Goal: Task Accomplishment & Management: Use online tool/utility

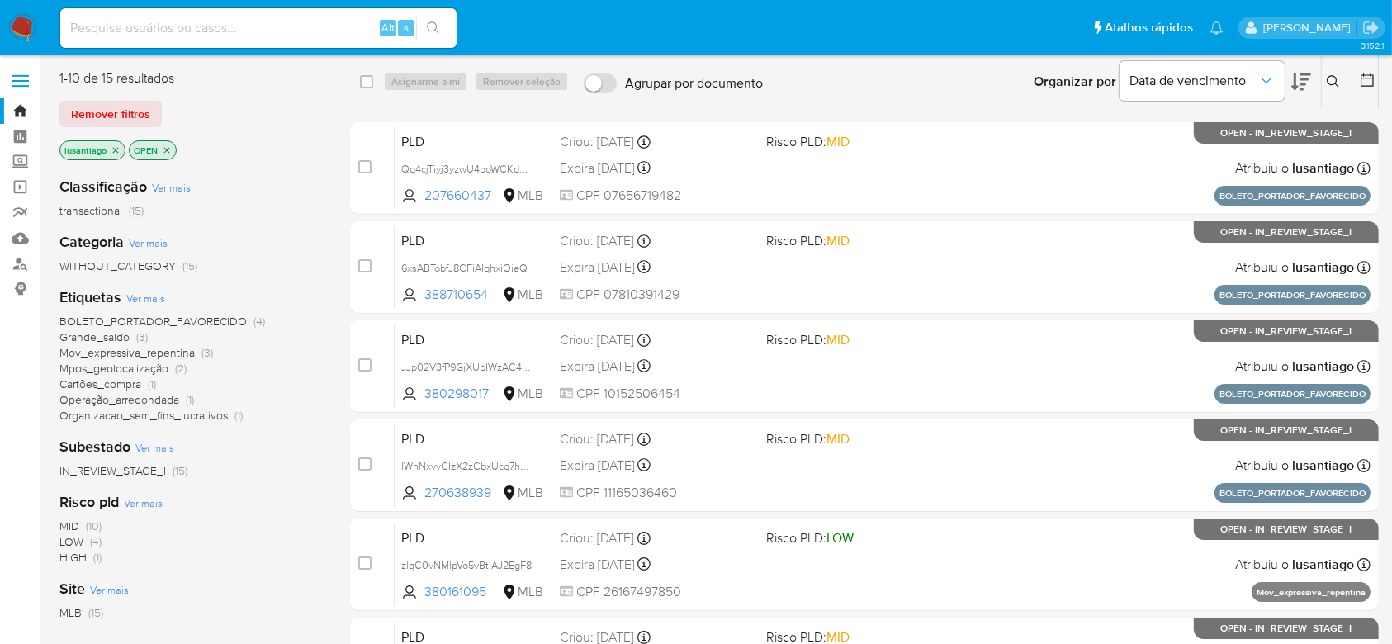
click at [205, 17] on input at bounding box center [258, 27] width 396 height 21
paste input "292885914"
type input "292885914"
click at [429, 23] on icon "search-icon" at bounding box center [433, 27] width 13 height 13
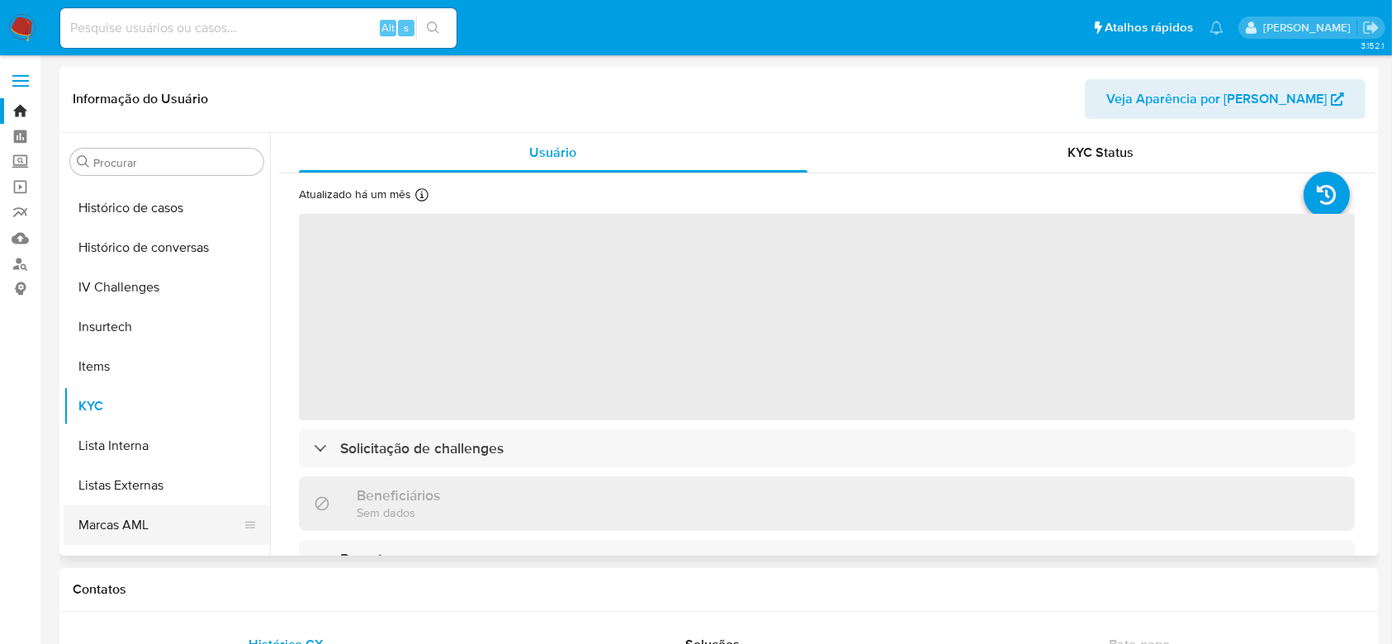
scroll to position [477, 0]
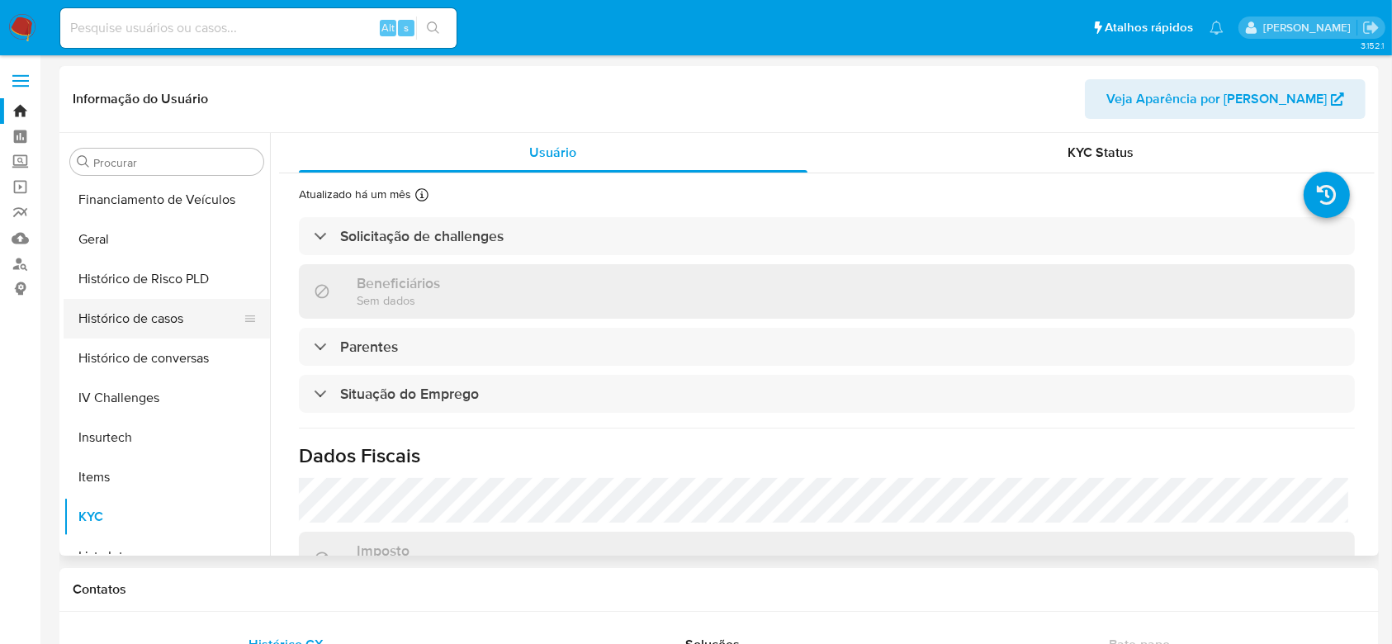
click at [129, 323] on button "Histórico de casos" at bounding box center [160, 319] width 193 height 40
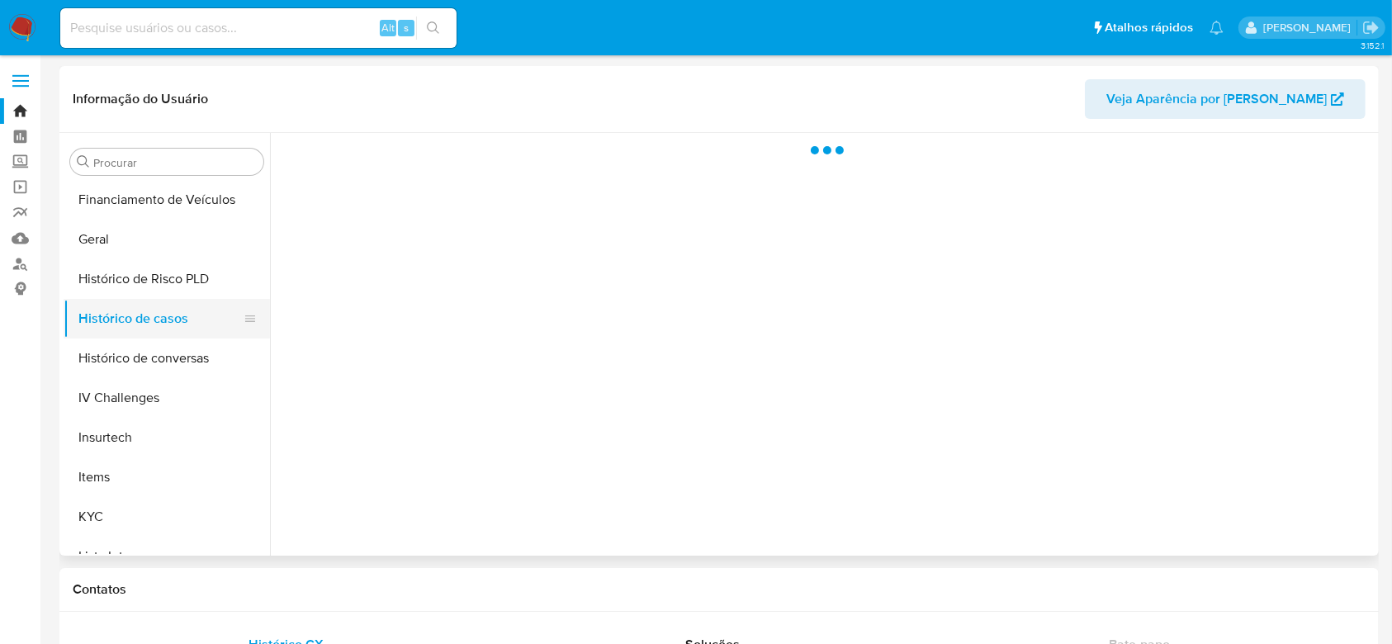
select select "10"
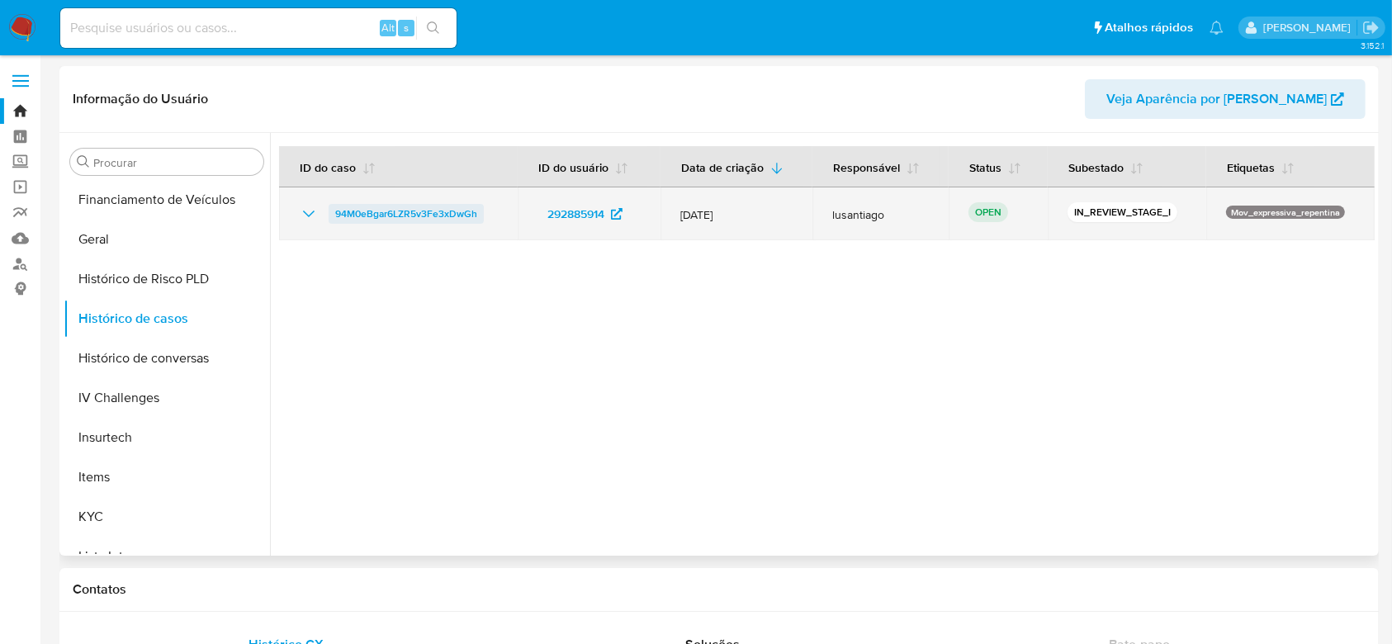
click at [444, 209] on span "94M0eBgar6LZR5v3Fe3xDwGh" at bounding box center [406, 214] width 142 height 20
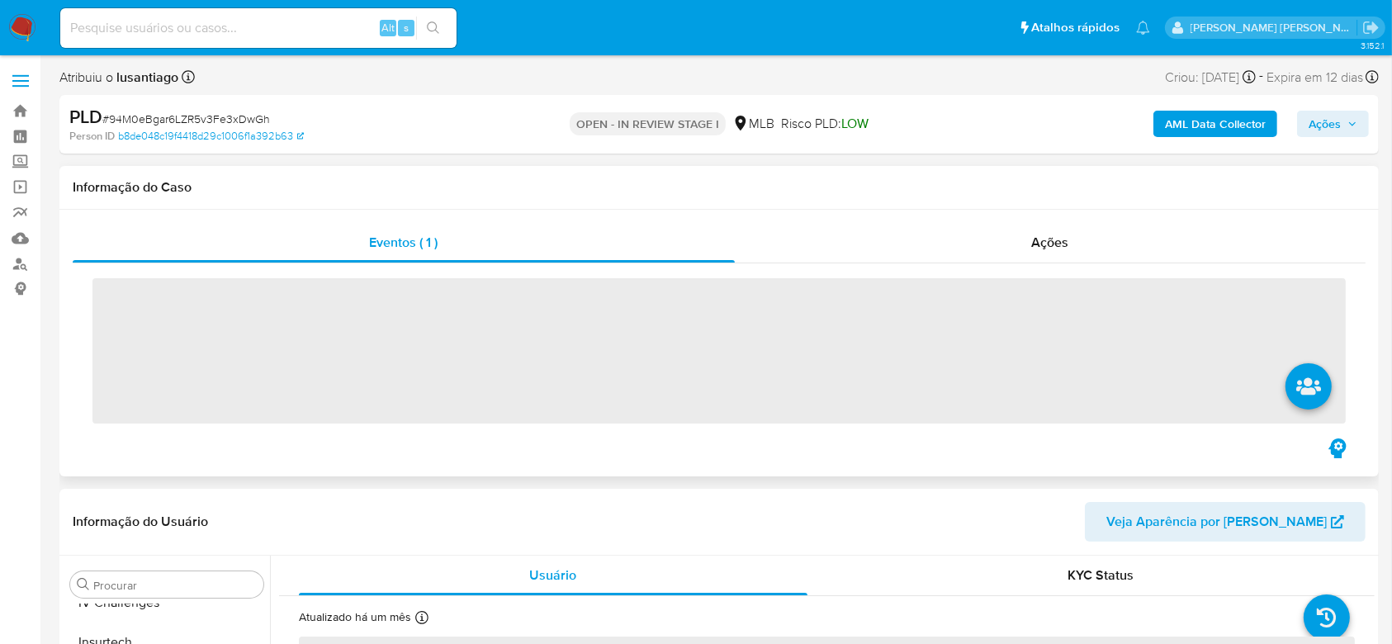
scroll to position [698, 0]
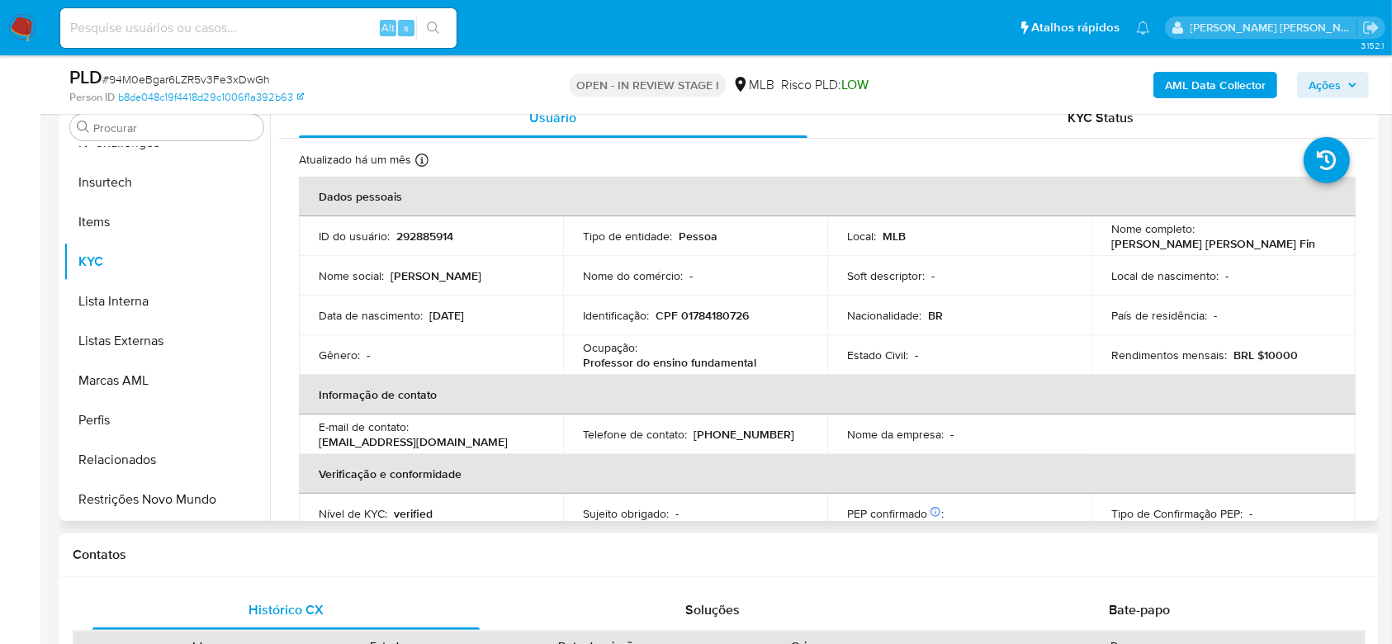
select select "10"
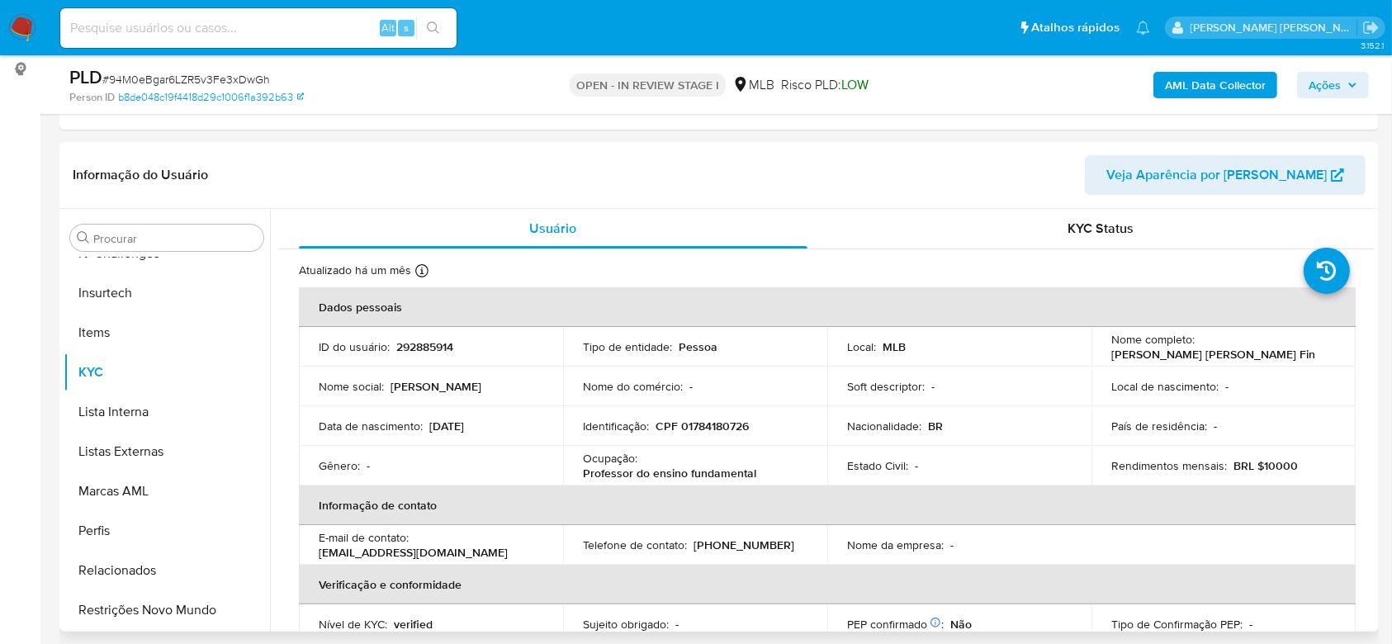
click at [698, 425] on p "CPF 01784180726" at bounding box center [701, 426] width 93 height 15
copy p "01784180726"
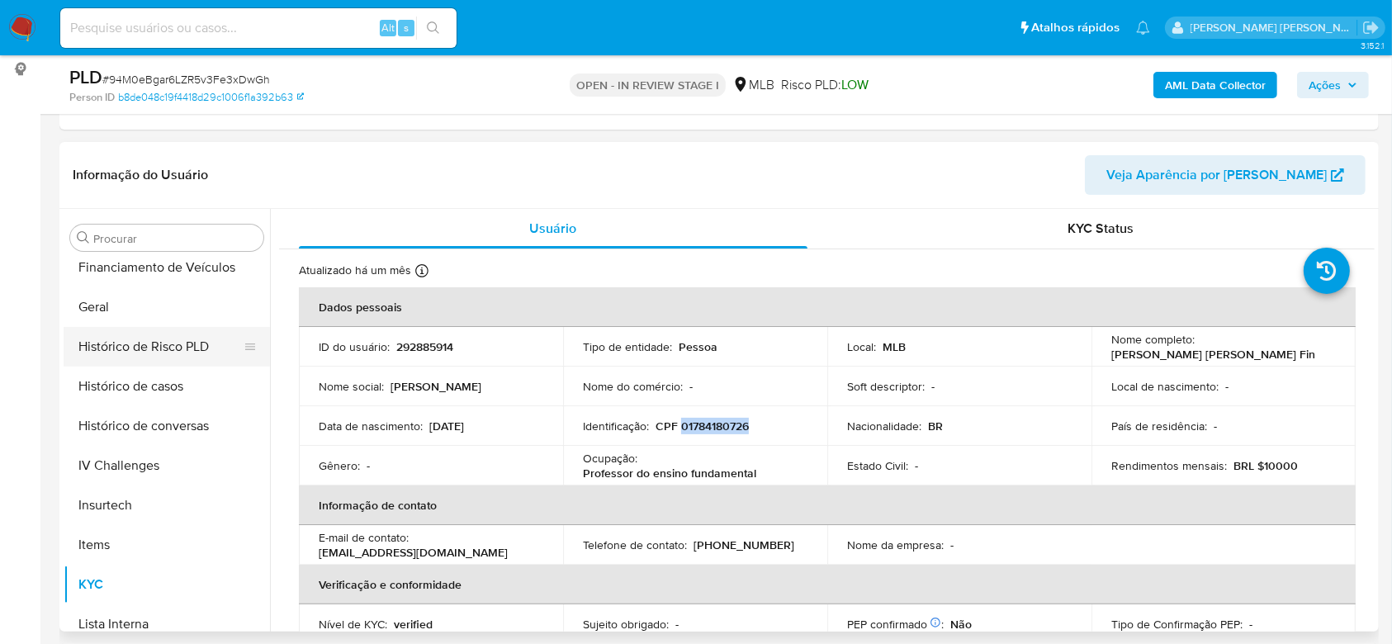
scroll to position [477, 0]
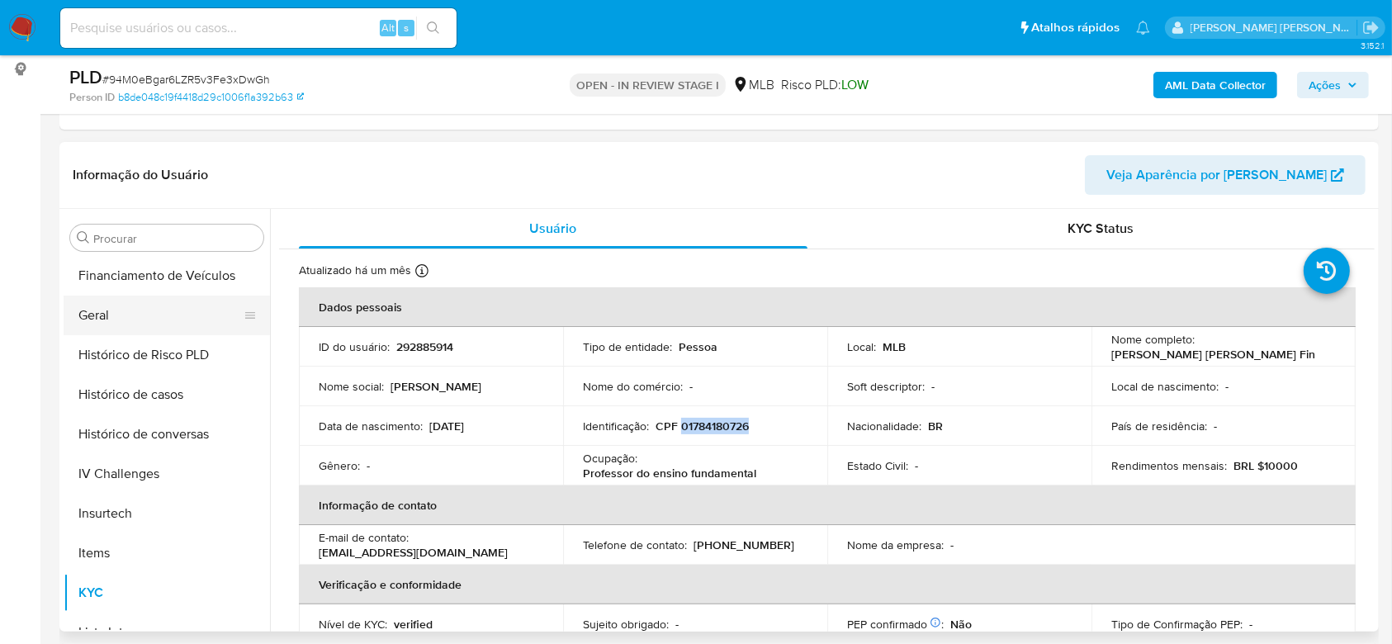
click at [104, 318] on button "Geral" at bounding box center [160, 316] width 193 height 40
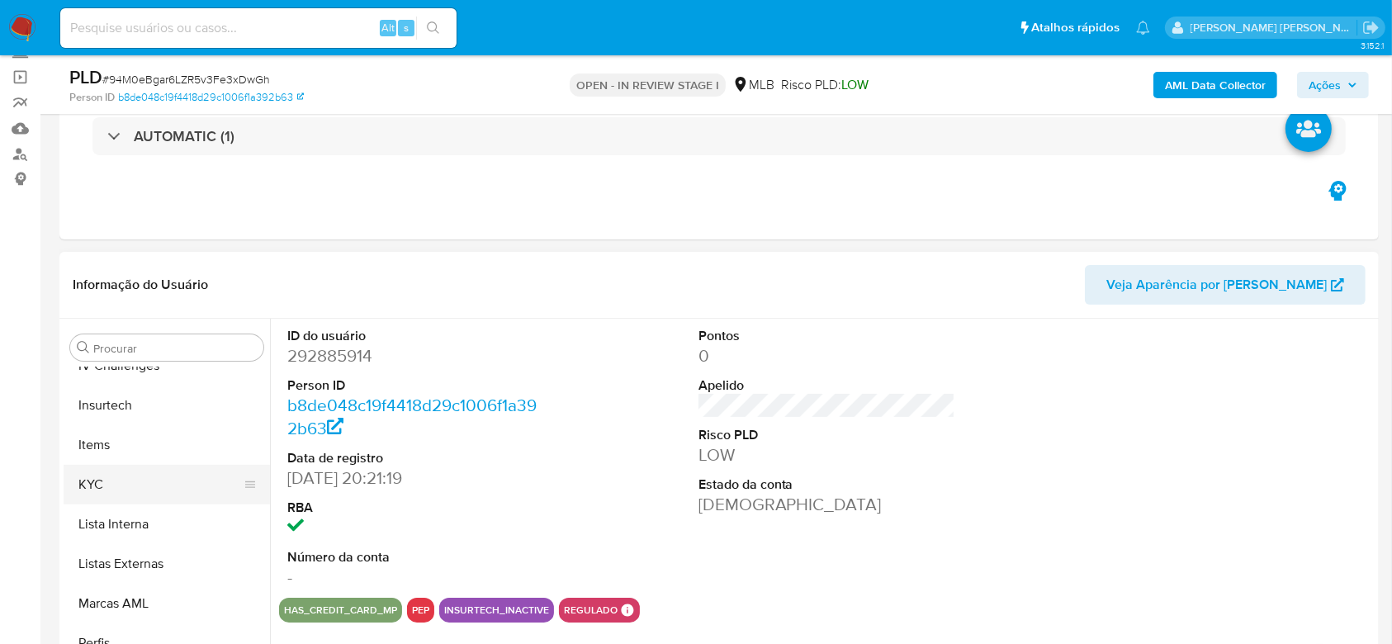
scroll to position [698, 0]
click at [138, 488] on button "KYC" at bounding box center [160, 482] width 193 height 40
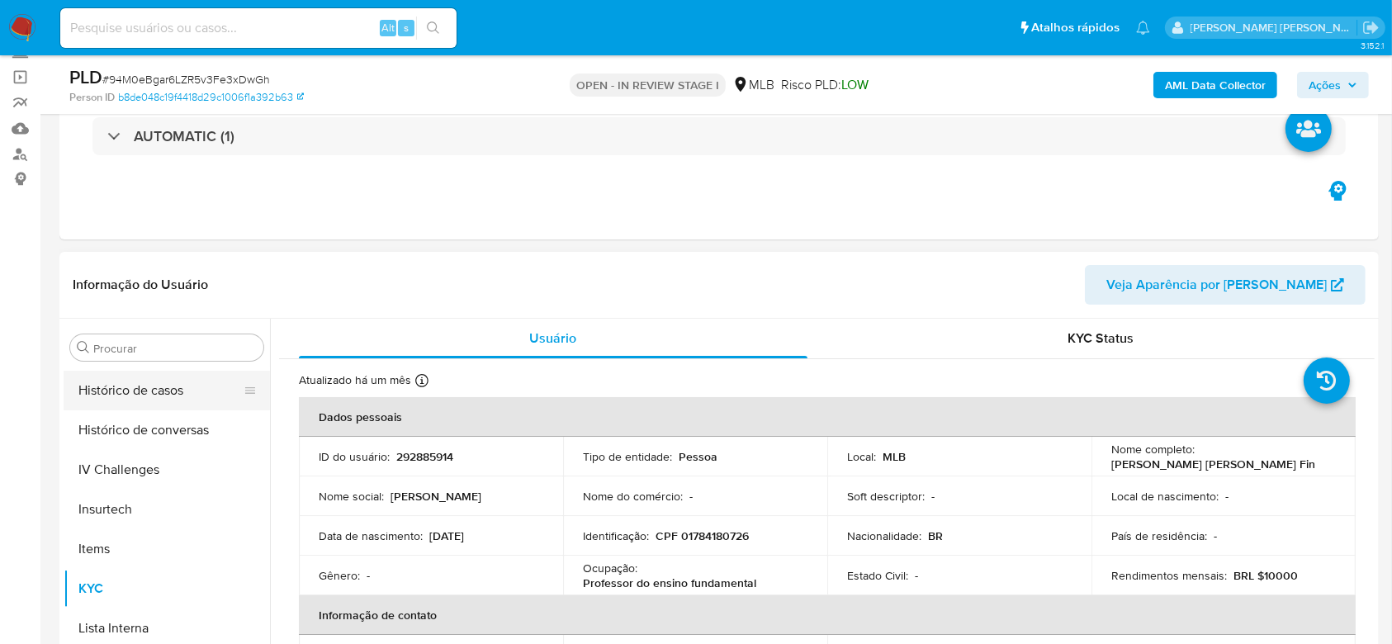
scroll to position [477, 0]
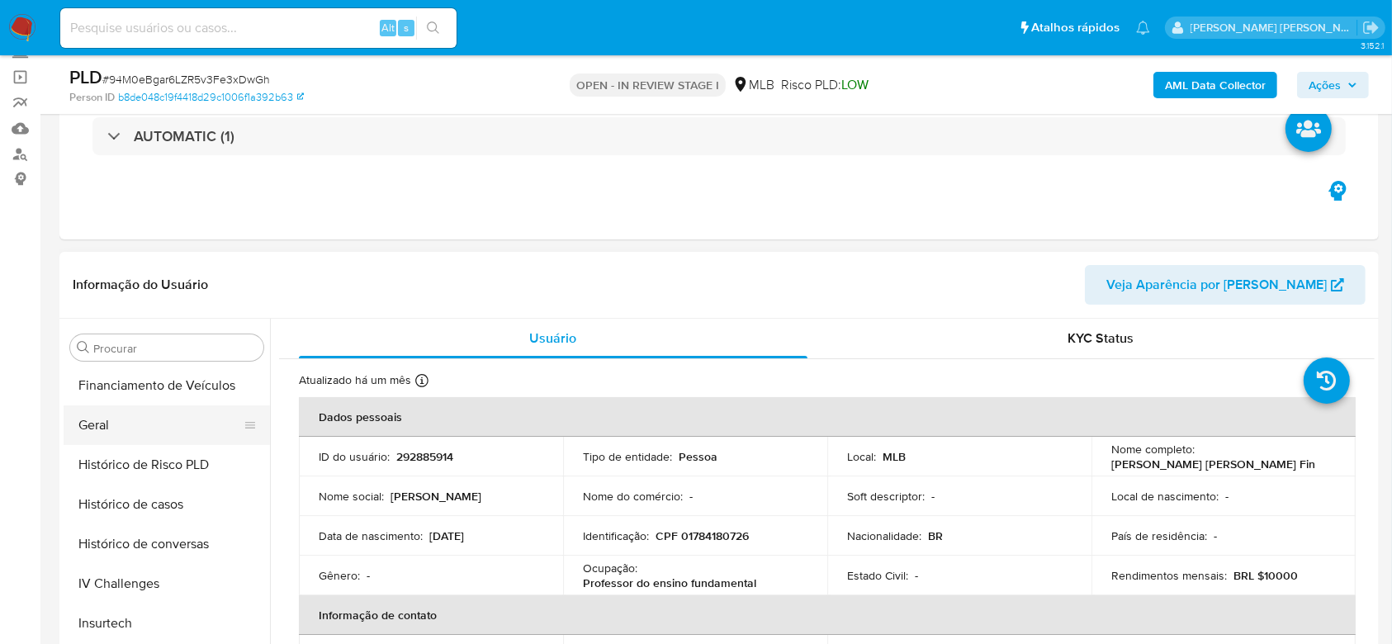
click at [105, 433] on button "Geral" at bounding box center [160, 425] width 193 height 40
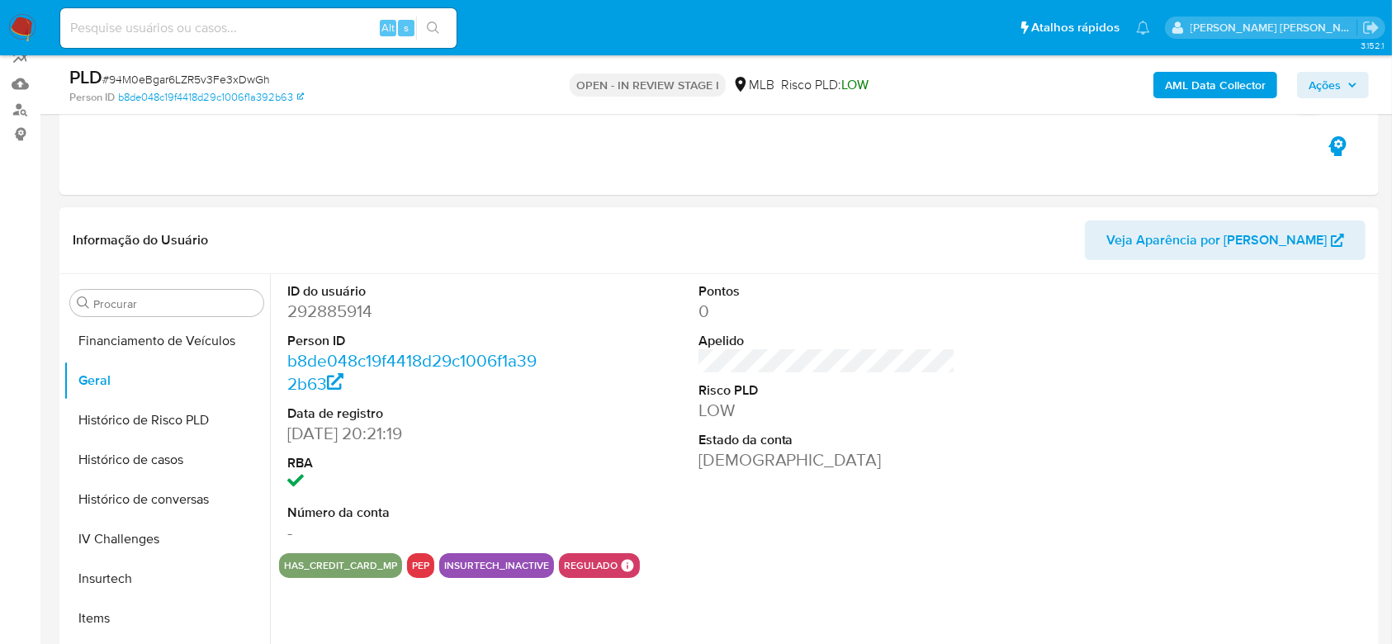
scroll to position [220, 0]
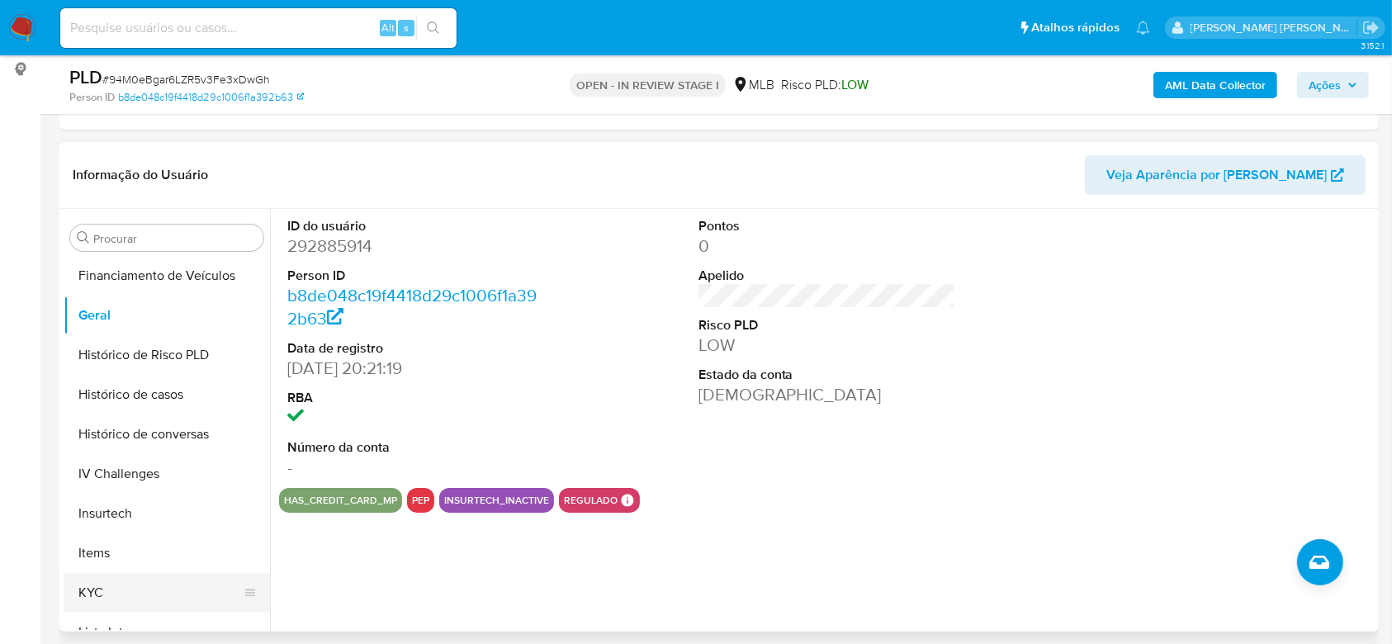
click at [163, 582] on button "KYC" at bounding box center [160, 593] width 193 height 40
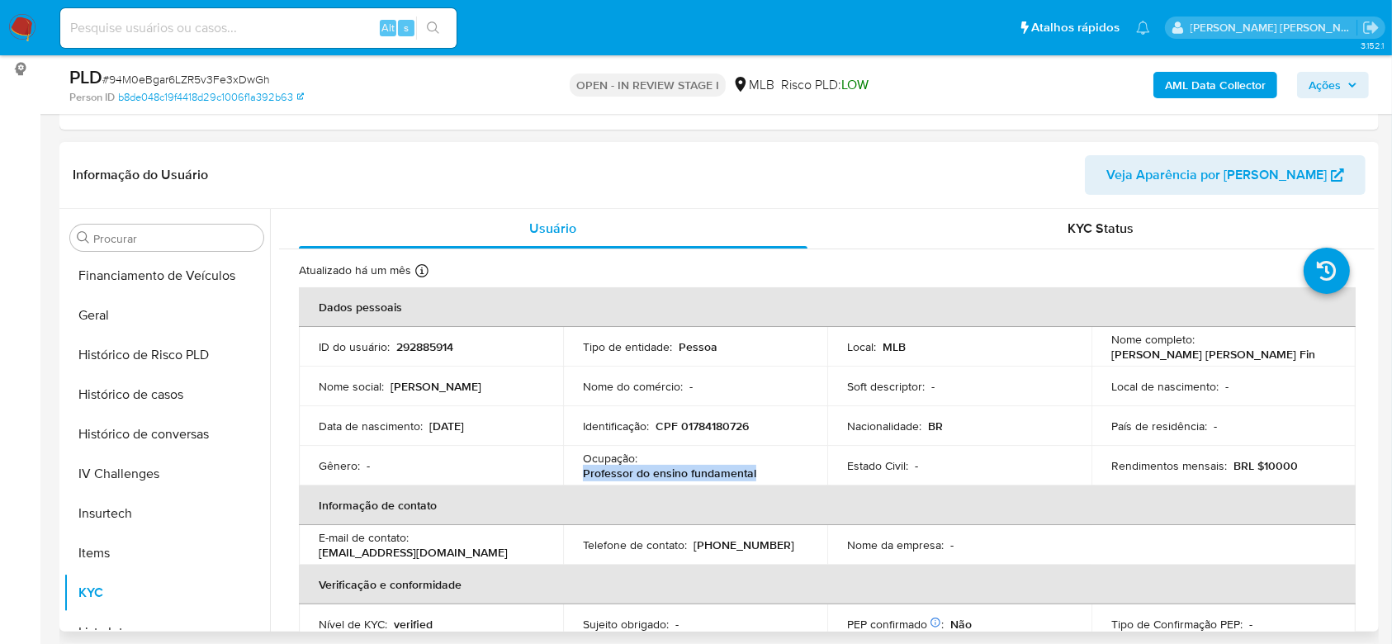
drag, startPoint x: 759, startPoint y: 471, endPoint x: 581, endPoint y: 476, distance: 178.4
click at [583, 476] on div "Ocupação : Professor do ensino fundamental" at bounding box center [695, 466] width 225 height 30
copy p "Professor do ensino fundamental"
click at [125, 315] on button "Geral" at bounding box center [160, 316] width 193 height 40
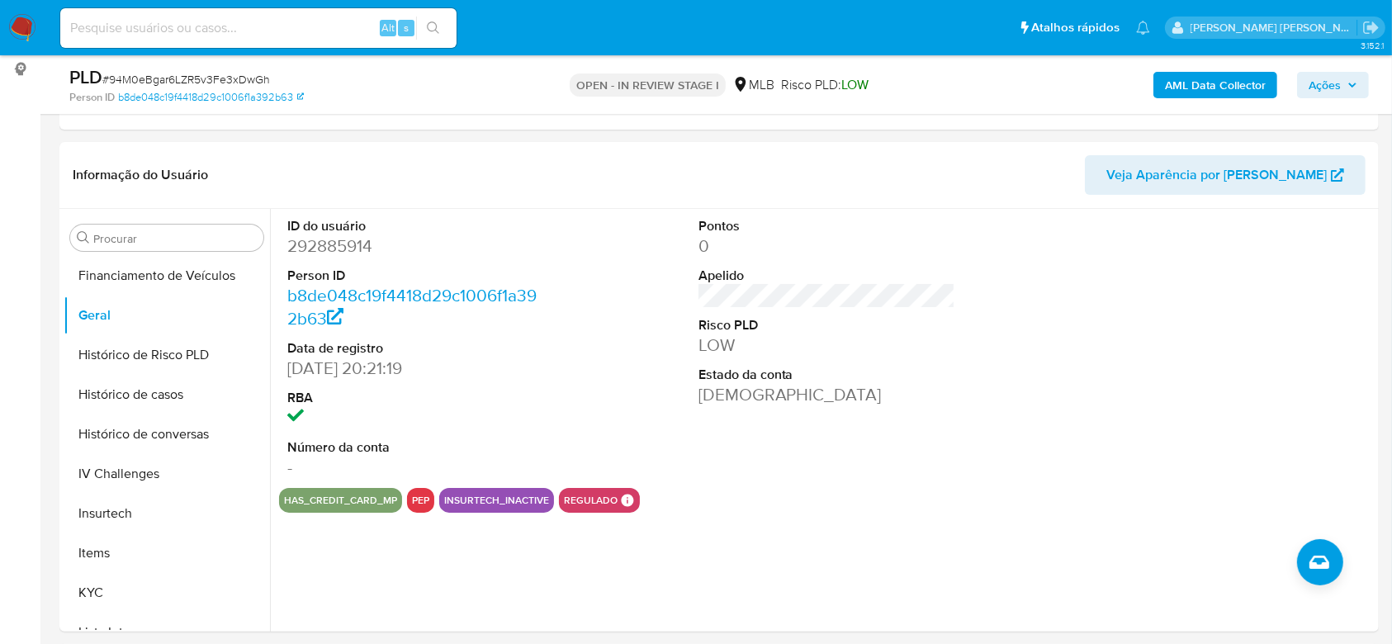
click at [1321, 93] on span "Ações" at bounding box center [1324, 85] width 32 height 26
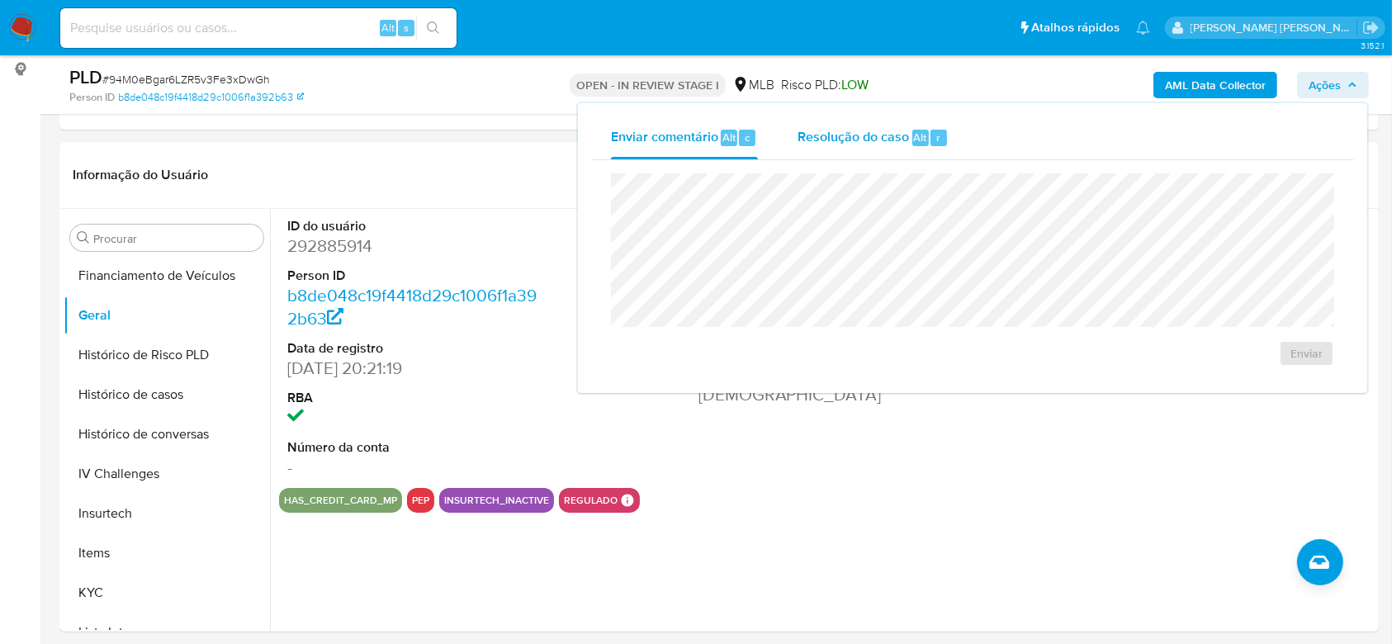
click at [836, 142] on span "Resolução do caso" at bounding box center [852, 136] width 111 height 19
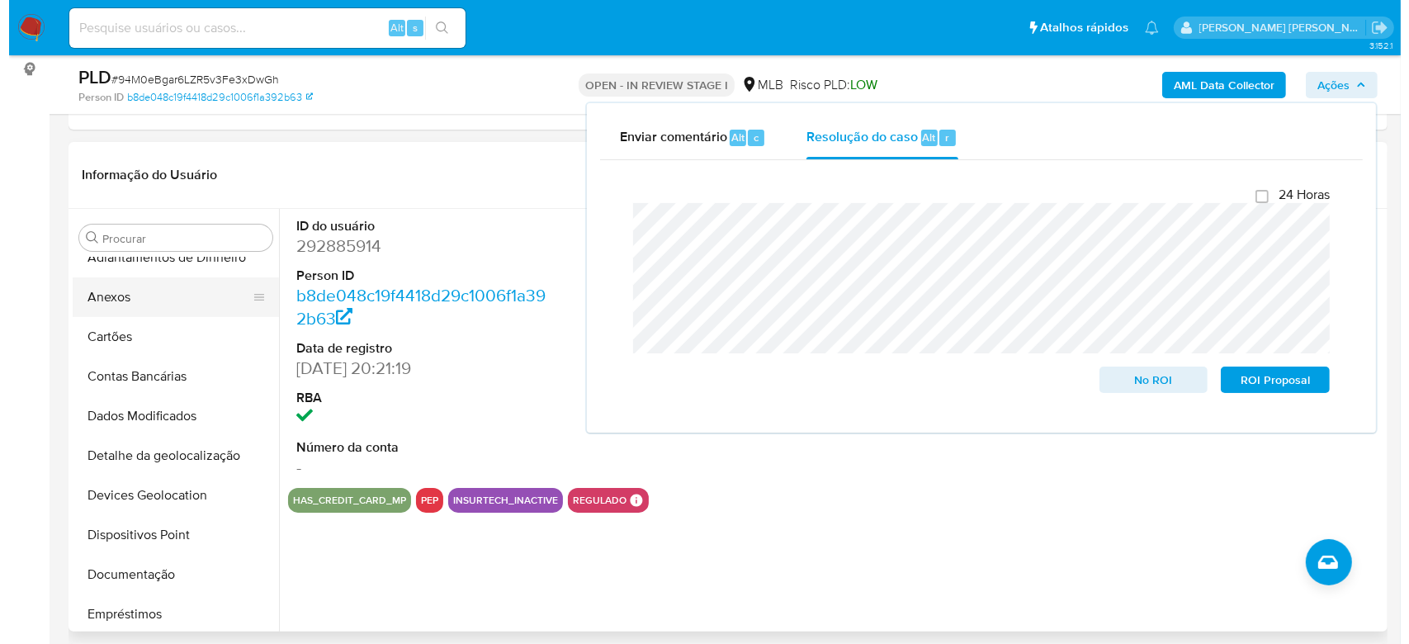
scroll to position [0, 0]
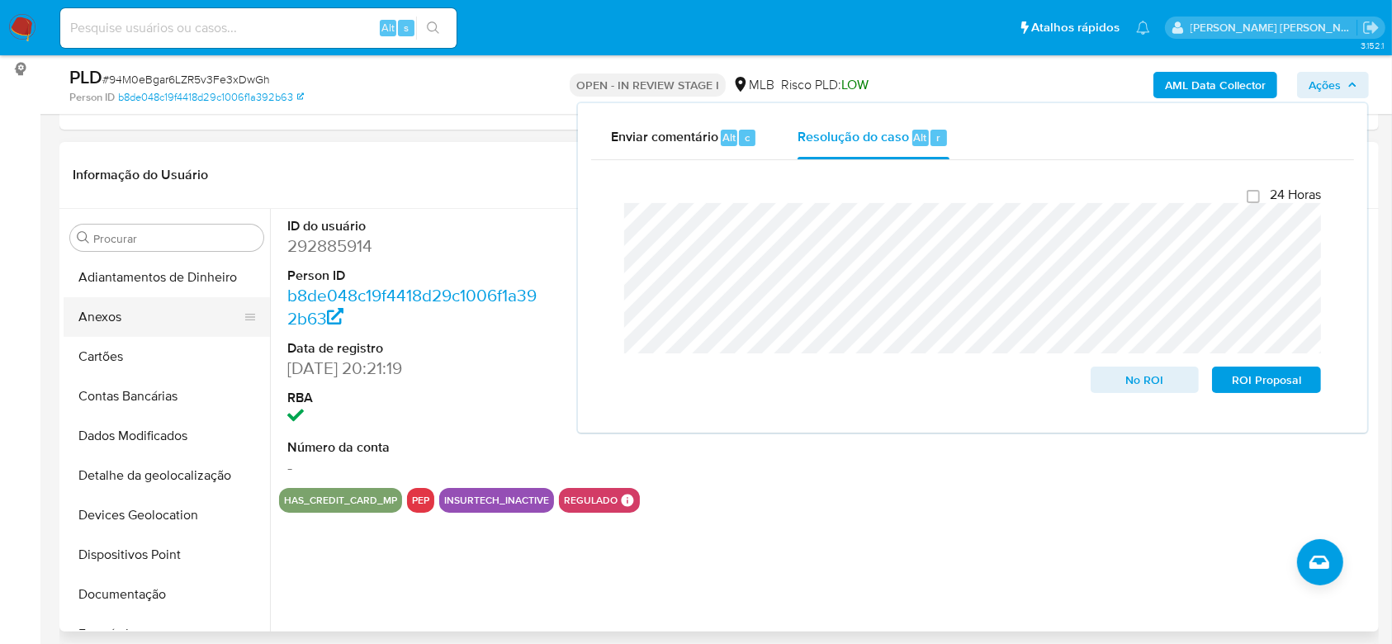
click at [114, 320] on button "Anexos" at bounding box center [160, 317] width 193 height 40
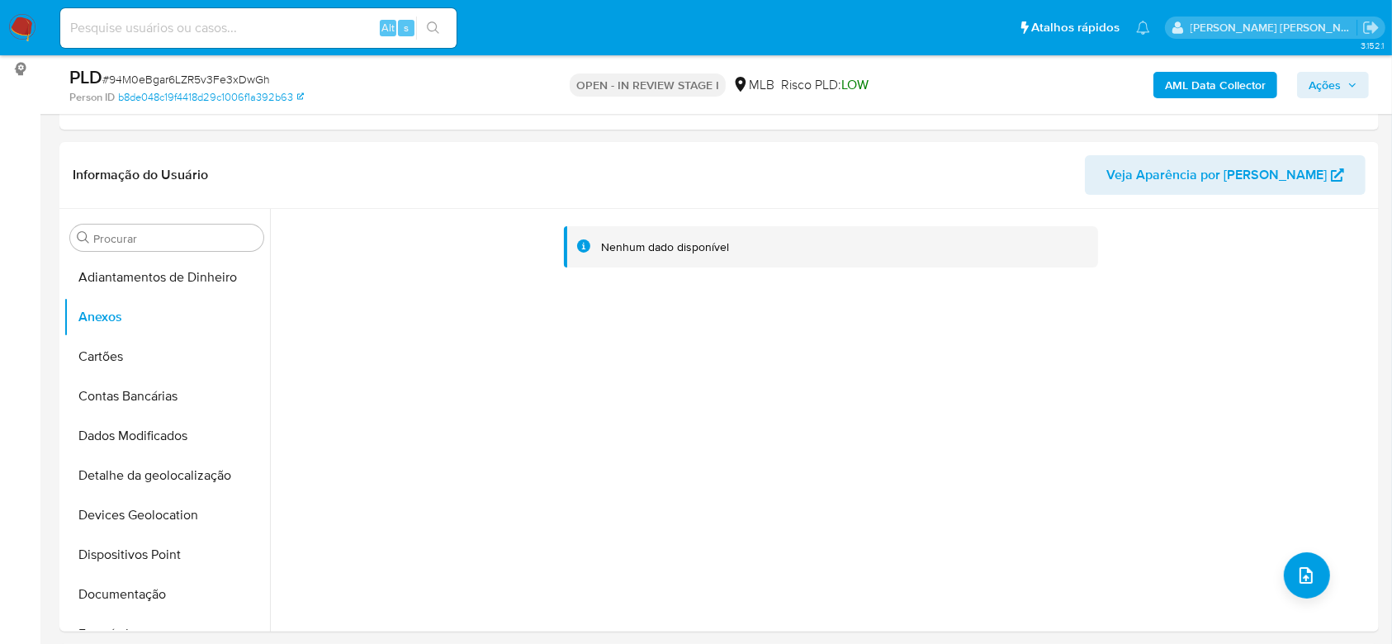
click at [1333, 82] on span "Ações" at bounding box center [1324, 85] width 32 height 26
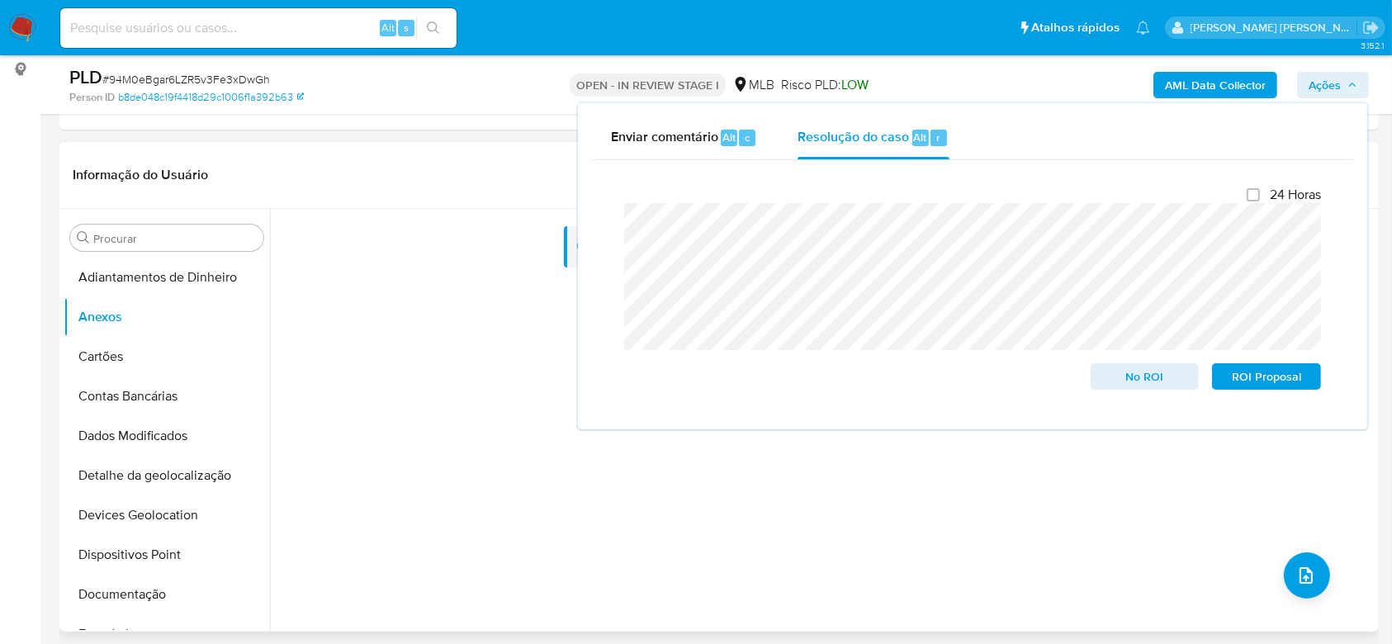
click at [406, 422] on div "Nenhum dado disponível" at bounding box center [822, 420] width 1104 height 423
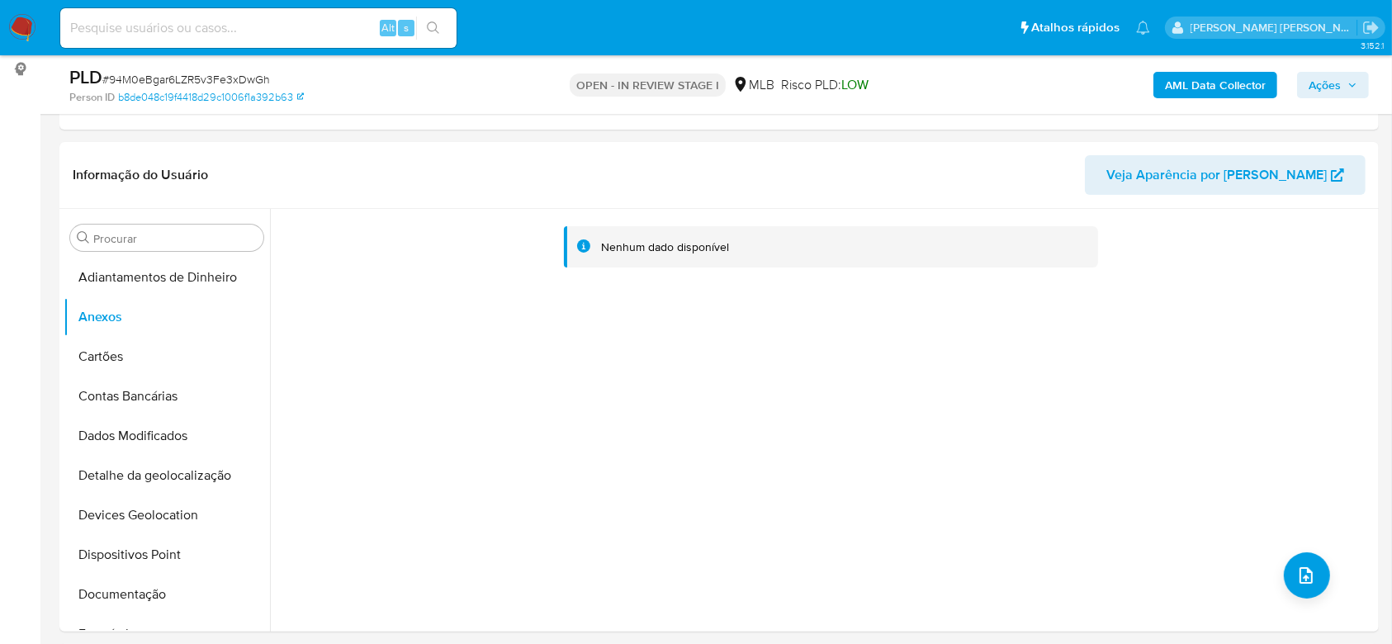
click at [1215, 88] on b "AML Data Collector" at bounding box center [1215, 85] width 101 height 26
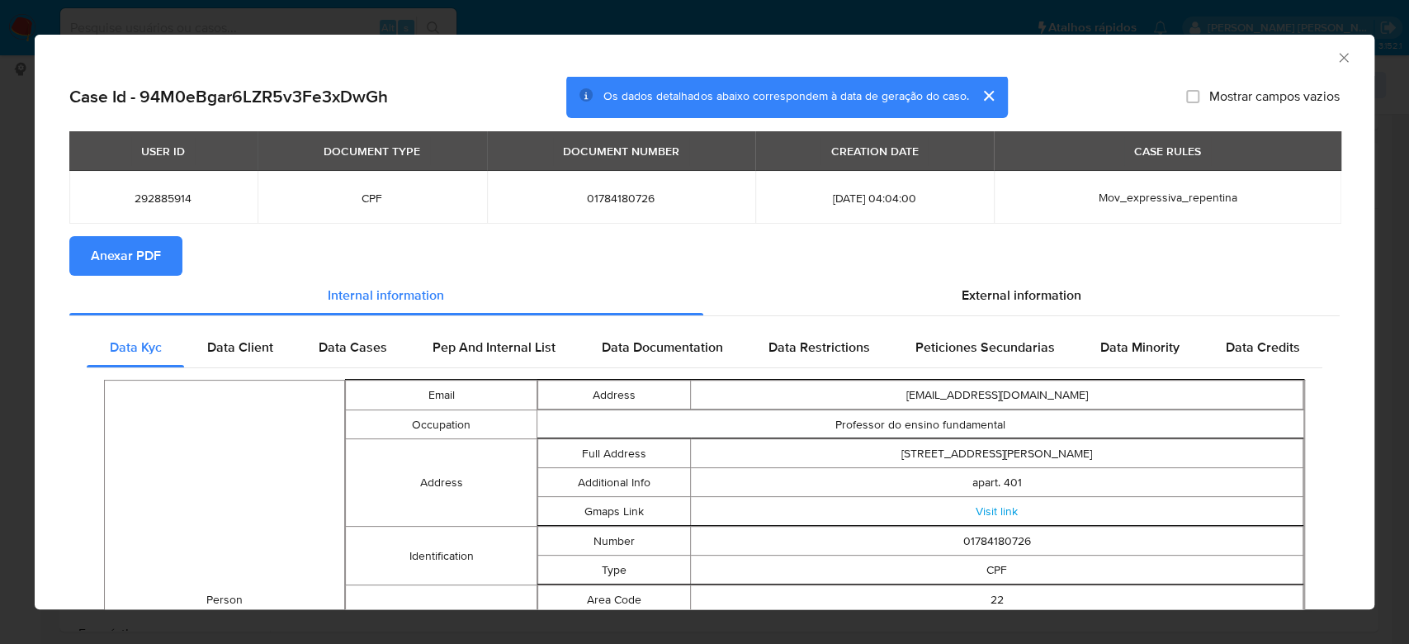
click at [158, 255] on span "Anexar PDF" at bounding box center [126, 256] width 70 height 36
click at [1336, 59] on icon "Fechar a janela" at bounding box center [1344, 58] width 17 height 17
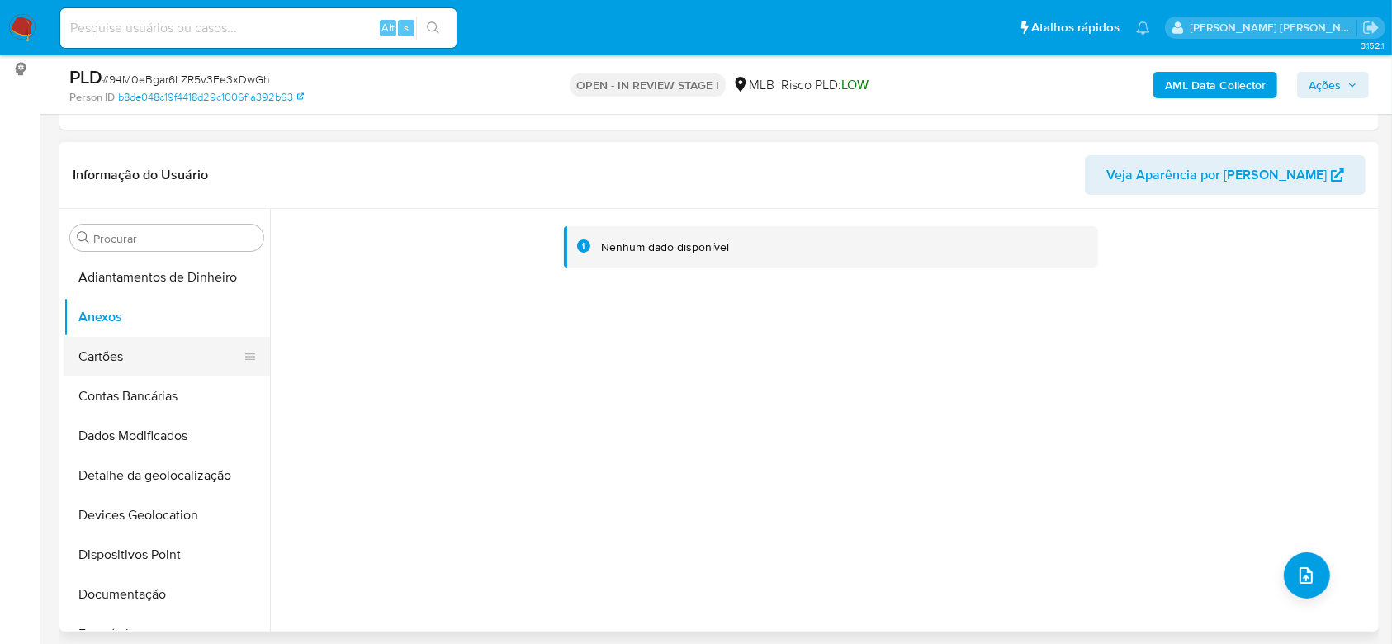
click at [132, 343] on button "Cartões" at bounding box center [160, 357] width 193 height 40
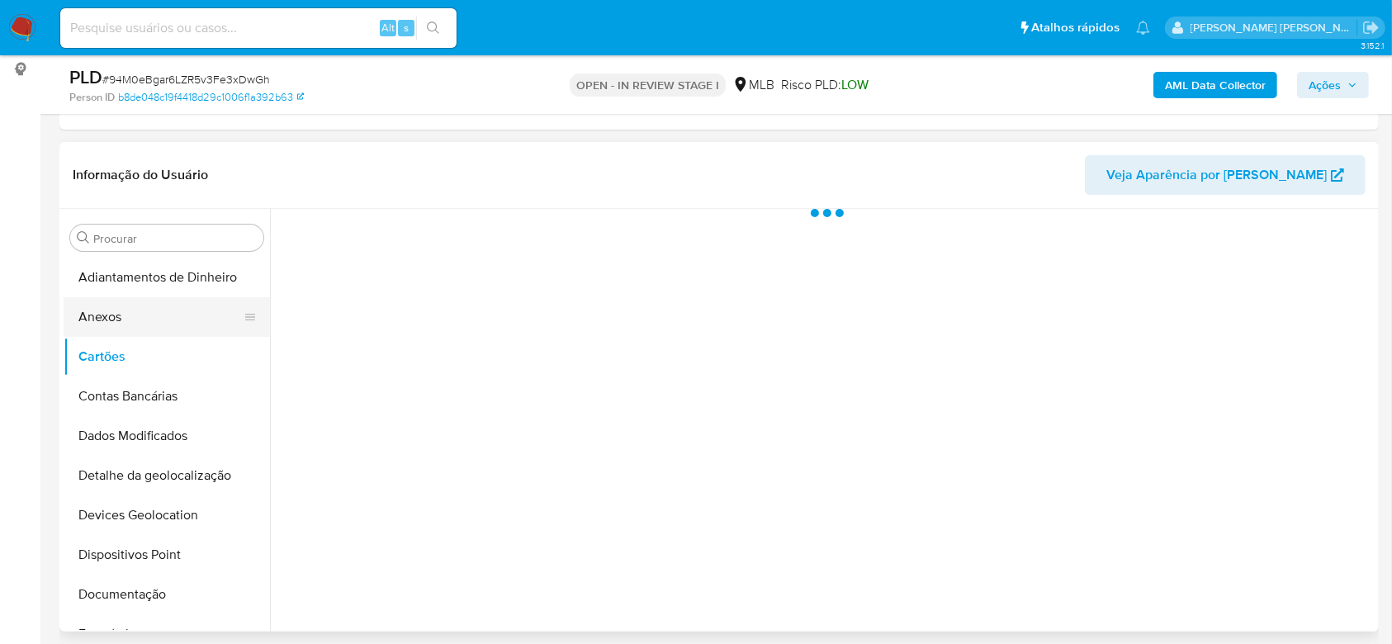
click at [135, 319] on button "Anexos" at bounding box center [160, 317] width 193 height 40
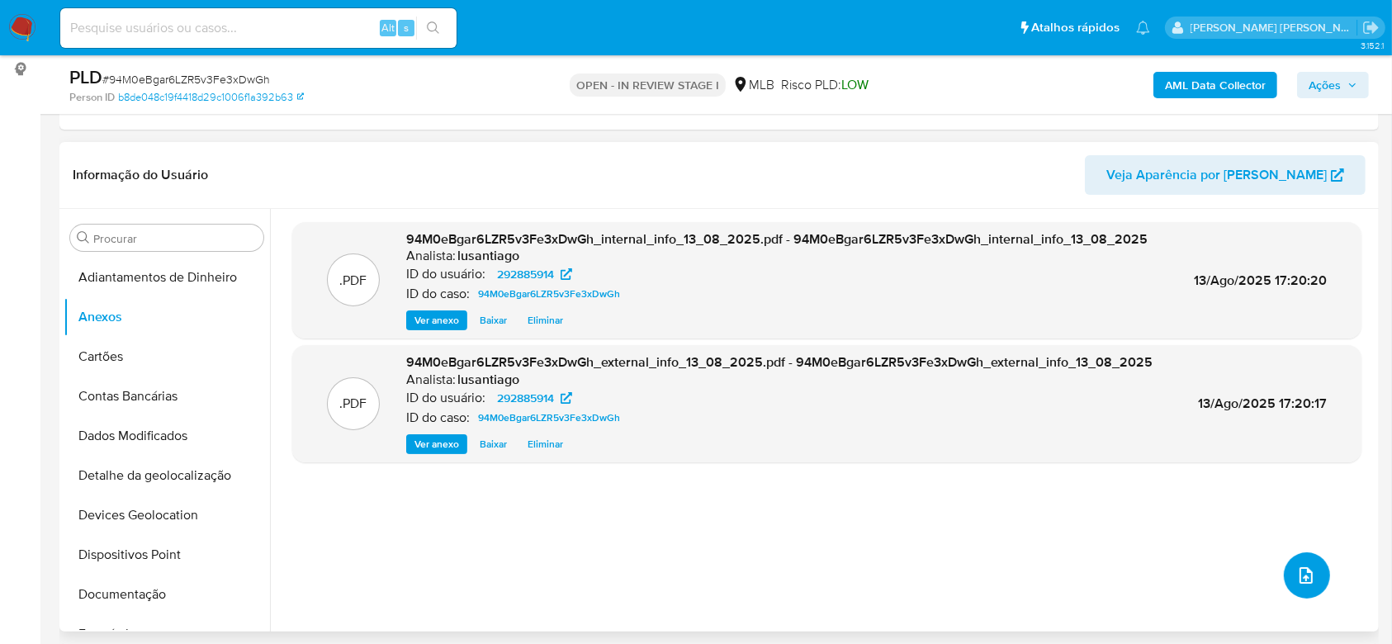
click at [1308, 575] on icon "upload-file" at bounding box center [1306, 575] width 20 height 20
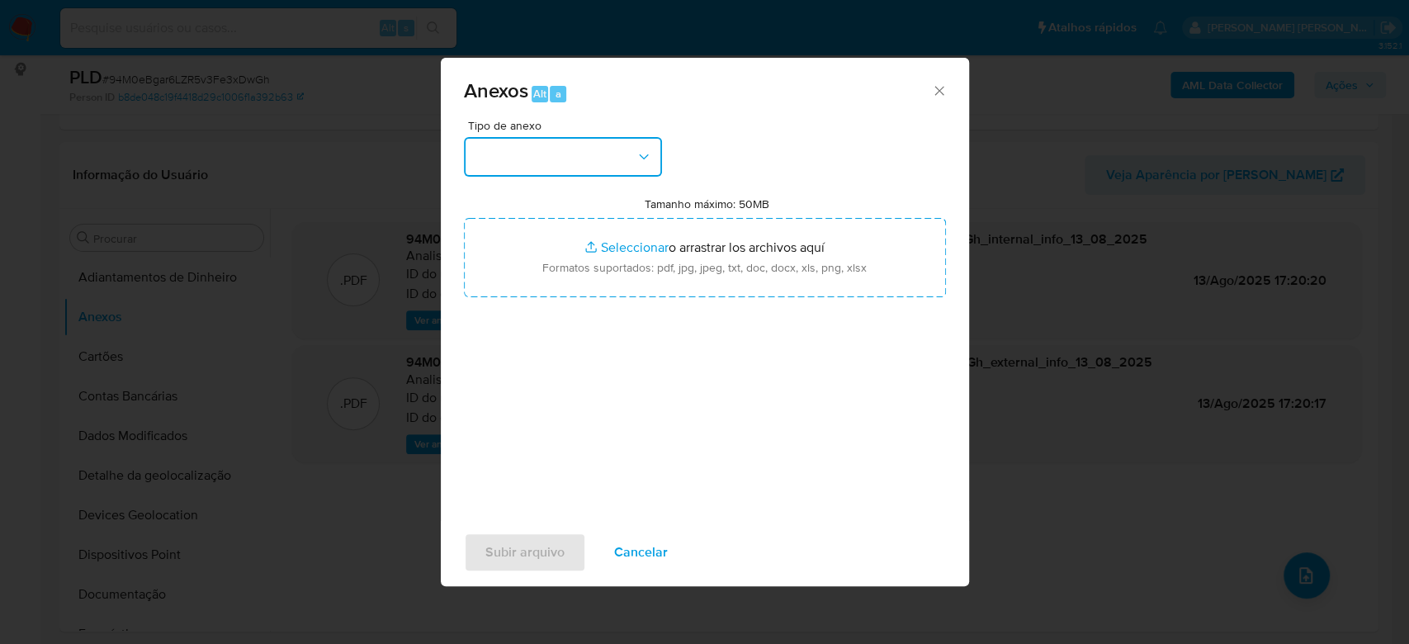
click at [579, 150] on button "button" at bounding box center [563, 157] width 198 height 40
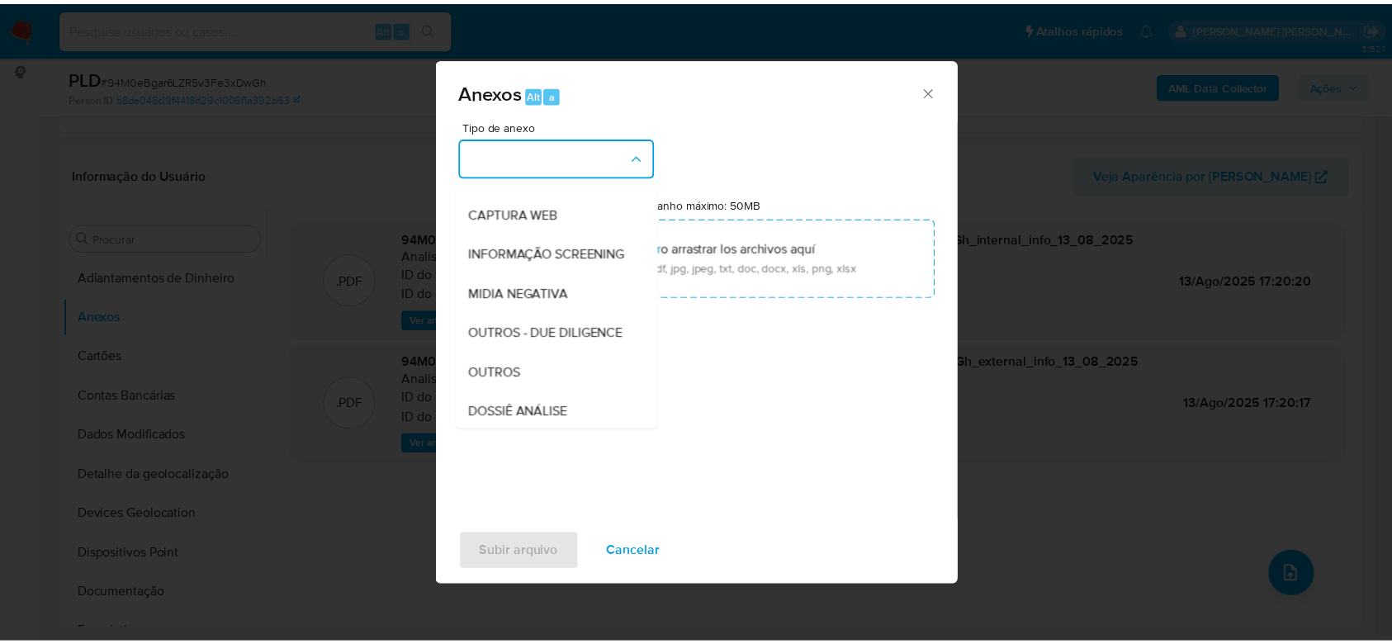
scroll to position [253, 0]
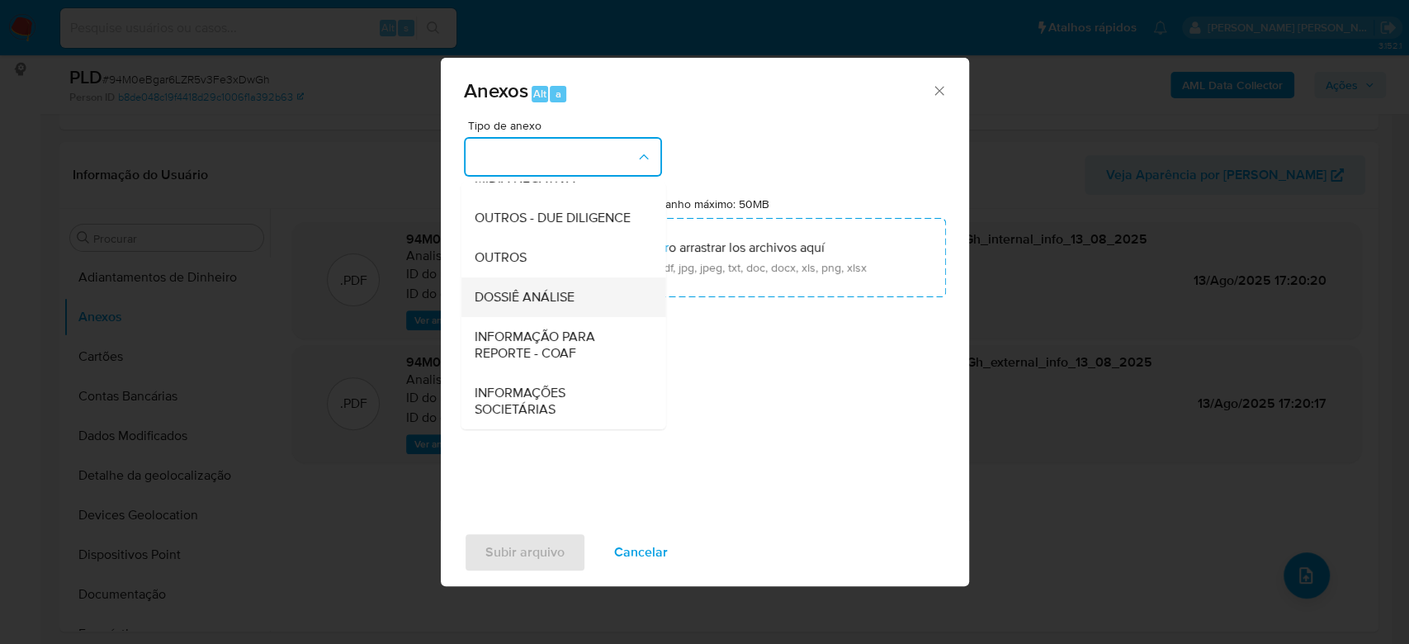
click at [555, 298] on span "DOSSIÊ ANÁLISE" at bounding box center [524, 297] width 100 height 17
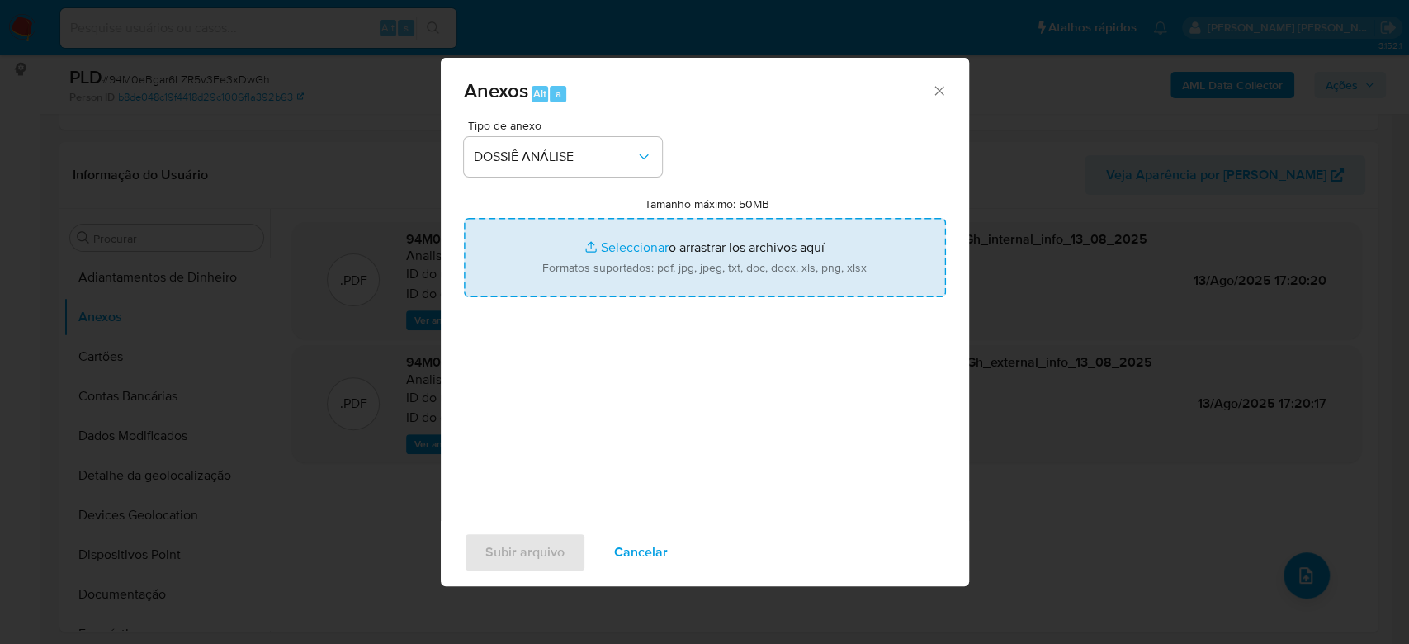
type input "C:\fakepath\Mulan 292885914_2025_08_13_10_55_18.xlsx"
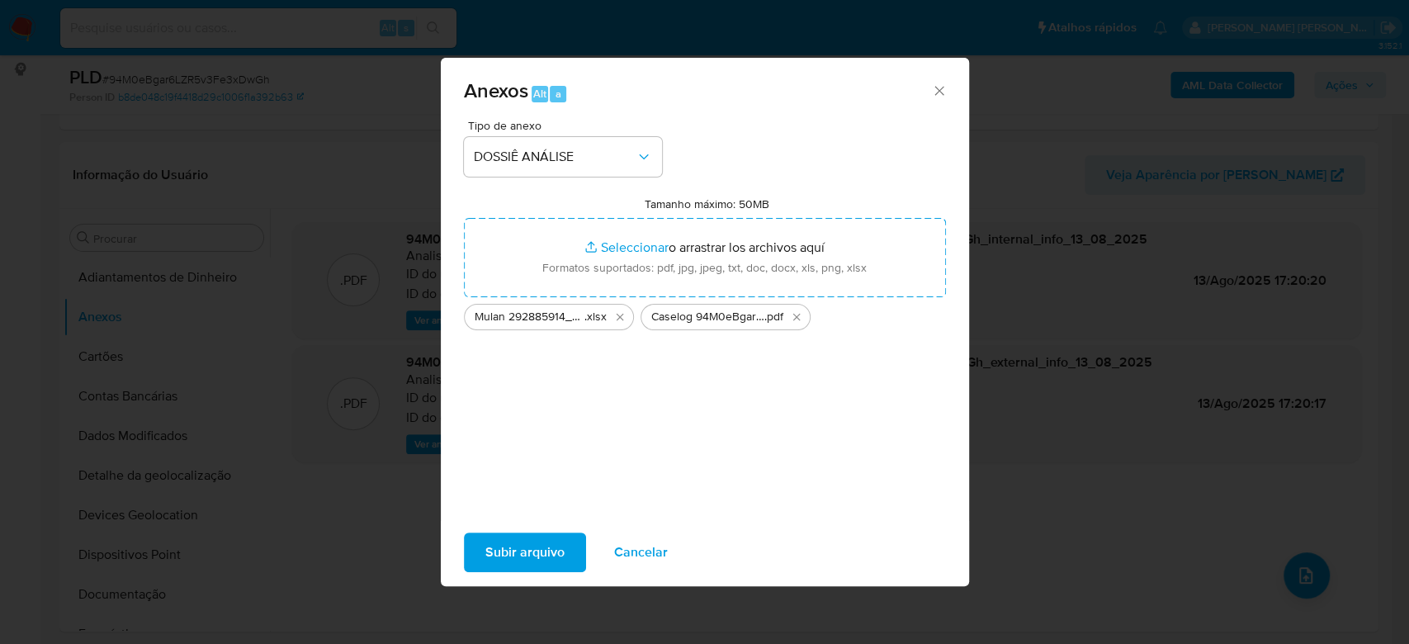
click at [522, 550] on span "Subir arquivo" at bounding box center [524, 552] width 79 height 36
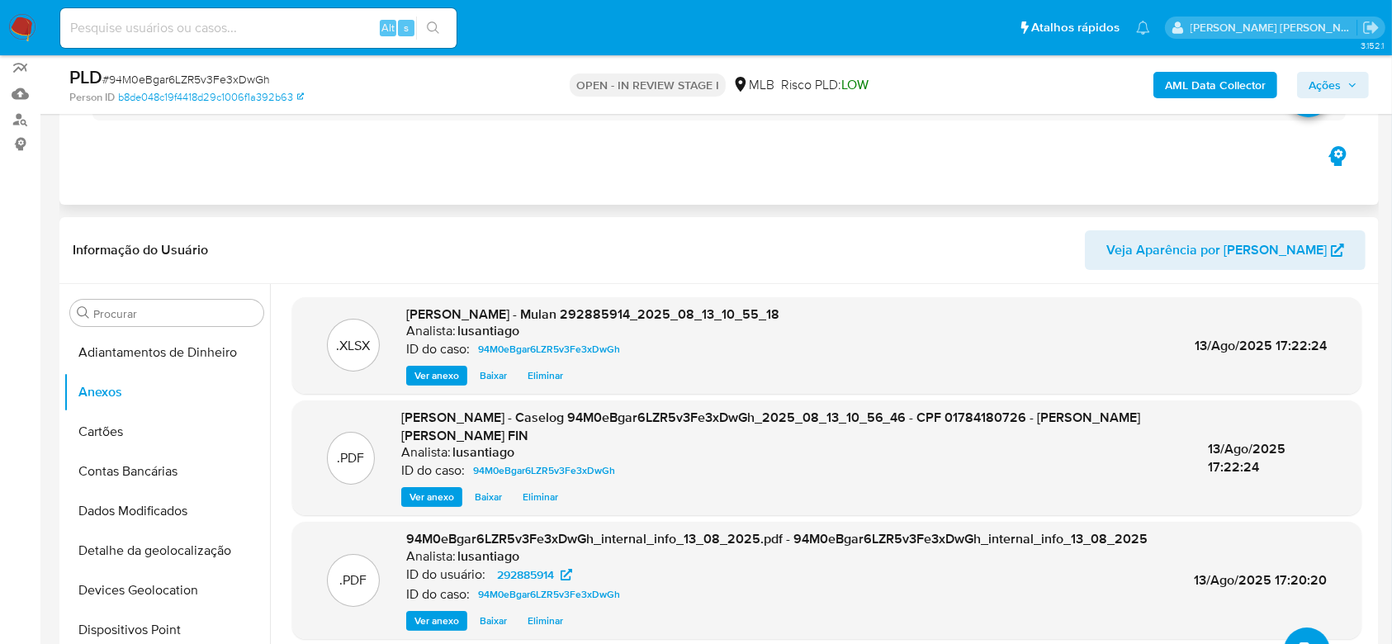
scroll to position [110, 0]
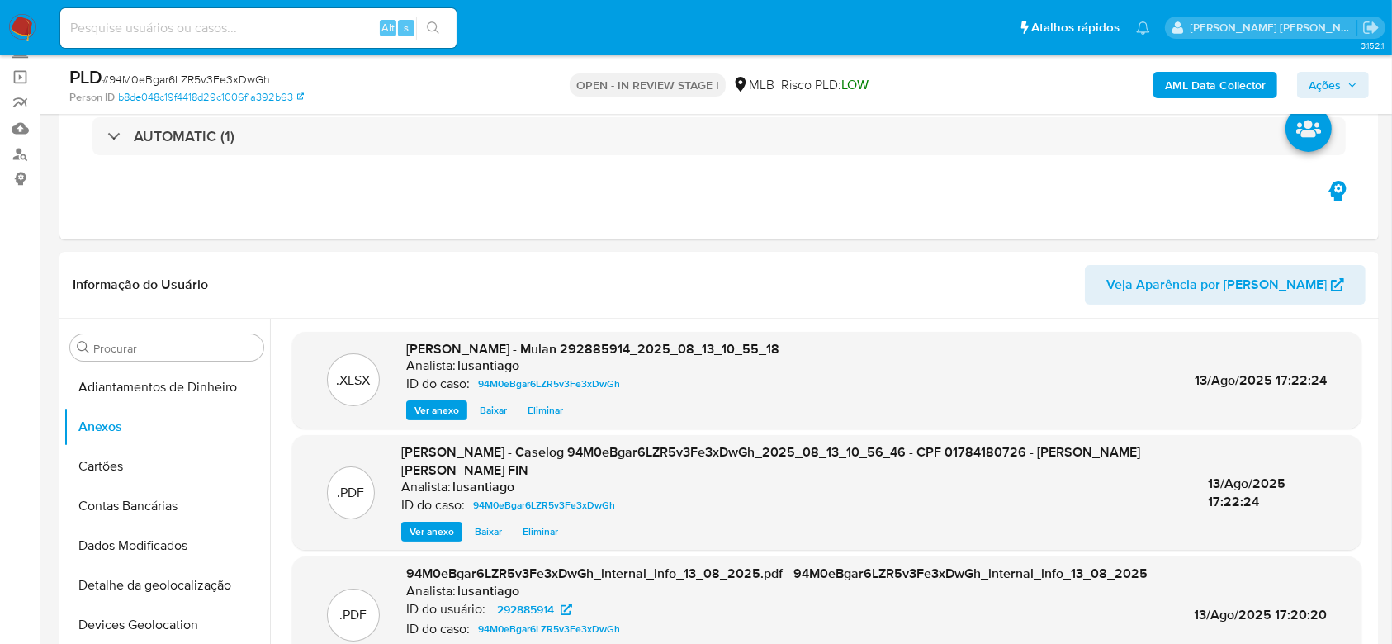
click at [1336, 83] on span "Ações" at bounding box center [1324, 85] width 32 height 26
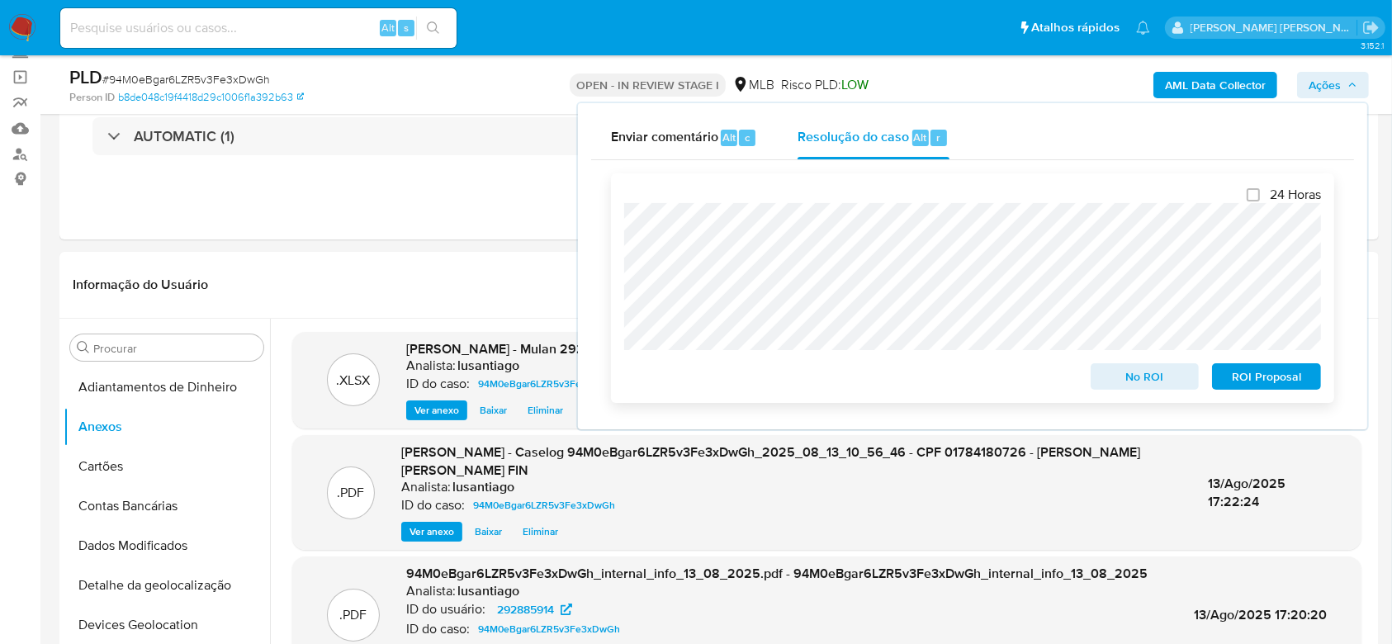
click at [1128, 374] on span "No ROI" at bounding box center [1145, 376] width 86 height 23
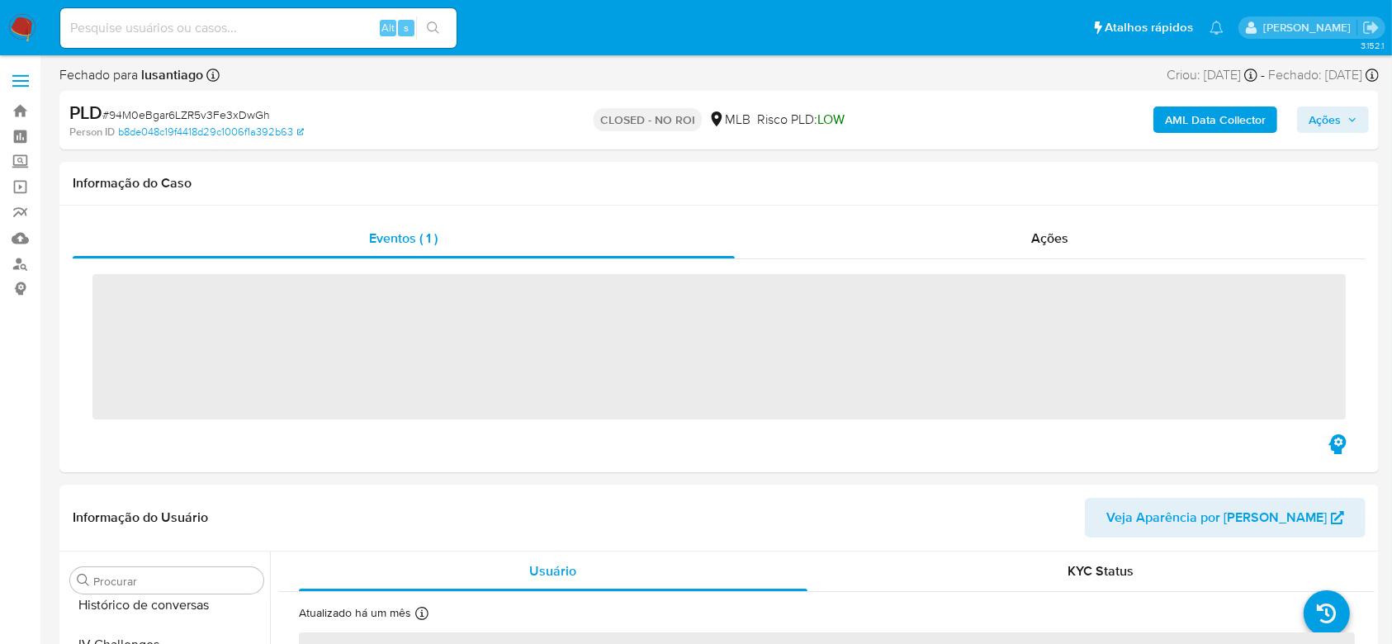
scroll to position [698, 0]
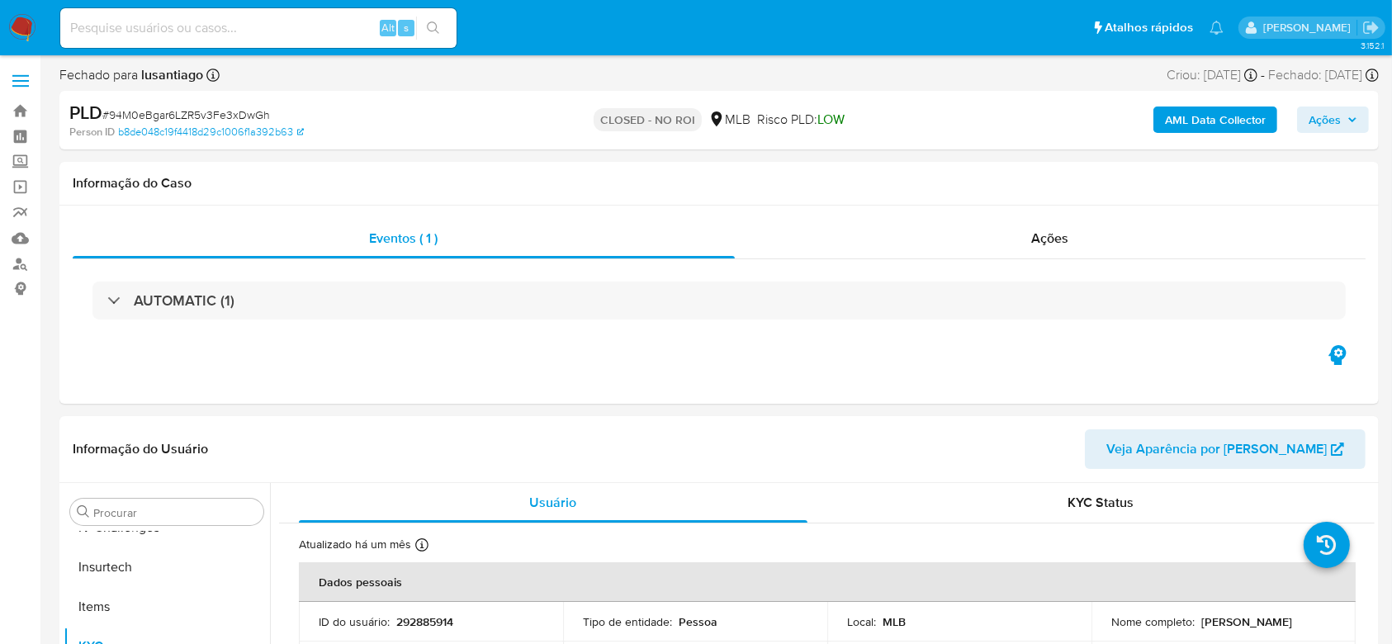
select select "10"
click at [20, 107] on link "Bandeja" at bounding box center [98, 111] width 196 height 26
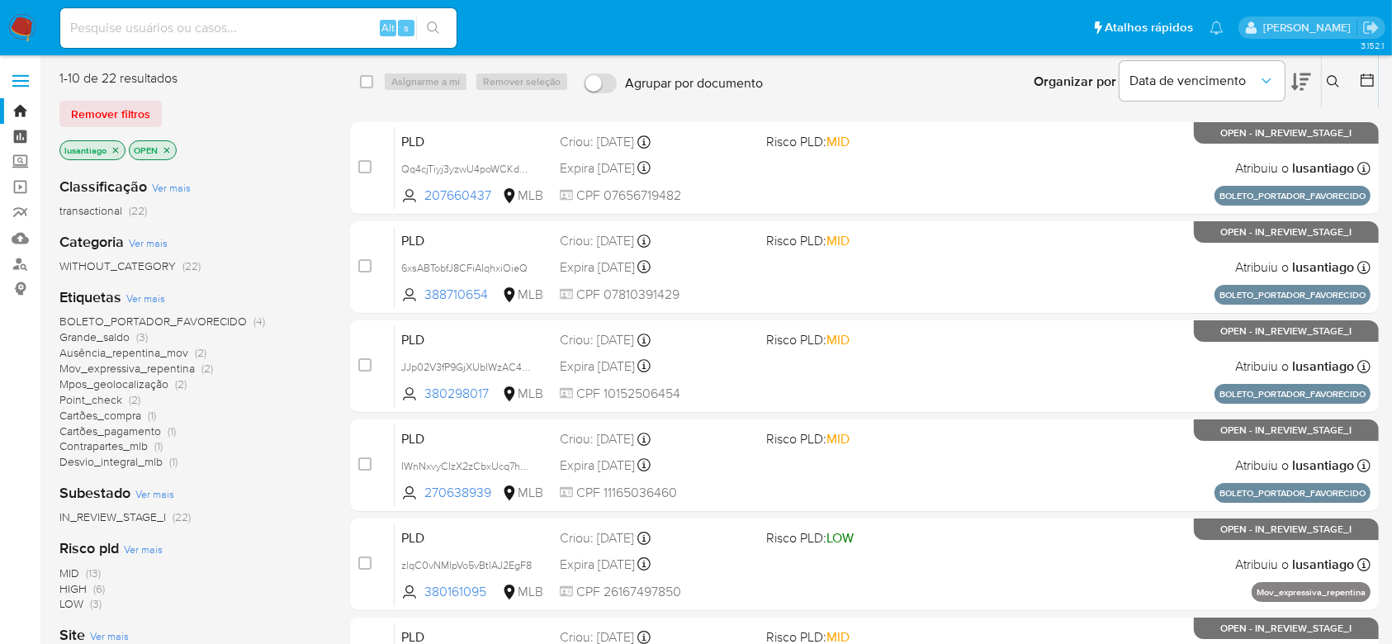
click at [23, 132] on link "Painel" at bounding box center [98, 137] width 196 height 26
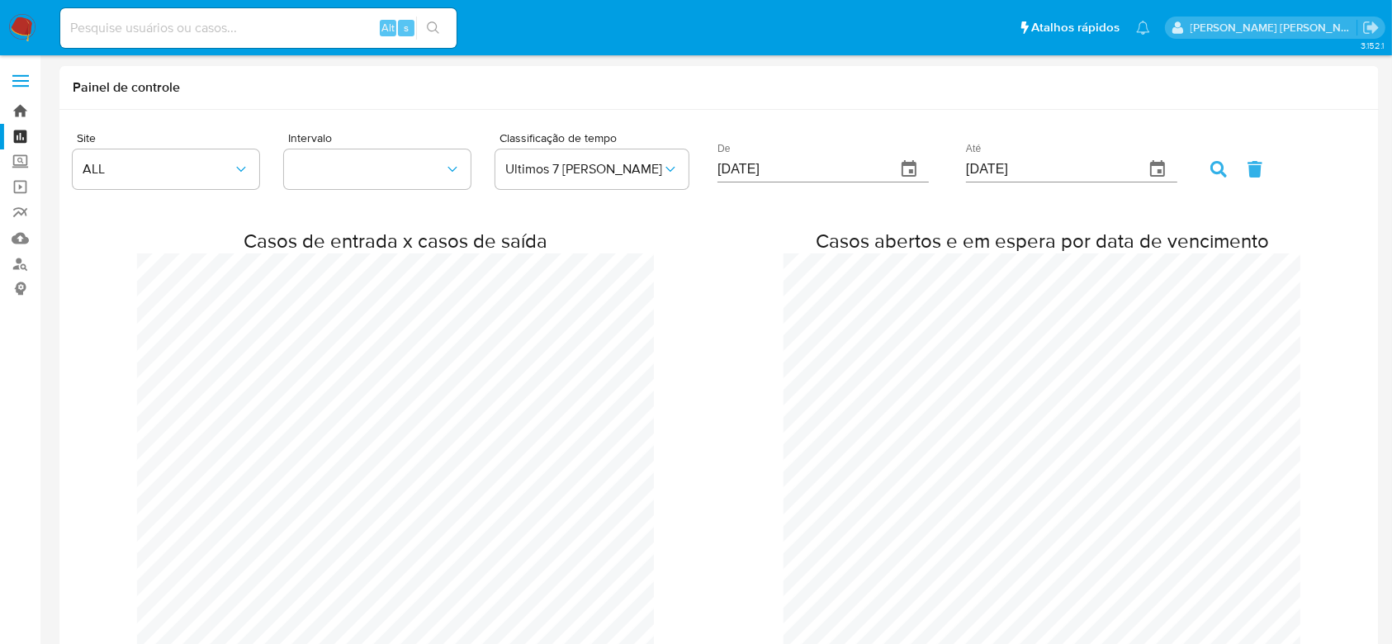
click at [18, 109] on link "Bandeja" at bounding box center [98, 111] width 196 height 26
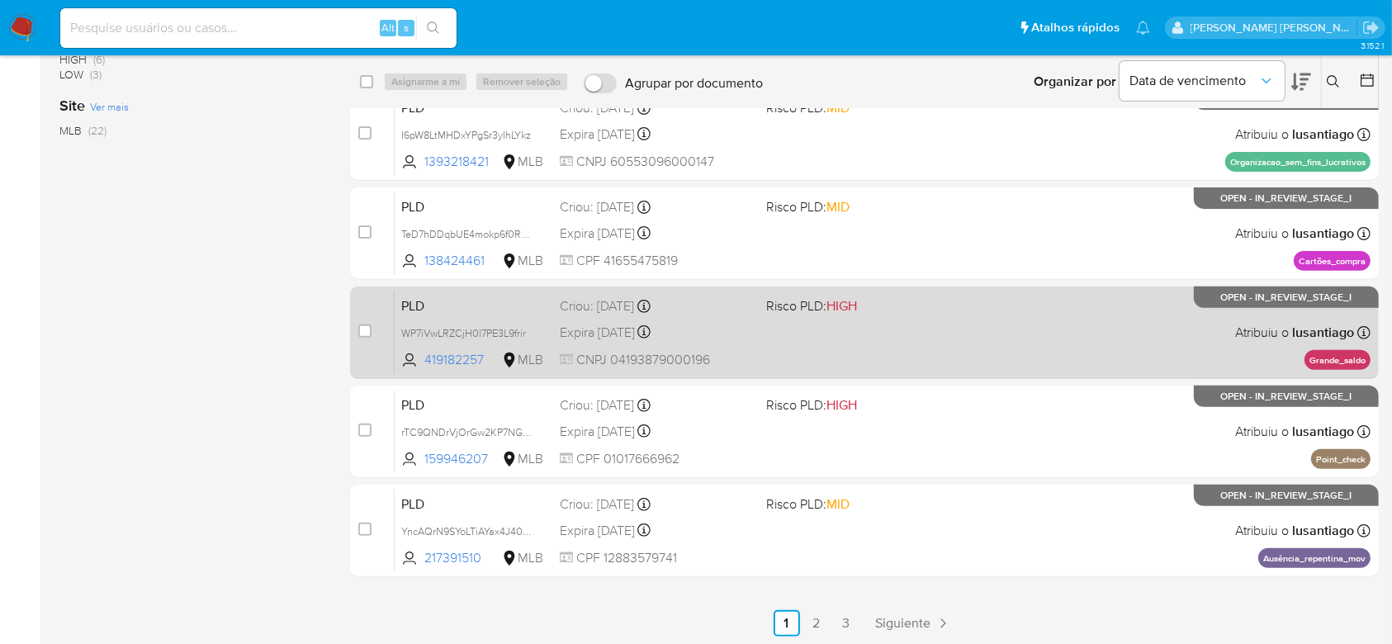
scroll to position [532, 0]
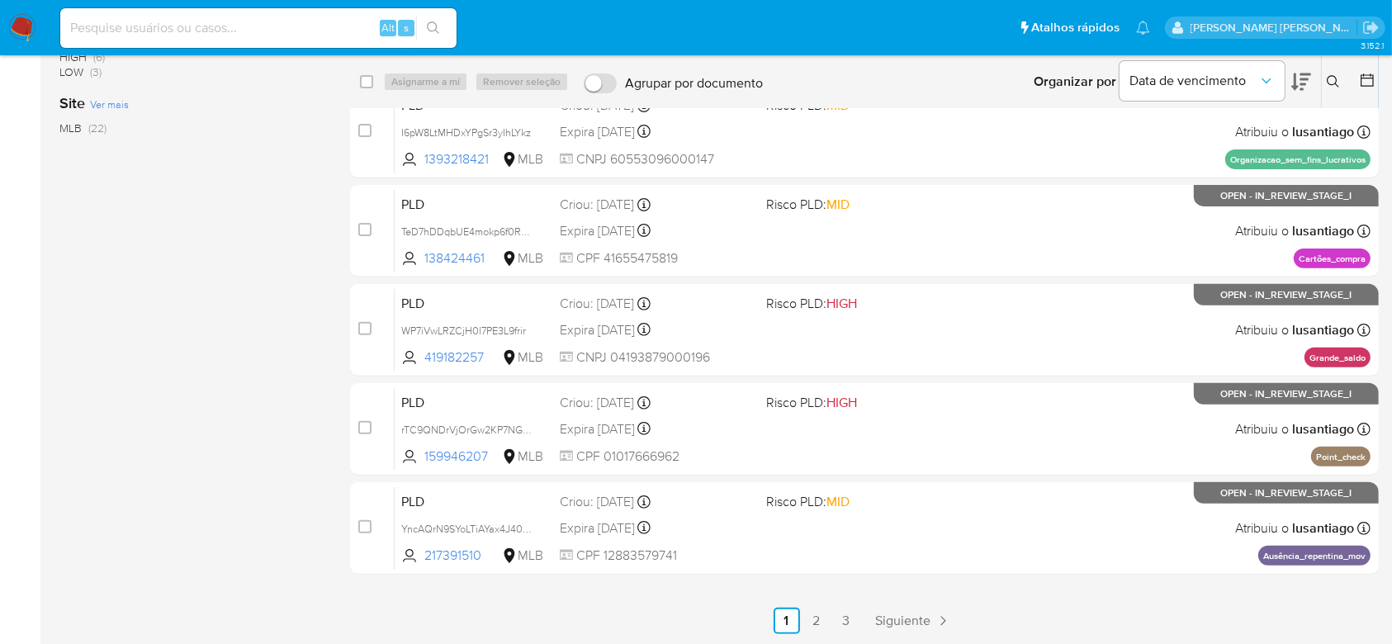
click at [203, 21] on input at bounding box center [258, 27] width 396 height 21
paste input "317797632"
type input "317797632"
click at [435, 27] on icon "search-icon" at bounding box center [433, 27] width 13 height 13
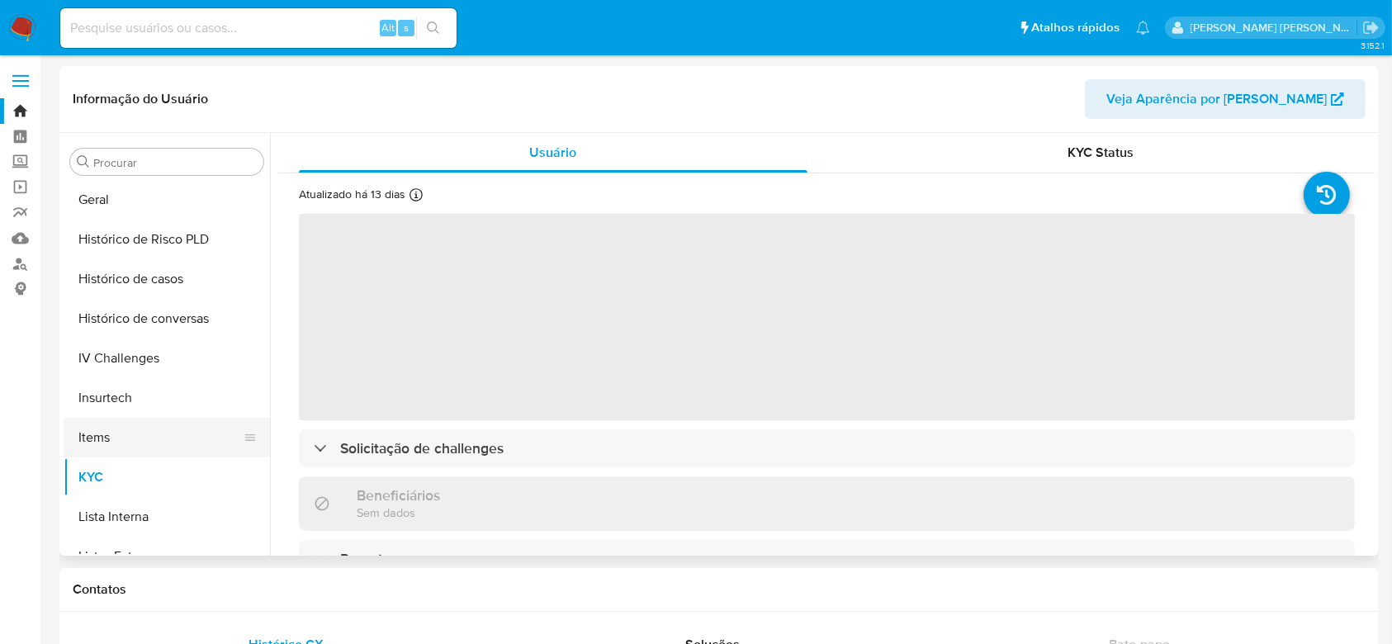
scroll to position [407, 0]
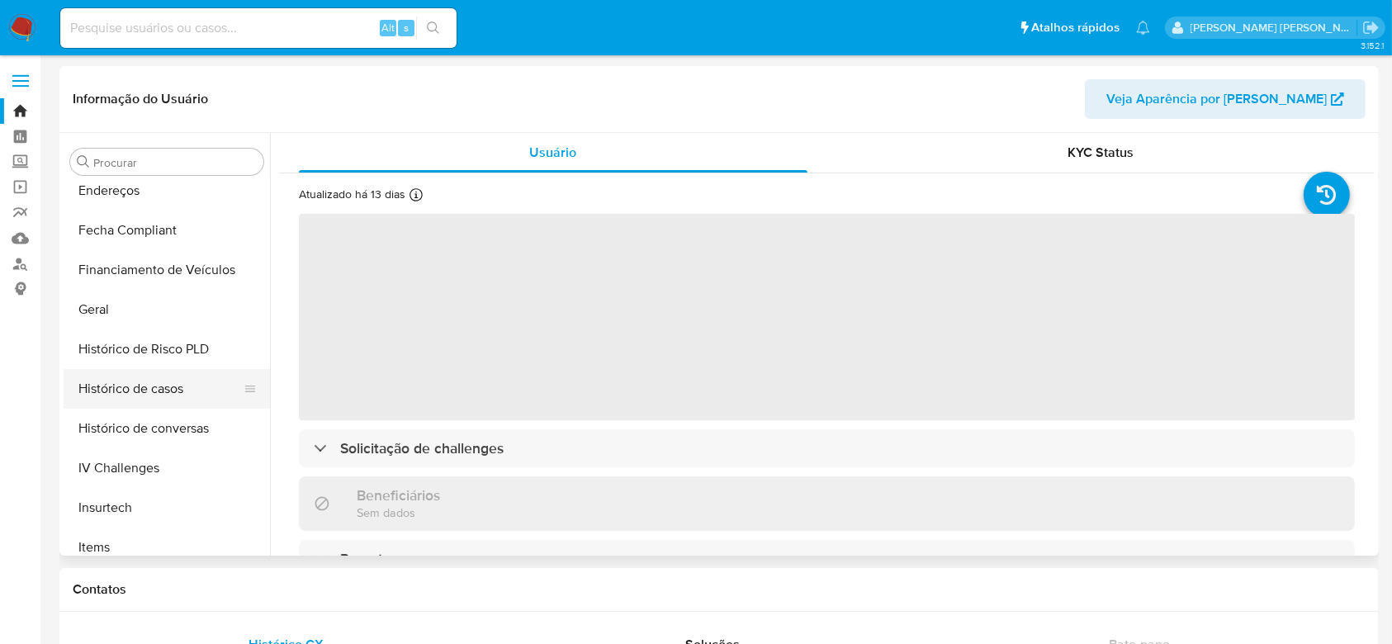
click at [143, 383] on button "Histórico de casos" at bounding box center [160, 389] width 193 height 40
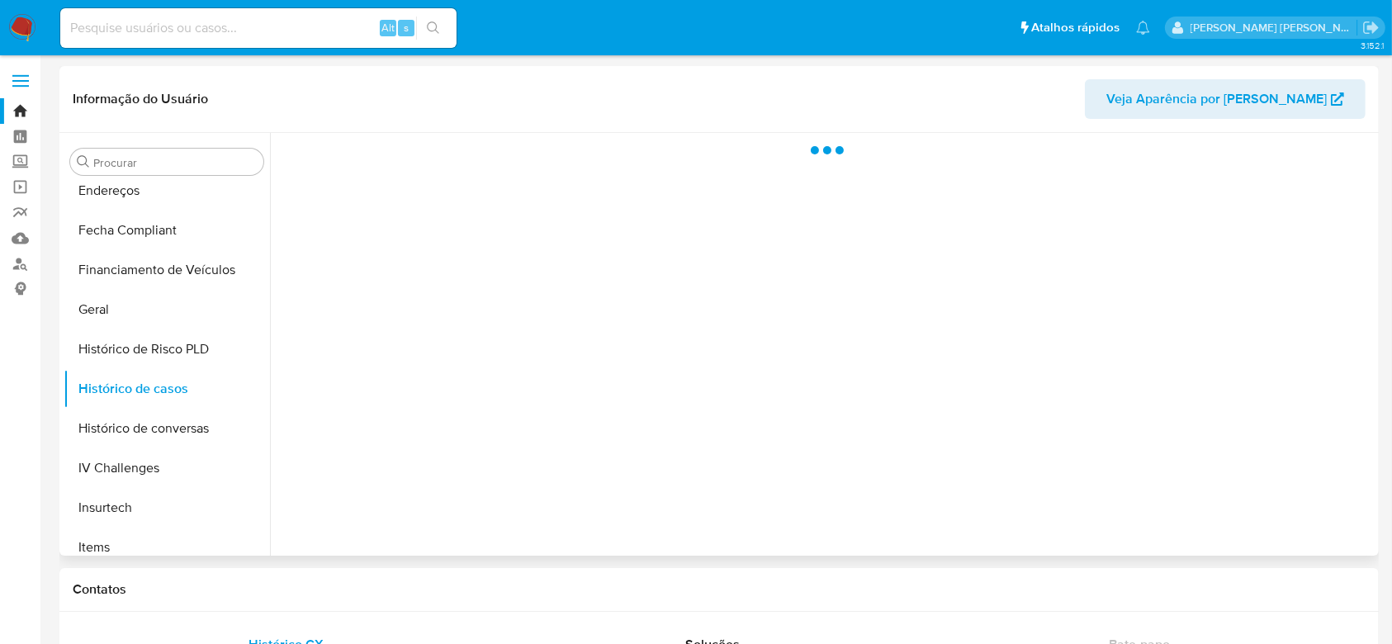
select select "10"
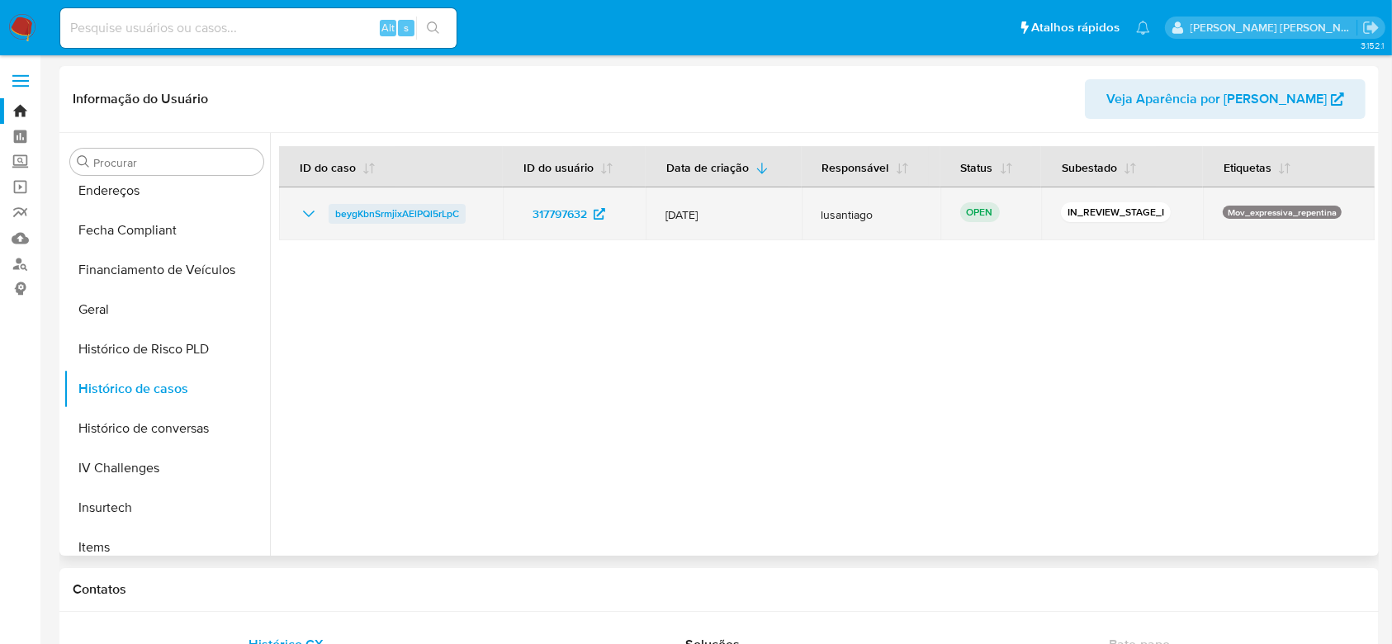
click at [396, 217] on span "beygKbnSrmjixAElPQl5rLpC" at bounding box center [397, 214] width 124 height 20
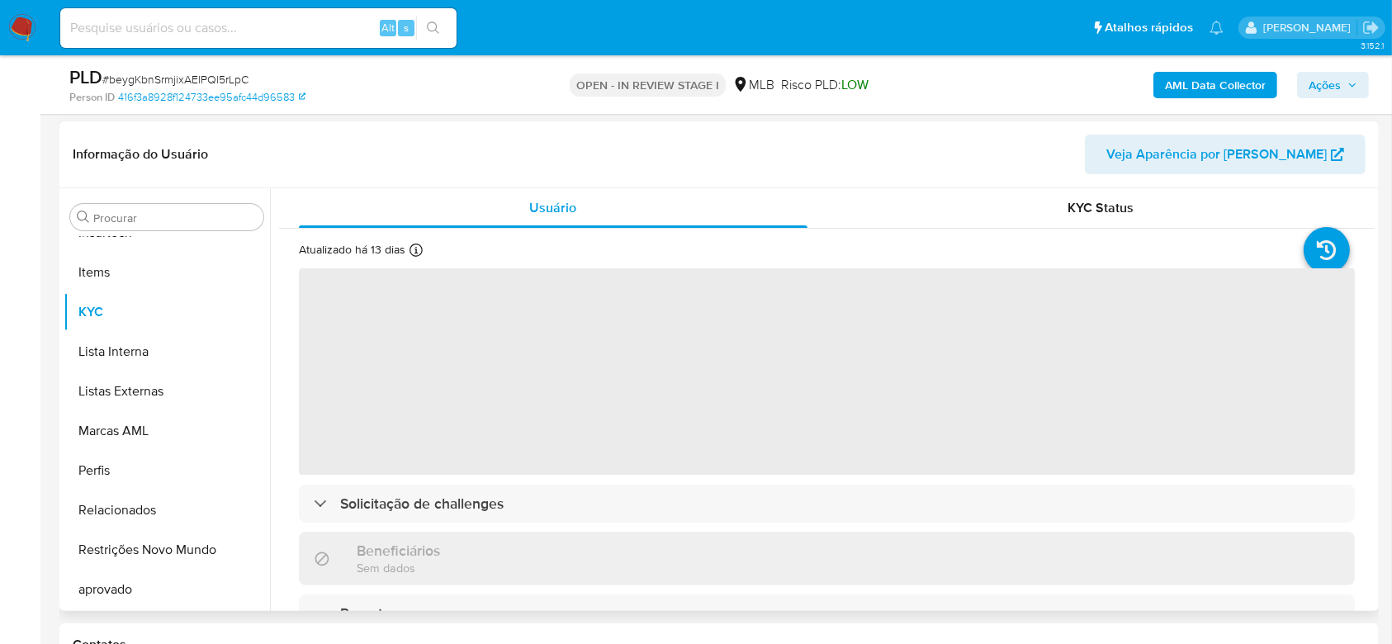
scroll to position [220, 0]
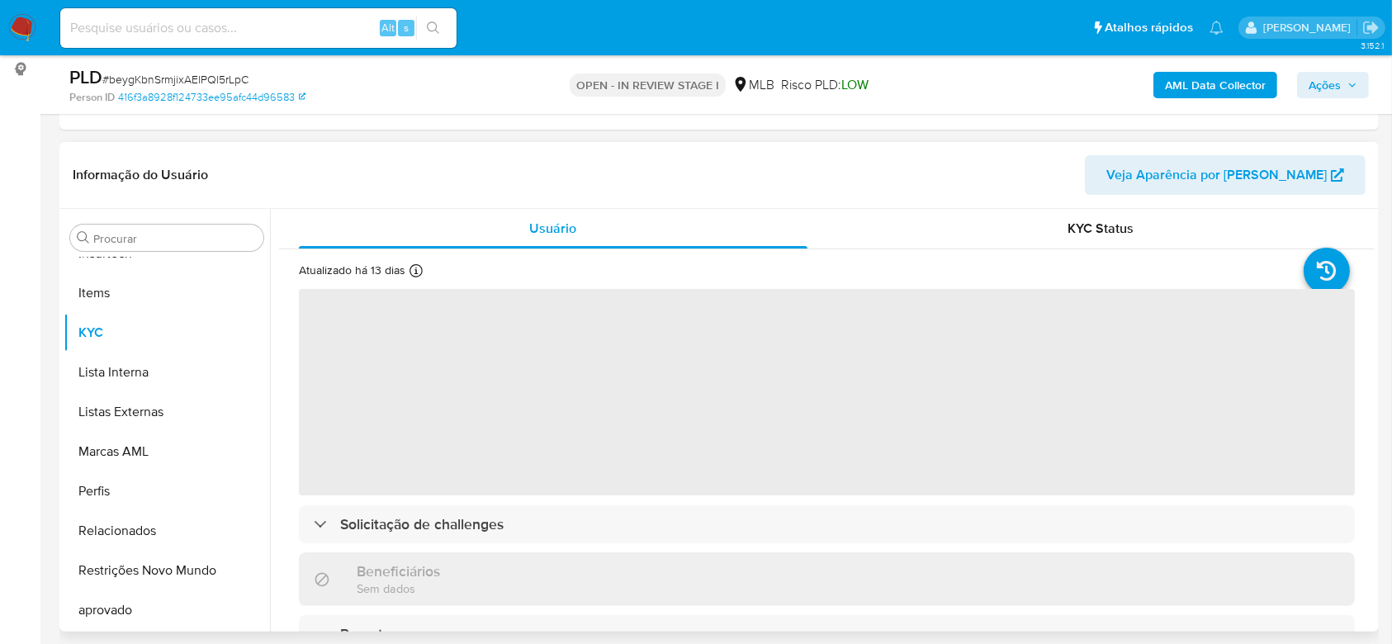
select select "10"
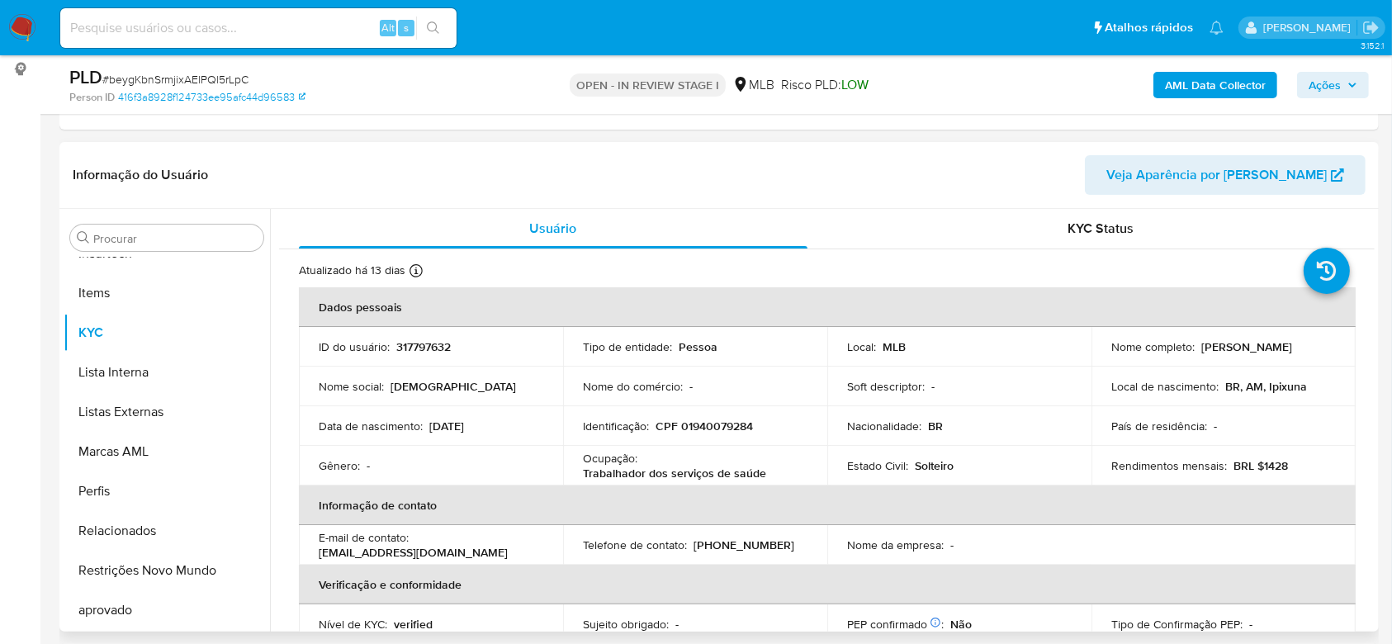
click at [721, 426] on p "CPF 01940079284" at bounding box center [703, 426] width 97 height 15
copy p "01940079284"
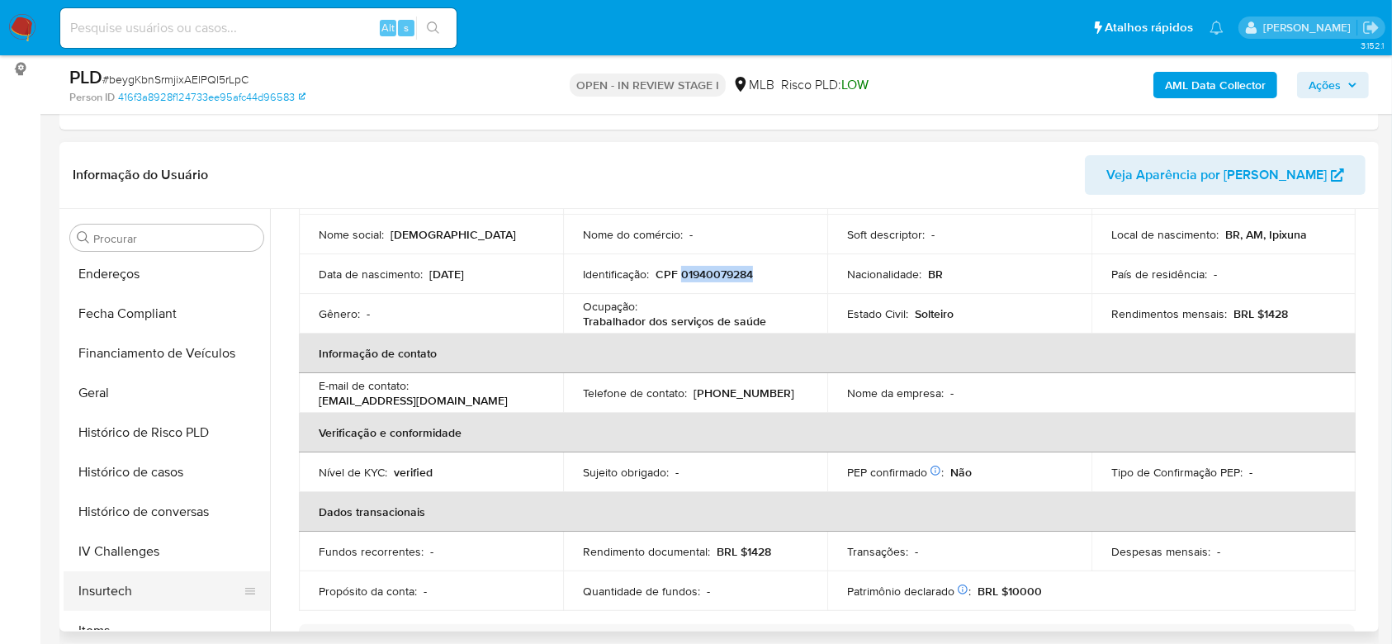
scroll to position [297, 0]
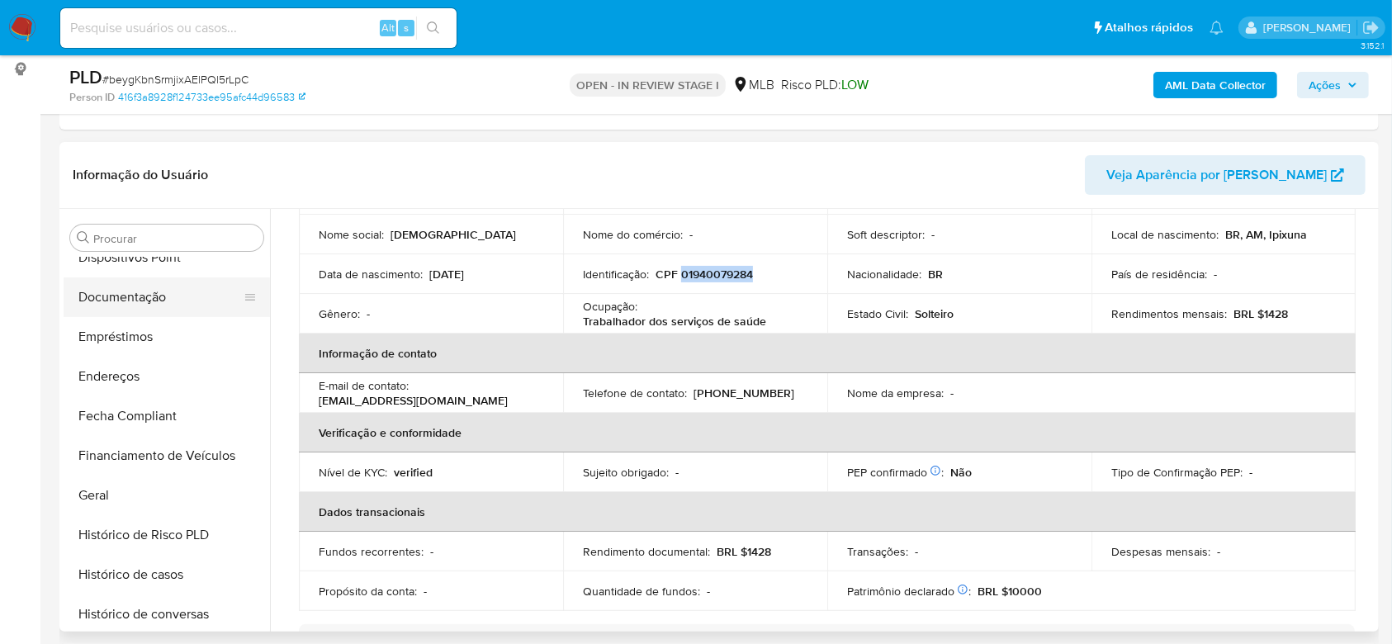
click at [155, 298] on button "Documentação" at bounding box center [160, 297] width 193 height 40
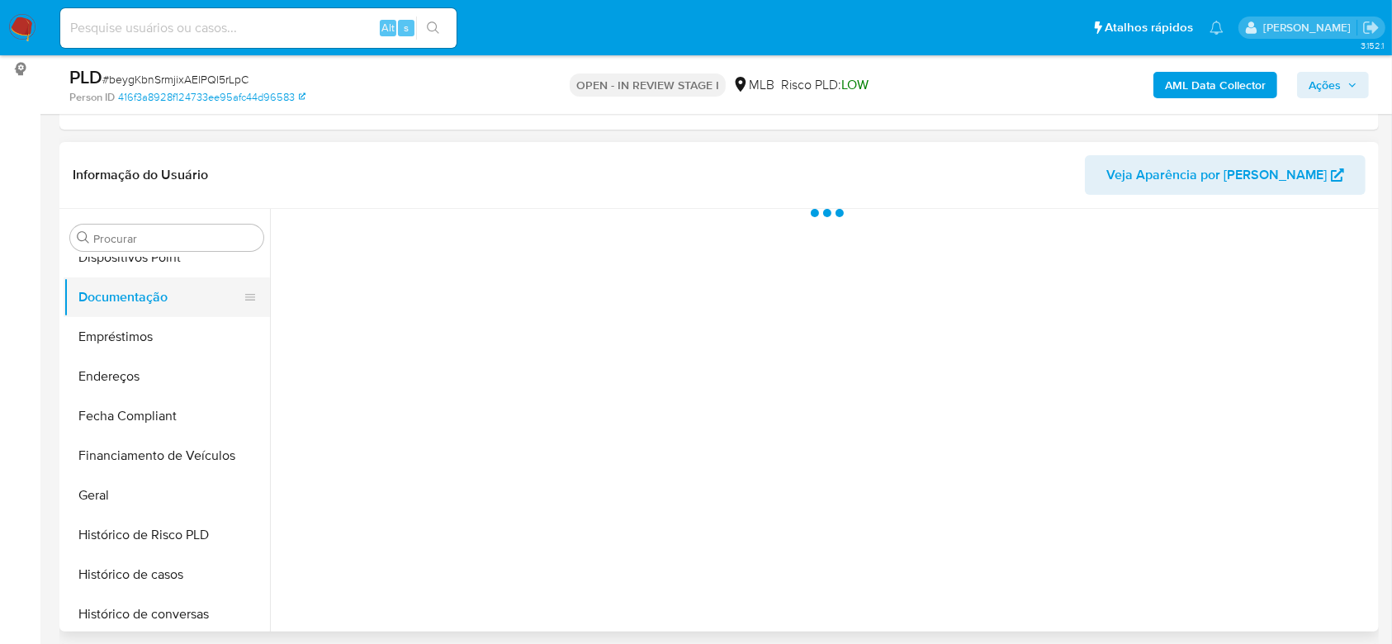
scroll to position [0, 0]
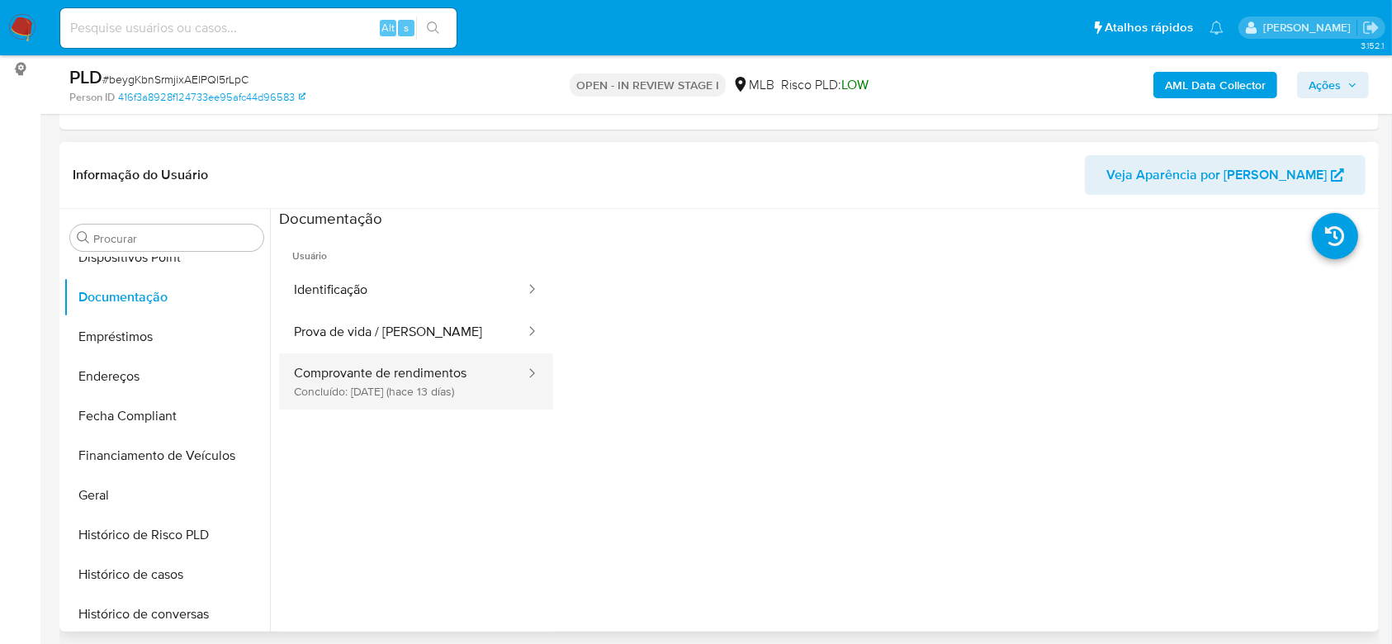
click at [386, 380] on button "Comprovante de rendimentos Concluído: [DATE] (hace 13 días)" at bounding box center [403, 381] width 248 height 56
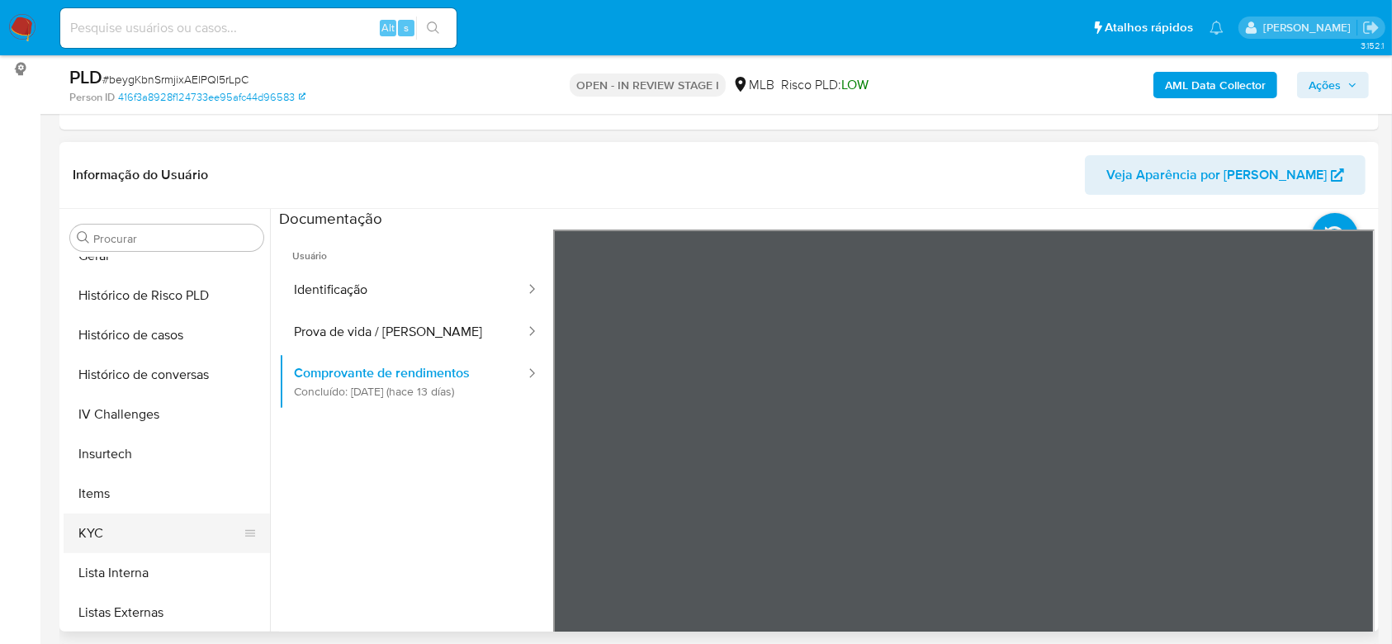
scroll to position [627, 0]
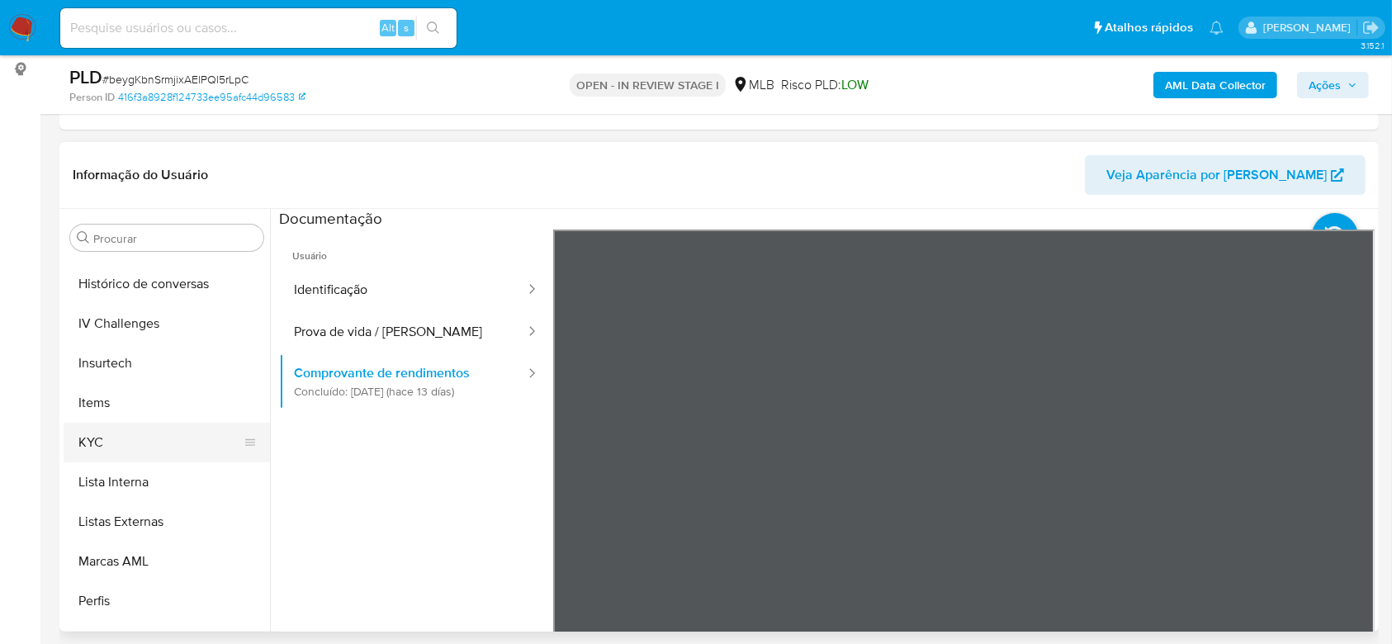
click at [111, 446] on button "KYC" at bounding box center [160, 443] width 193 height 40
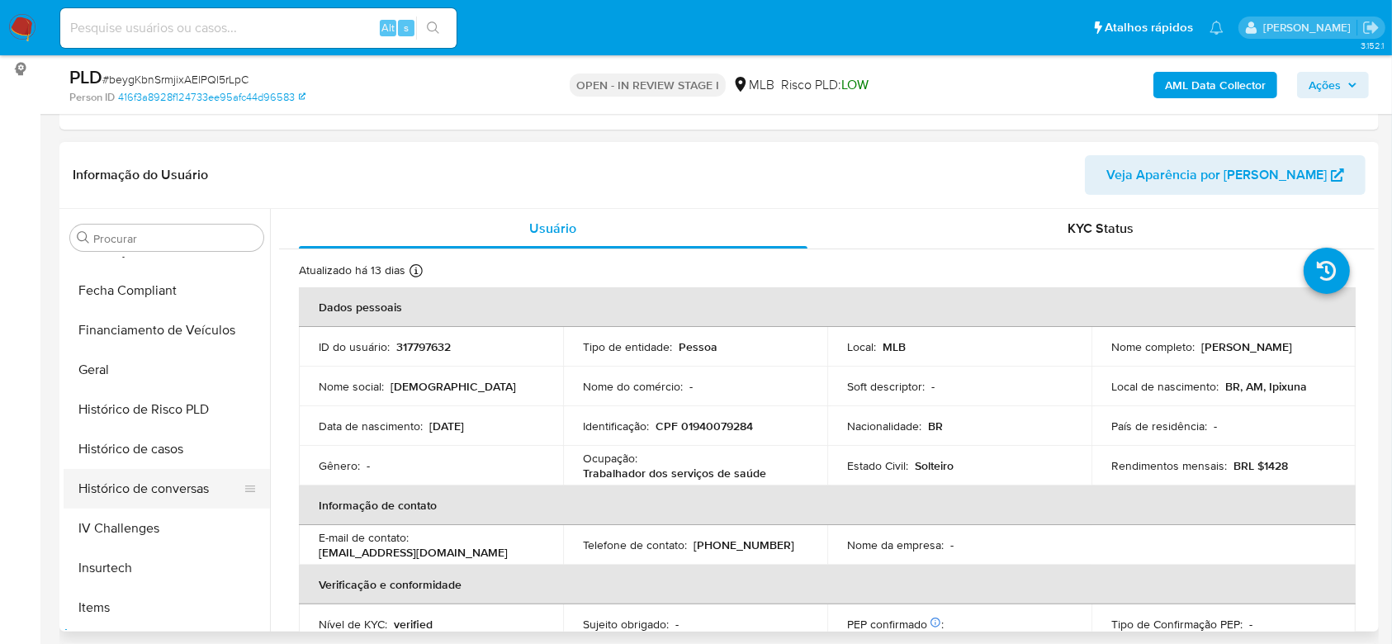
scroll to position [407, 0]
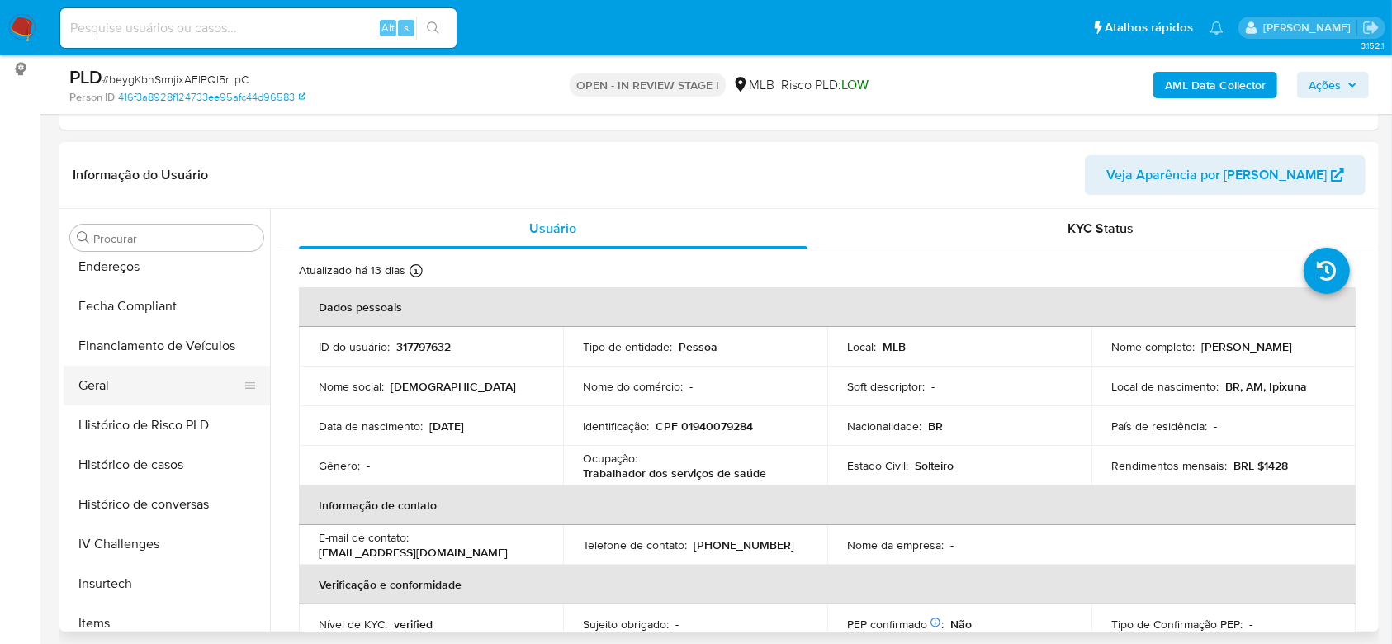
click at [106, 367] on button "Geral" at bounding box center [160, 386] width 193 height 40
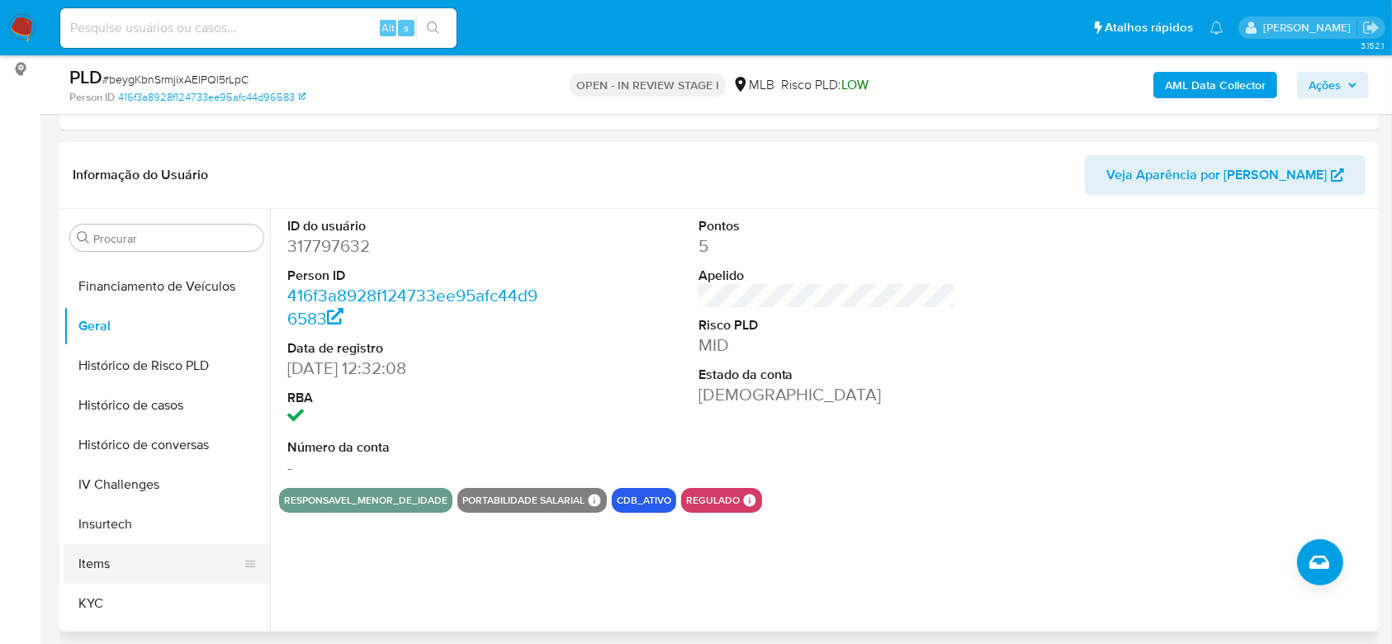
scroll to position [517, 0]
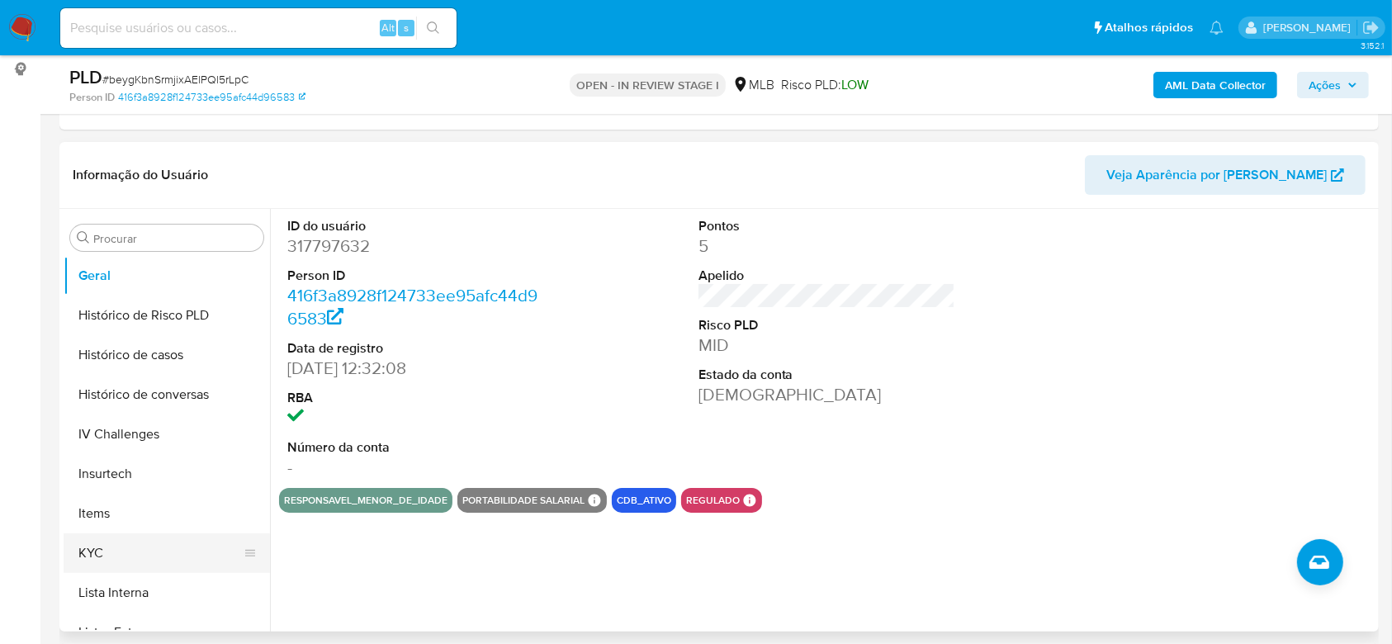
click at [126, 541] on button "KYC" at bounding box center [160, 553] width 193 height 40
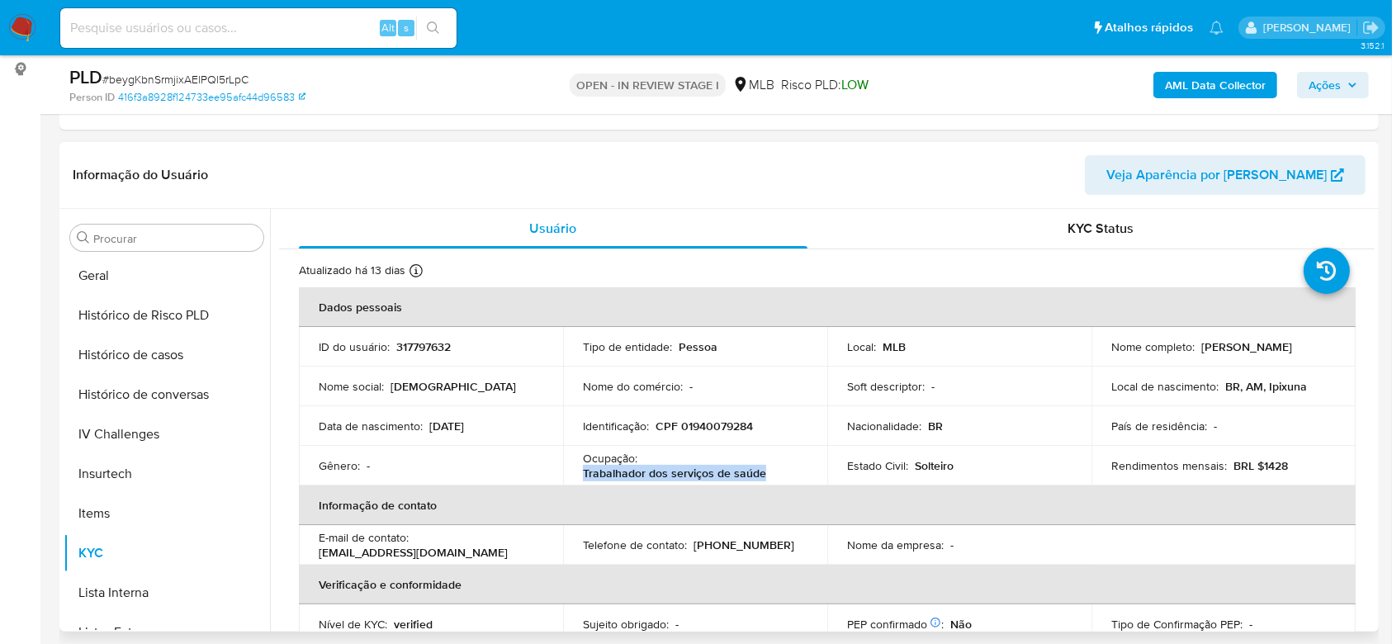
drag, startPoint x: 766, startPoint y: 473, endPoint x: 581, endPoint y: 472, distance: 184.9
click at [583, 472] on div "Ocupação : Trabalhador dos serviços de saúde" at bounding box center [695, 466] width 225 height 30
copy p "Trabalhador dos serviços de saúde"
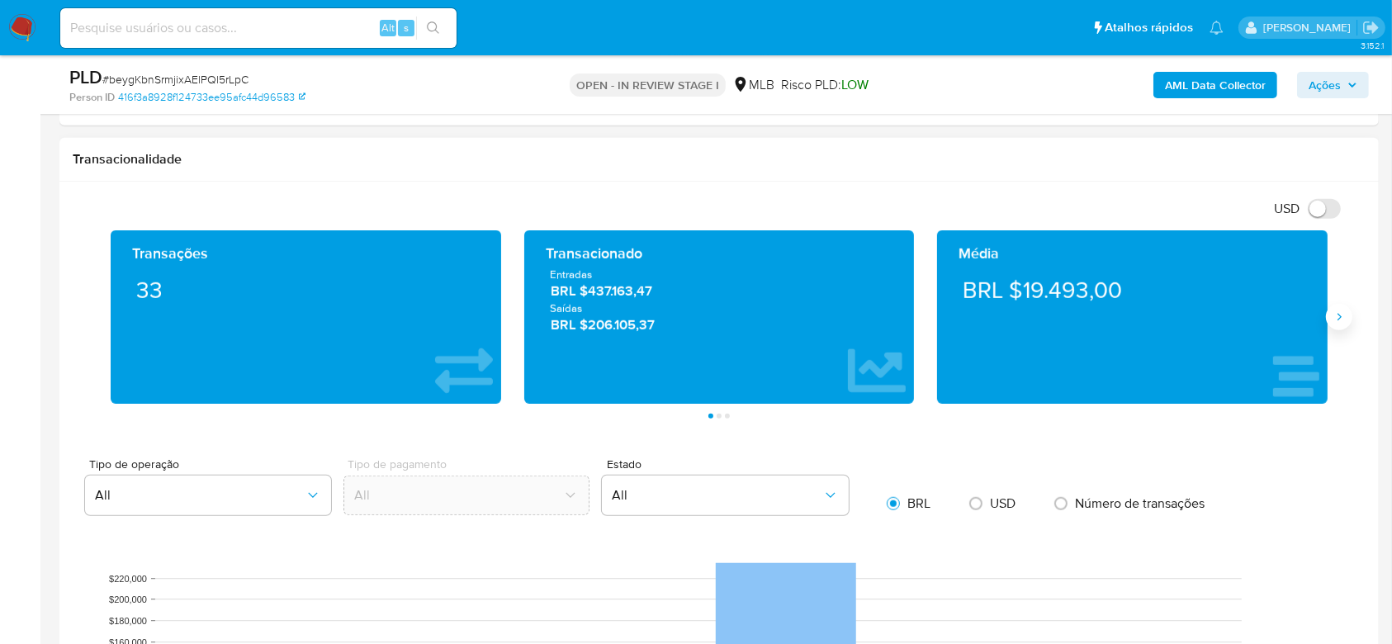
click at [1334, 310] on icon "Siguiente" at bounding box center [1338, 316] width 13 height 13
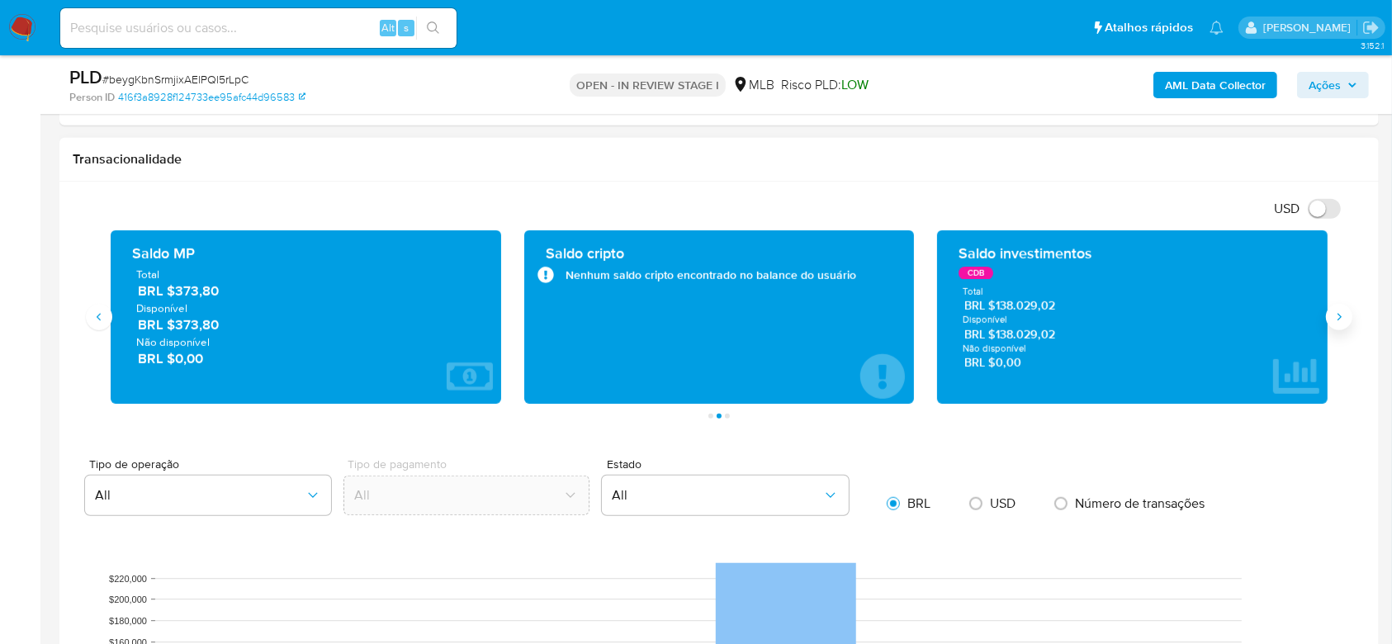
click at [1339, 318] on icon "Siguiente" at bounding box center [1339, 316] width 4 height 7
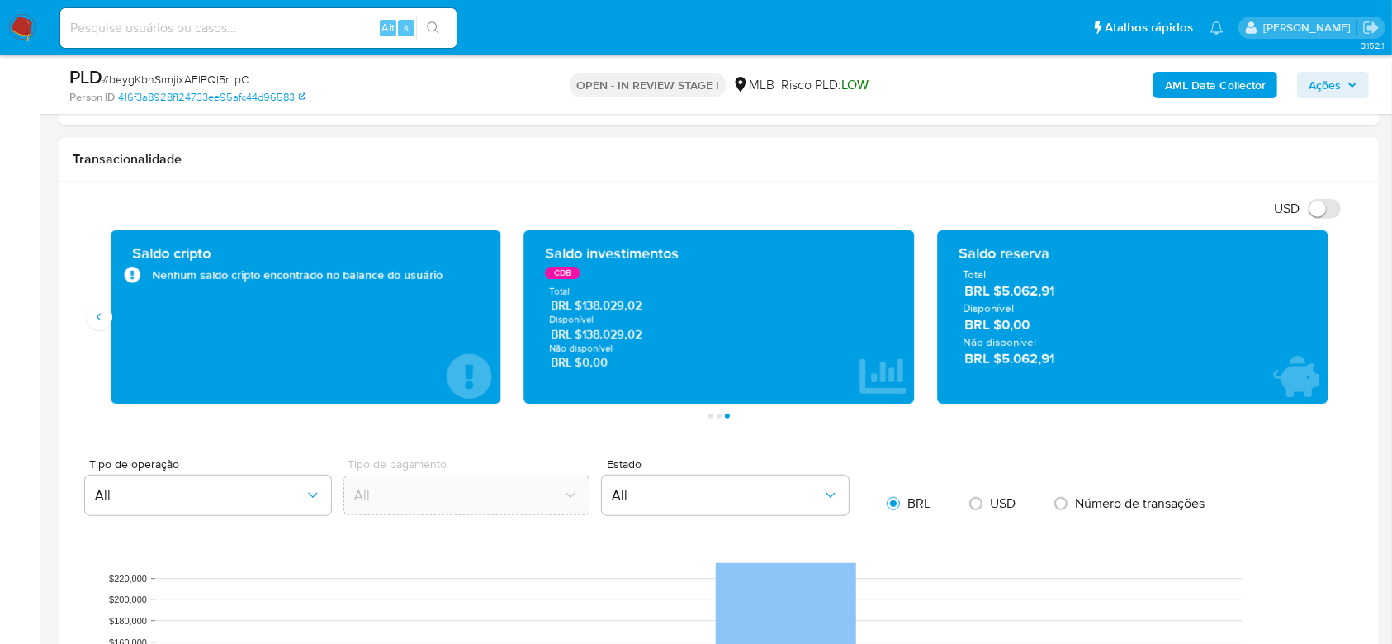
drag, startPoint x: 651, startPoint y: 307, endPoint x: 595, endPoint y: 315, distance: 56.7
click at [595, 315] on div "Total BRL $138.029,02 Disponível BRL $138.029,02 Não disponível BRL $0,00" at bounding box center [719, 328] width 364 height 86
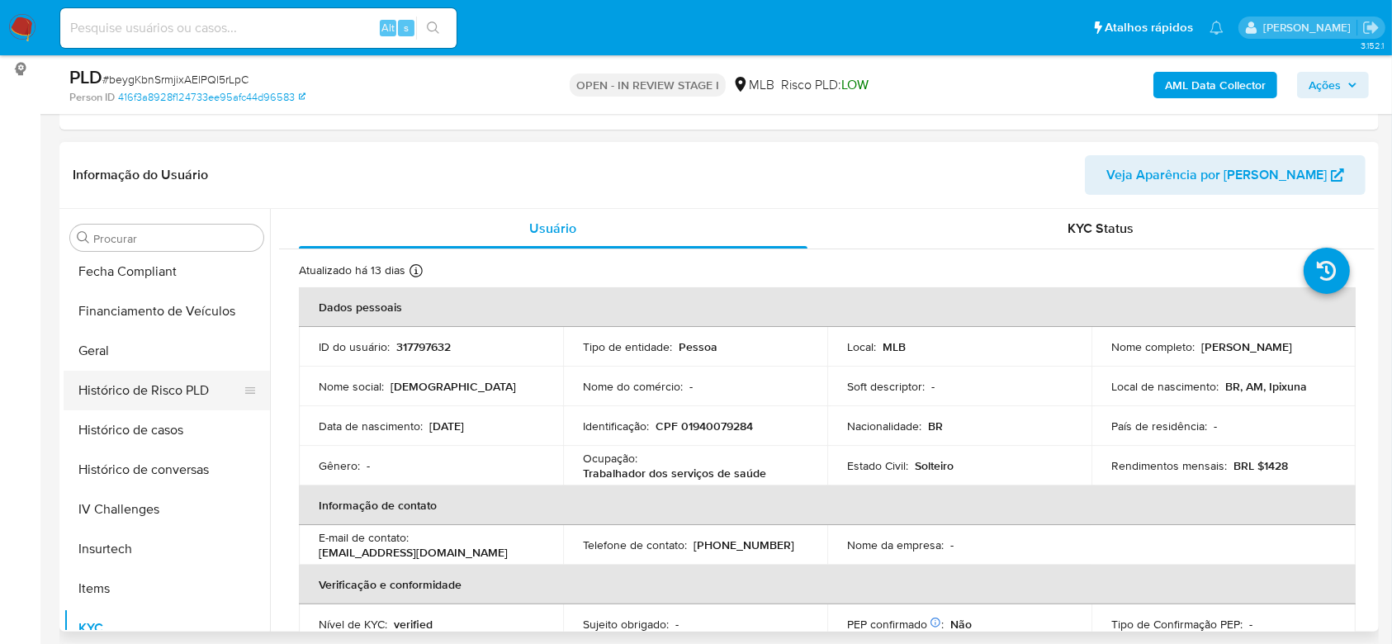
scroll to position [407, 0]
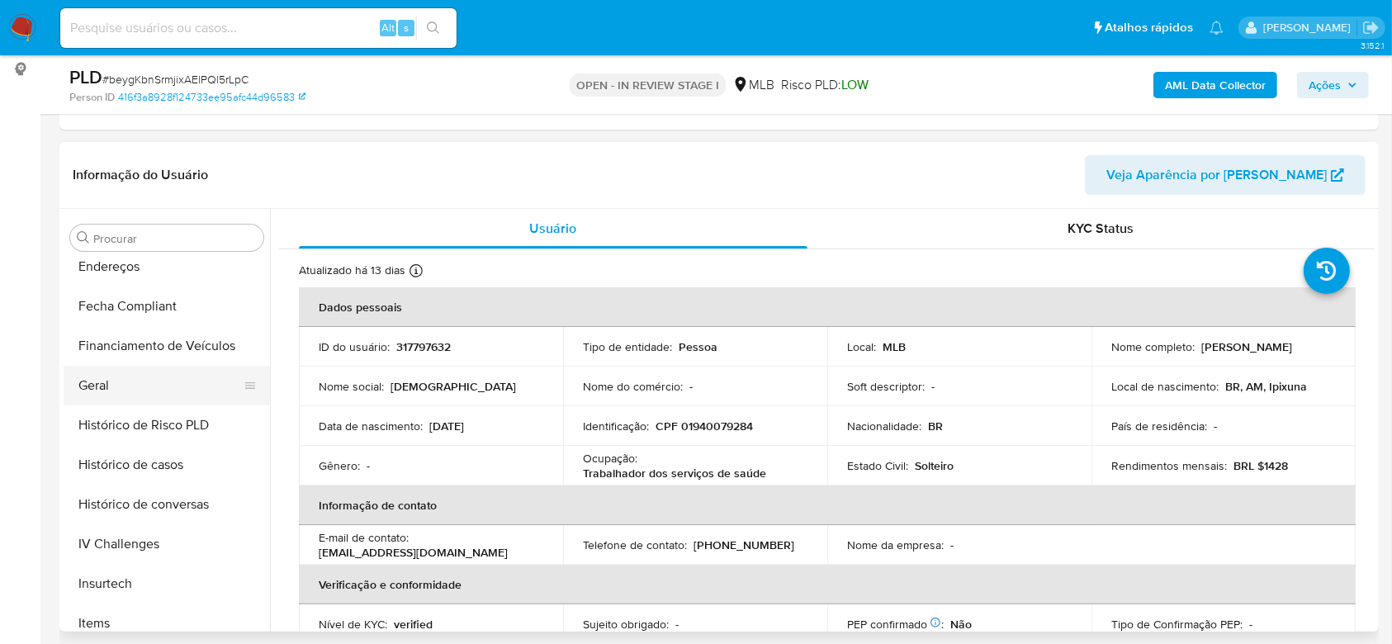
click at [106, 390] on button "Geral" at bounding box center [160, 386] width 193 height 40
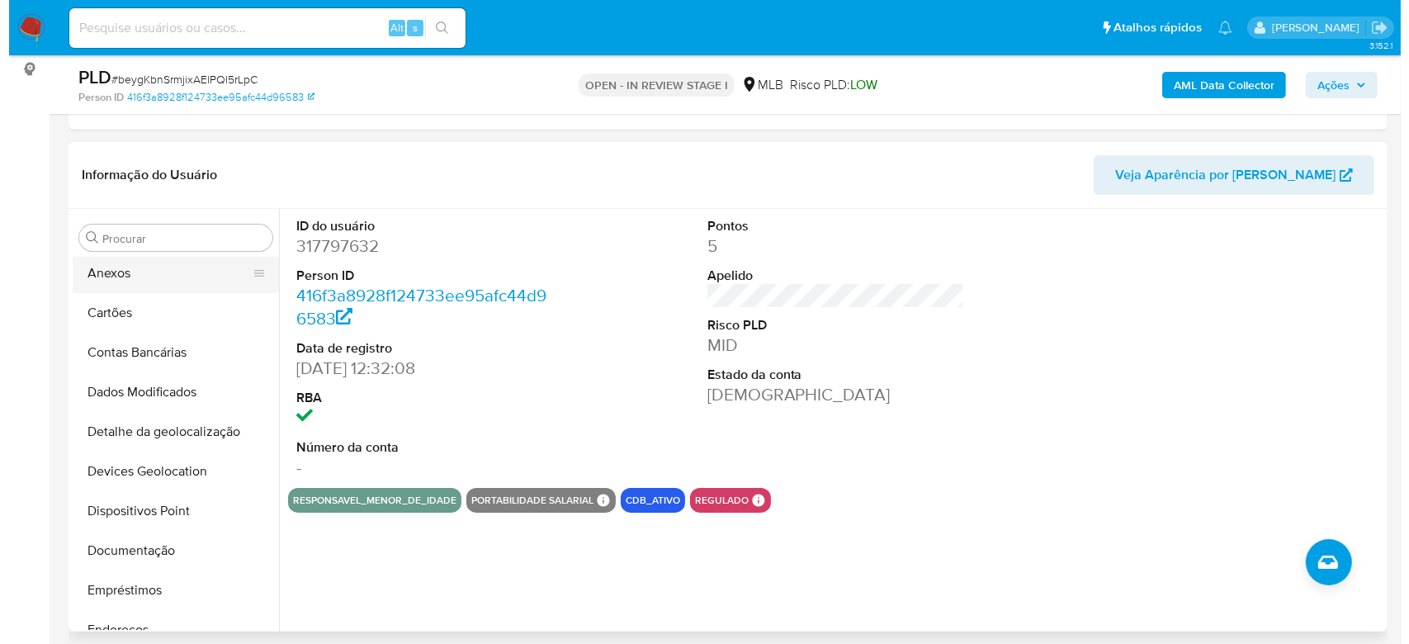
scroll to position [0, 0]
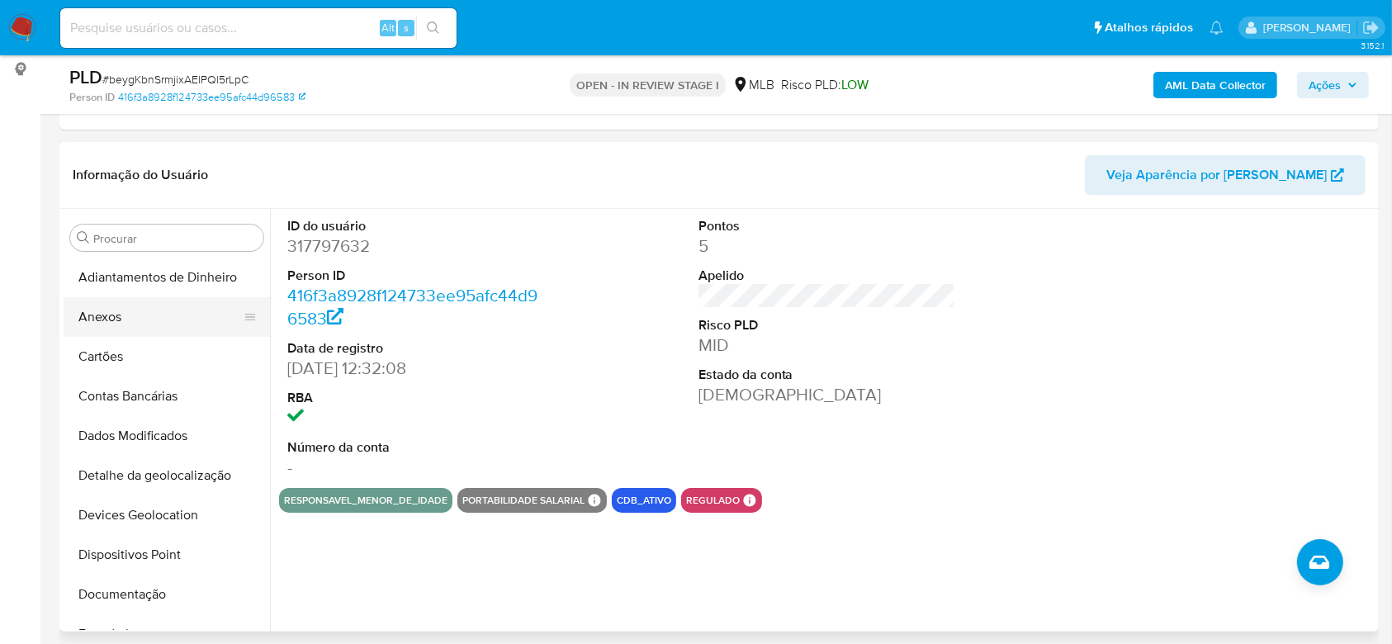
click at [108, 309] on button "Anexos" at bounding box center [160, 317] width 193 height 40
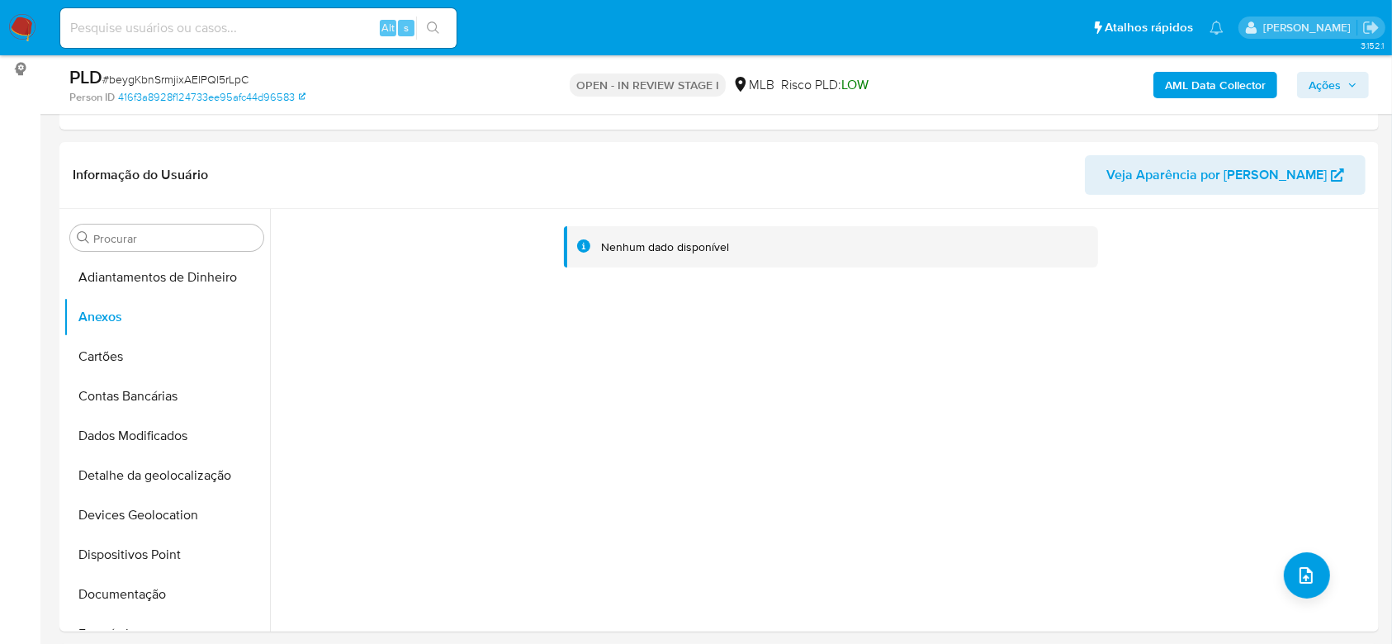
click at [1264, 88] on b "AML Data Collector" at bounding box center [1215, 85] width 101 height 26
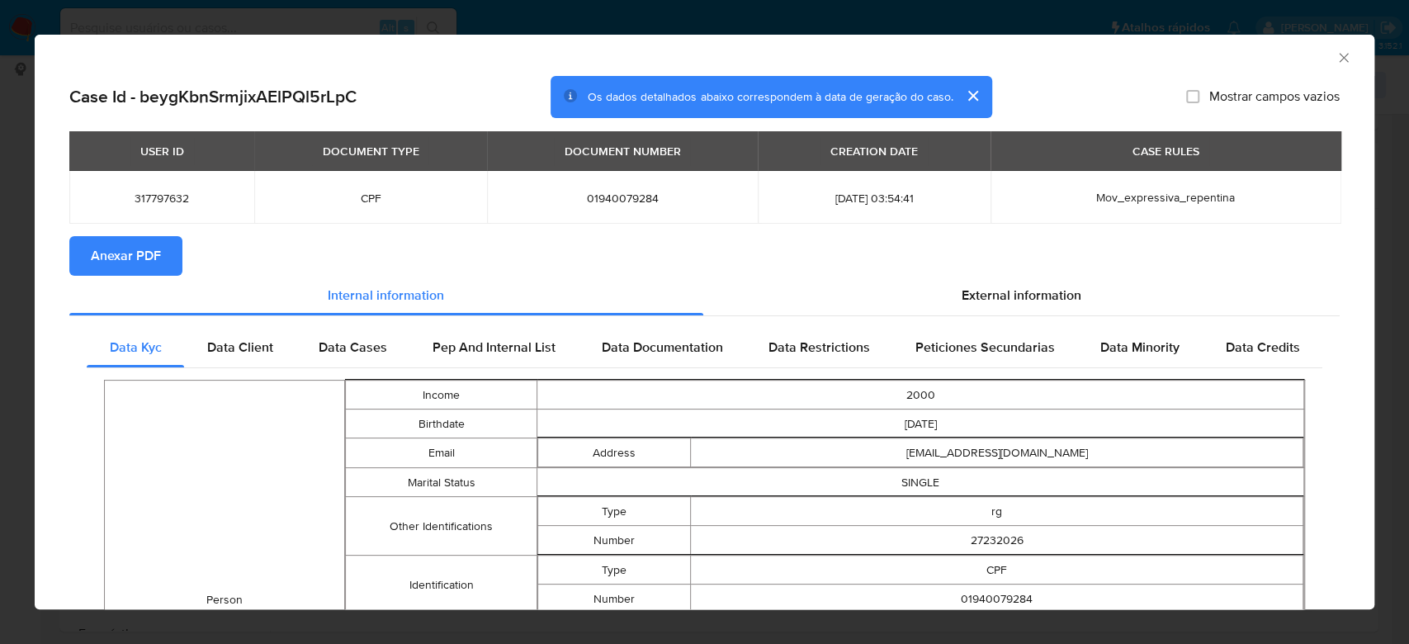
click at [135, 255] on span "Anexar PDF" at bounding box center [126, 256] width 70 height 36
click at [1336, 59] on icon "Fechar a janela" at bounding box center [1344, 58] width 17 height 17
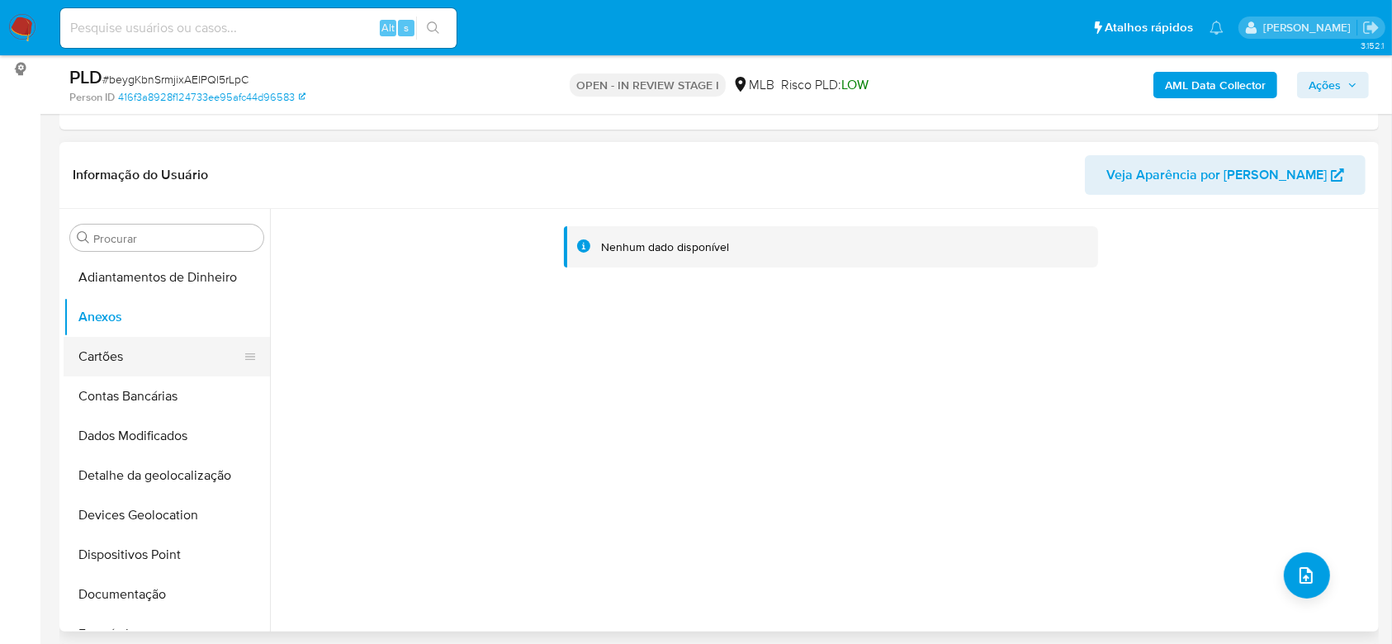
click at [121, 353] on button "Cartões" at bounding box center [160, 357] width 193 height 40
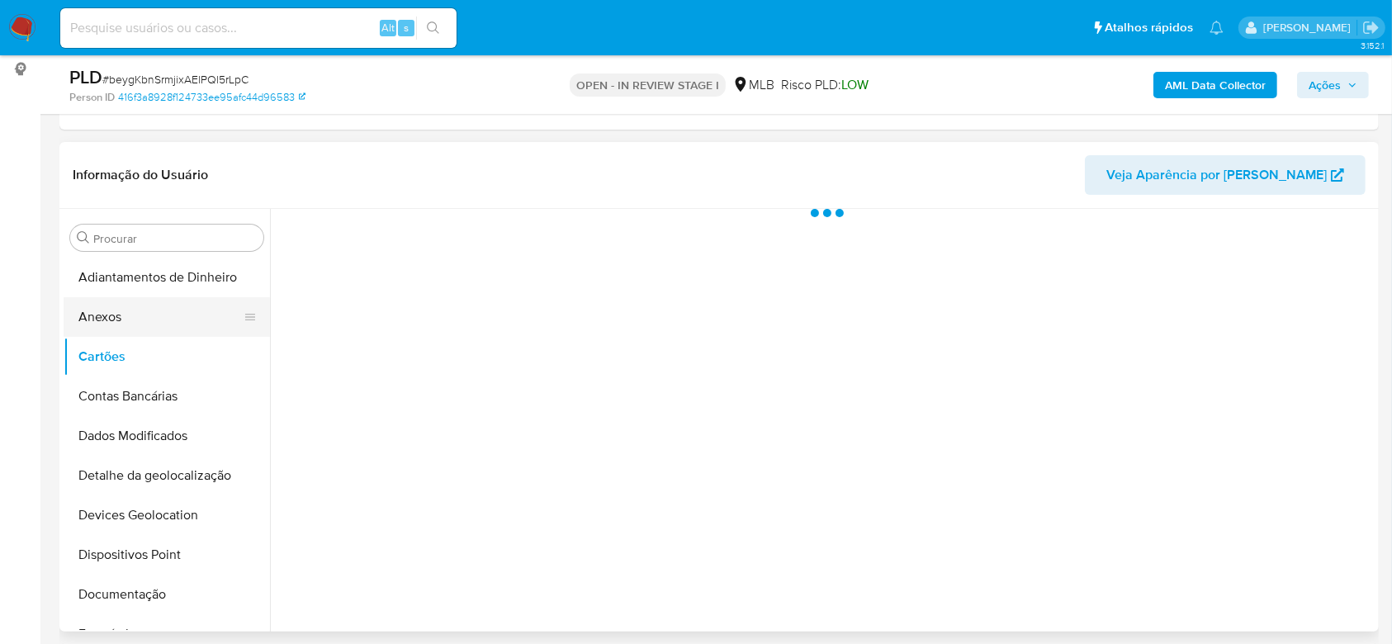
click at [114, 313] on button "Anexos" at bounding box center [160, 317] width 193 height 40
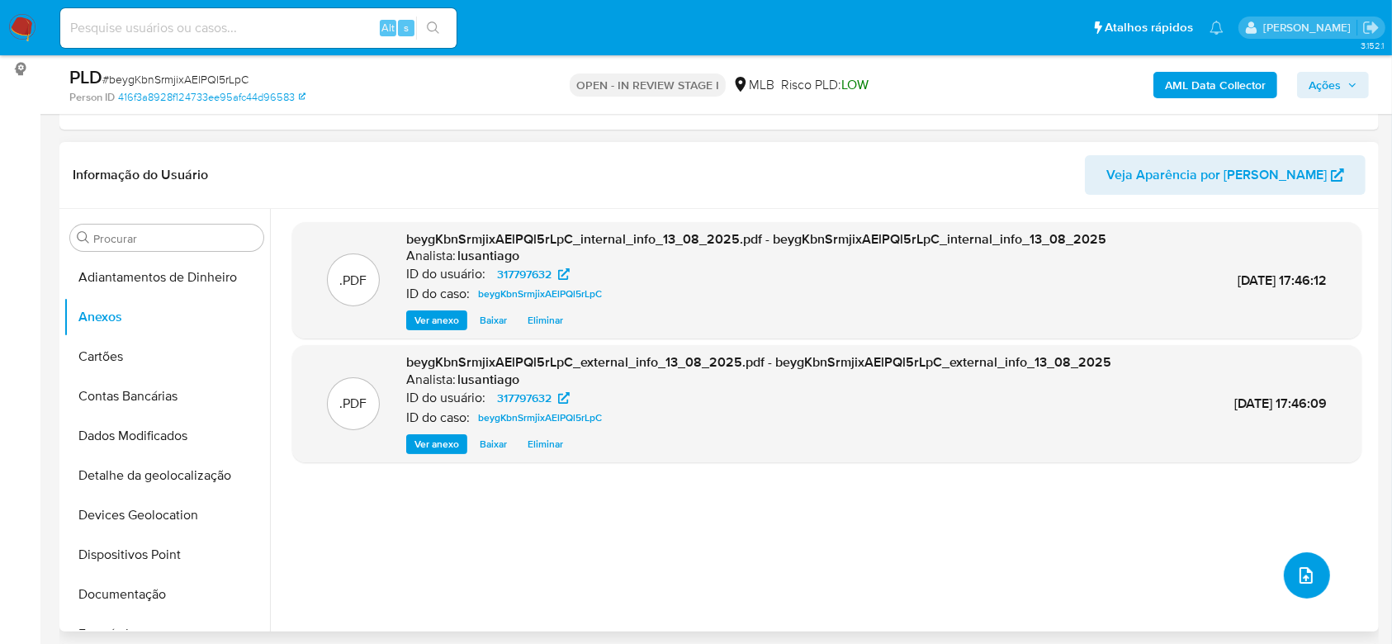
click at [1299, 571] on icon "upload-file" at bounding box center [1306, 575] width 20 height 20
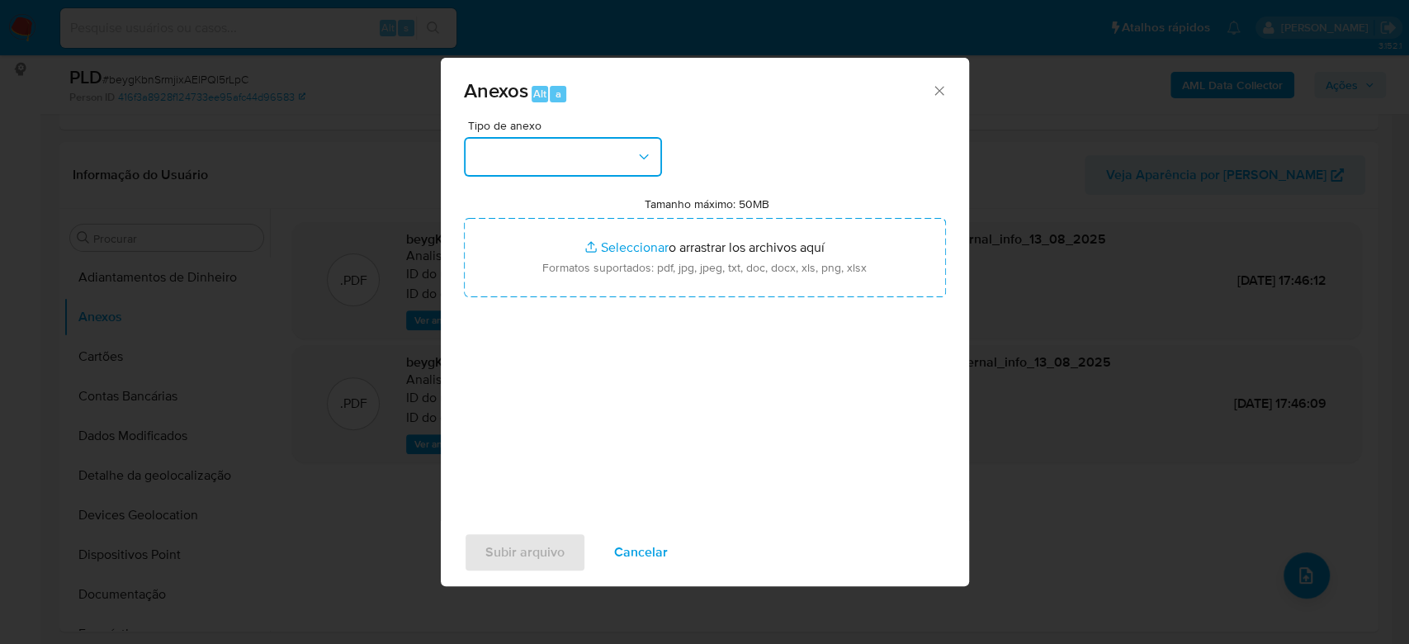
click at [590, 154] on button "button" at bounding box center [563, 157] width 198 height 40
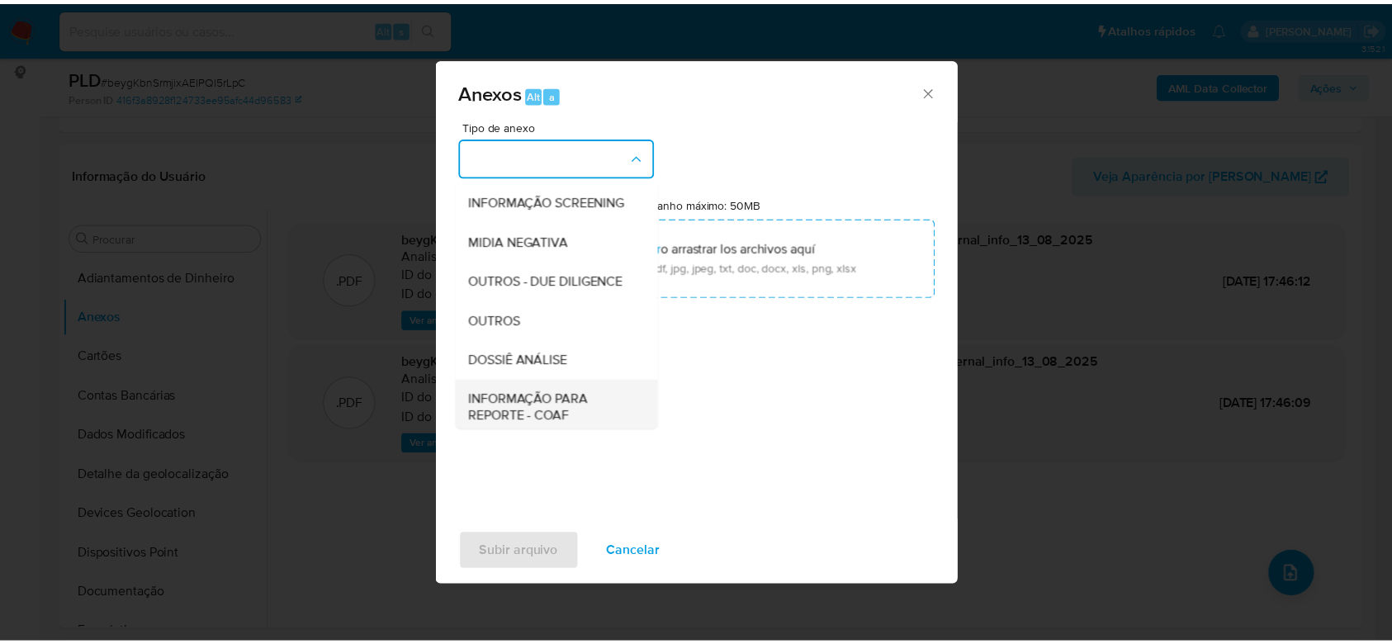
scroll to position [253, 0]
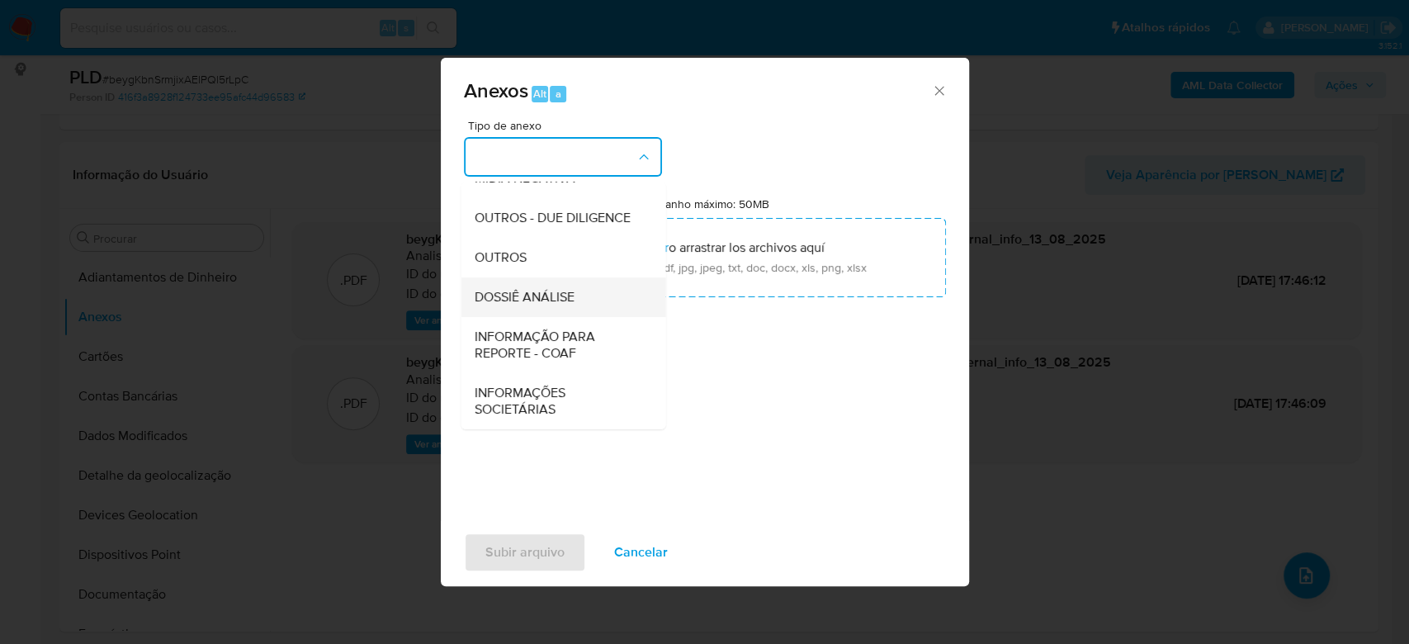
click at [516, 297] on span "DOSSIÊ ANÁLISE" at bounding box center [524, 297] width 100 height 17
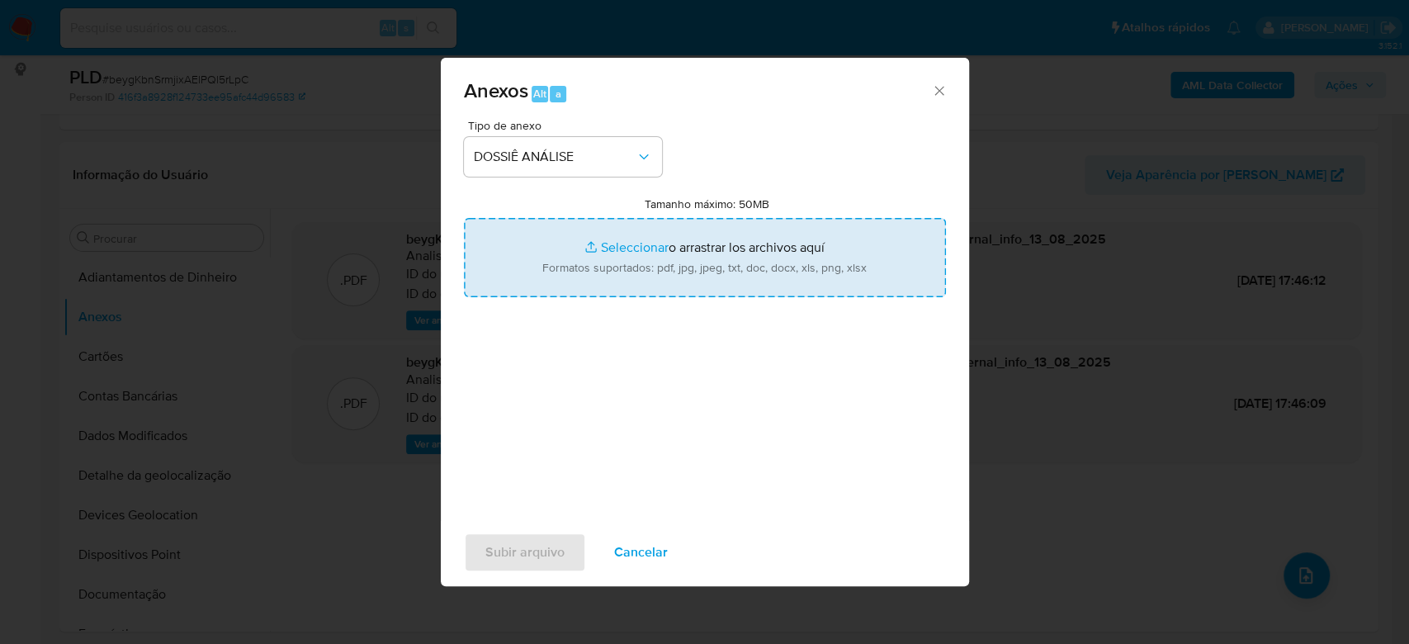
type input "C:\fakepath\Mulan 317797632_2025_08_13_10_43_17.xlsx"
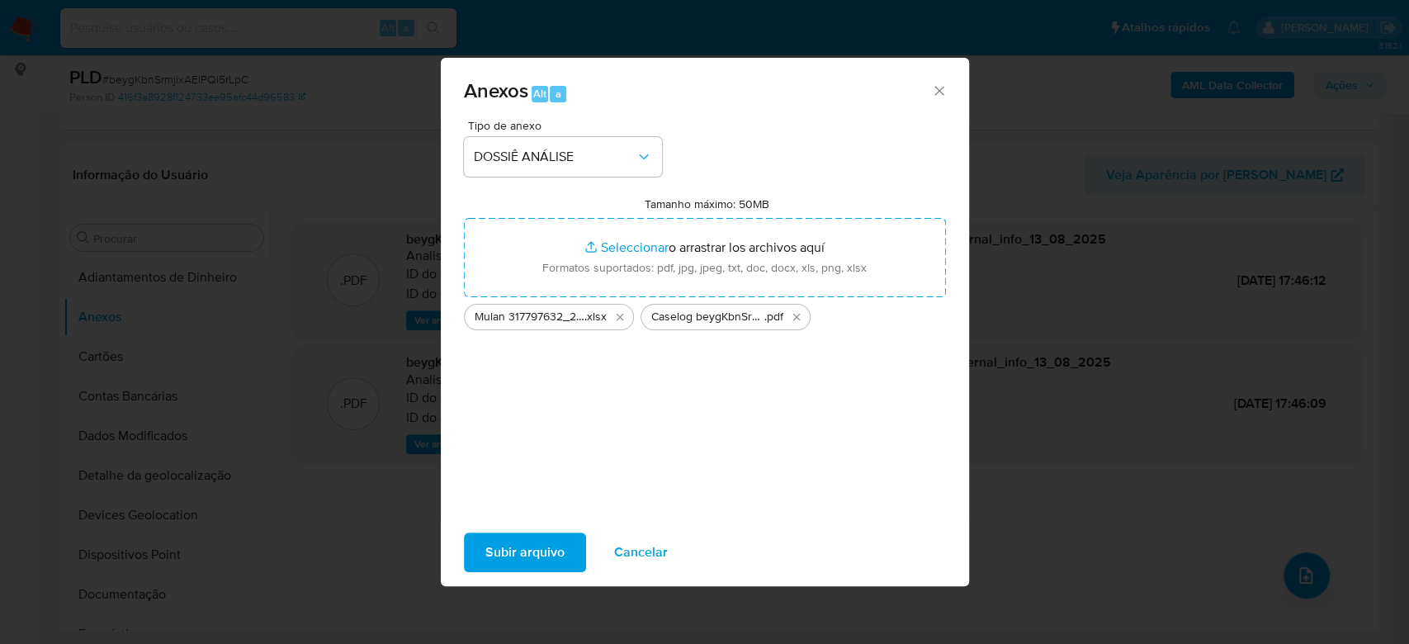
click at [532, 556] on span "Subir arquivo" at bounding box center [524, 552] width 79 height 36
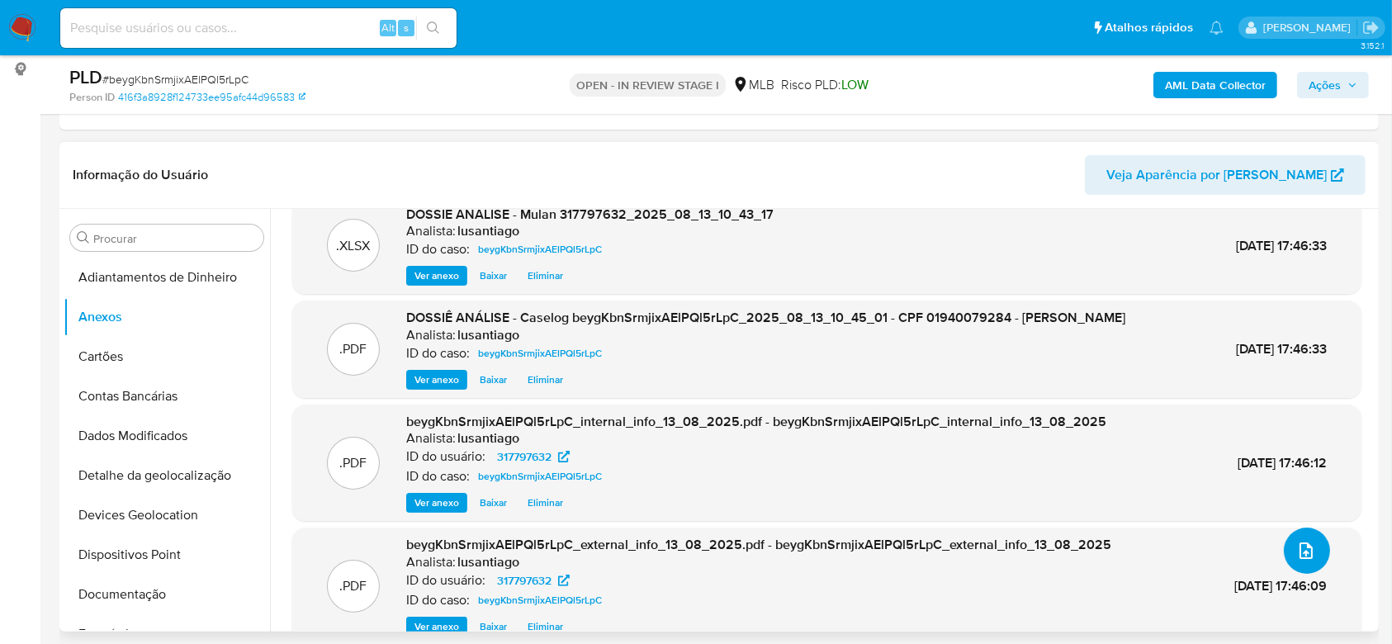
scroll to position [0, 0]
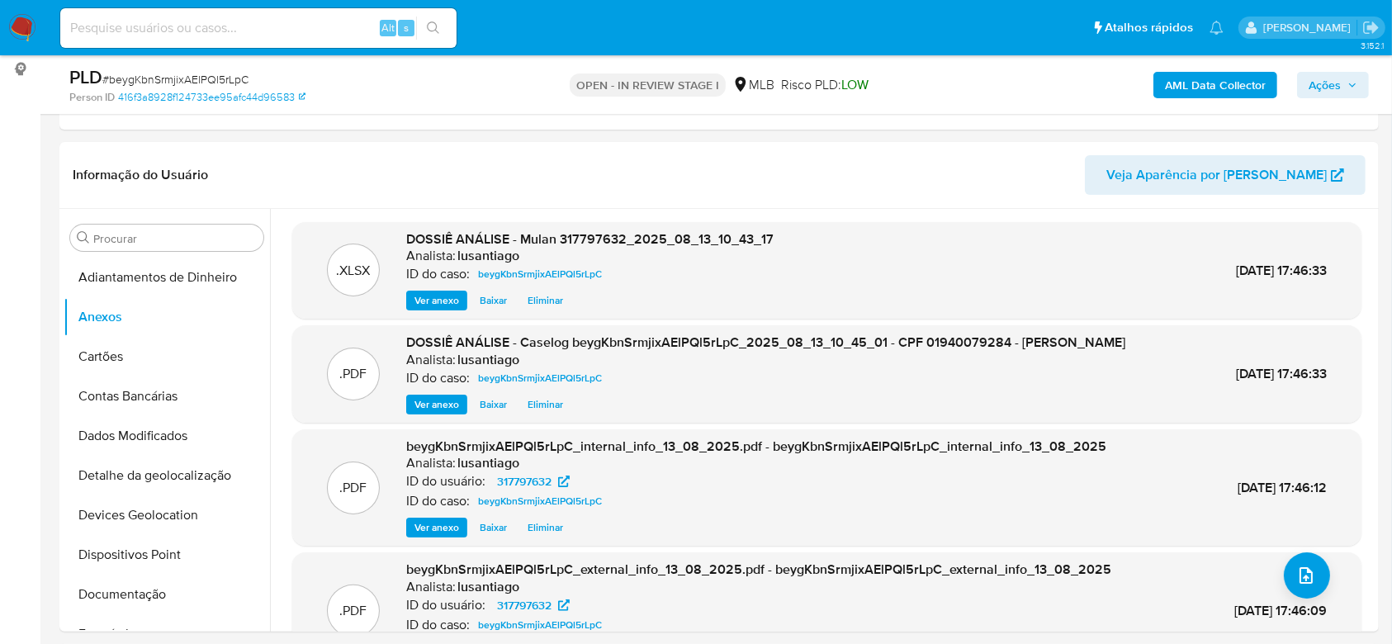
click at [1339, 82] on span "Ações" at bounding box center [1324, 85] width 32 height 26
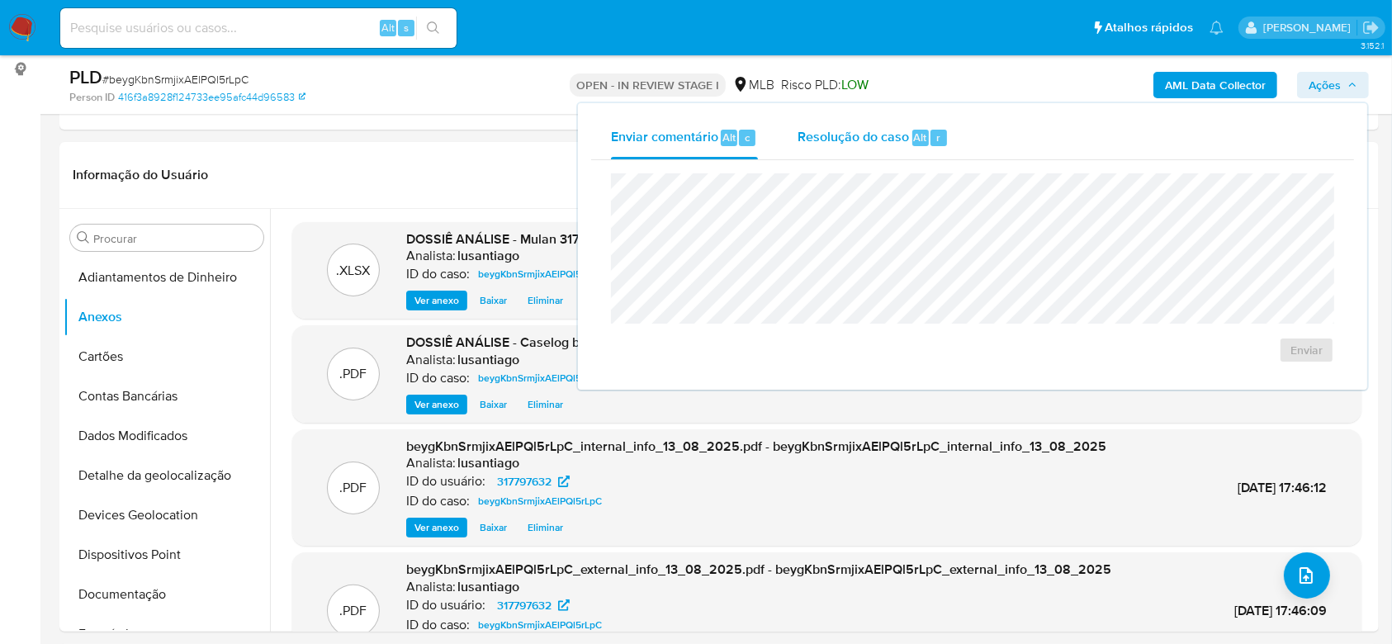
click at [881, 142] on span "Resolução do caso" at bounding box center [852, 136] width 111 height 19
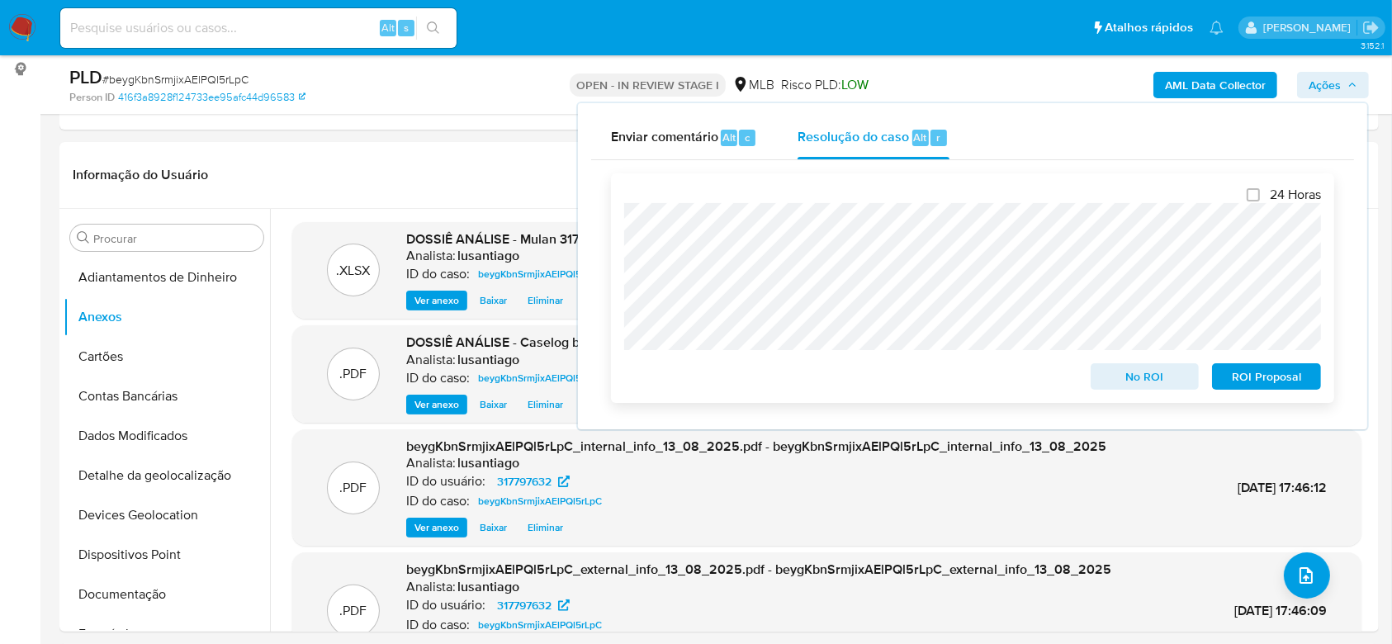
click at [1115, 376] on span "No ROI" at bounding box center [1145, 376] width 86 height 23
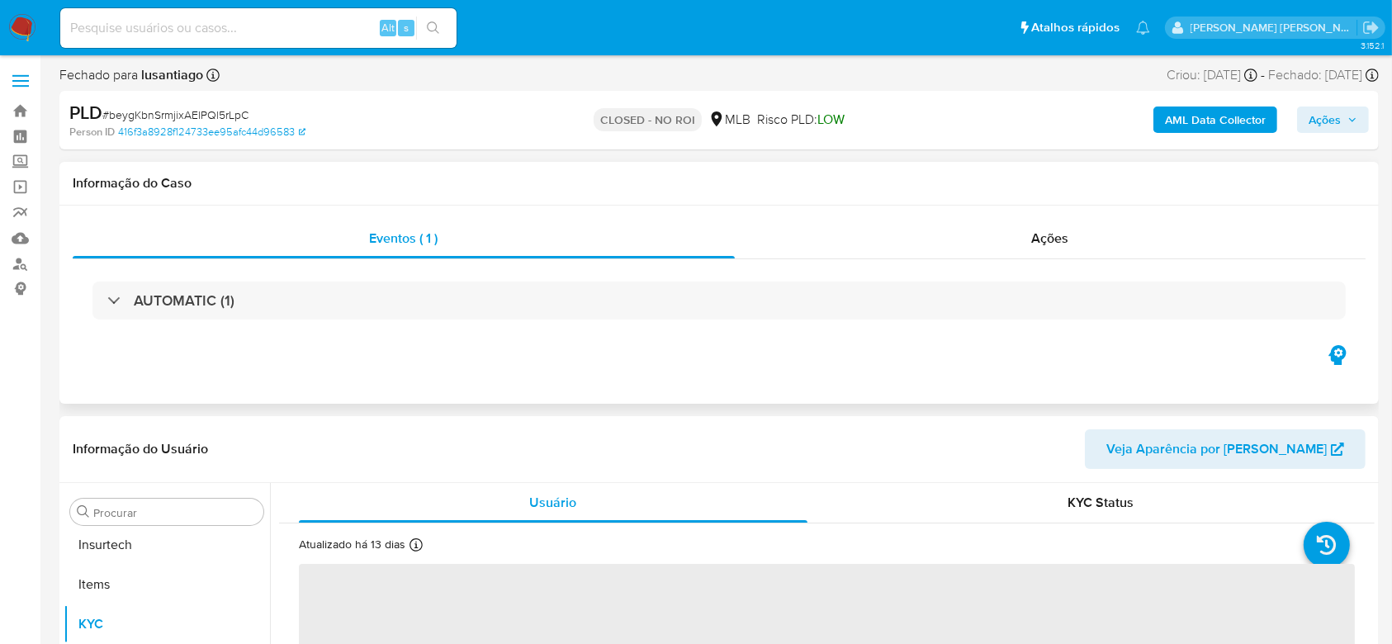
scroll to position [737, 0]
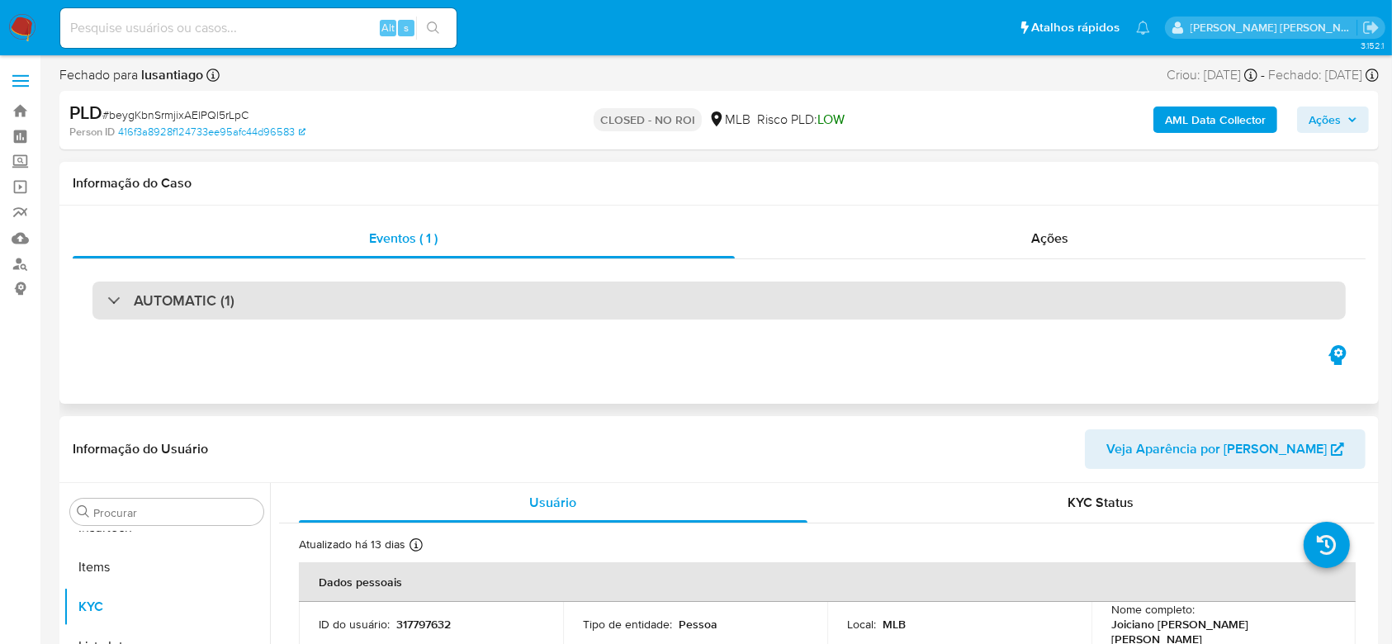
select select "10"
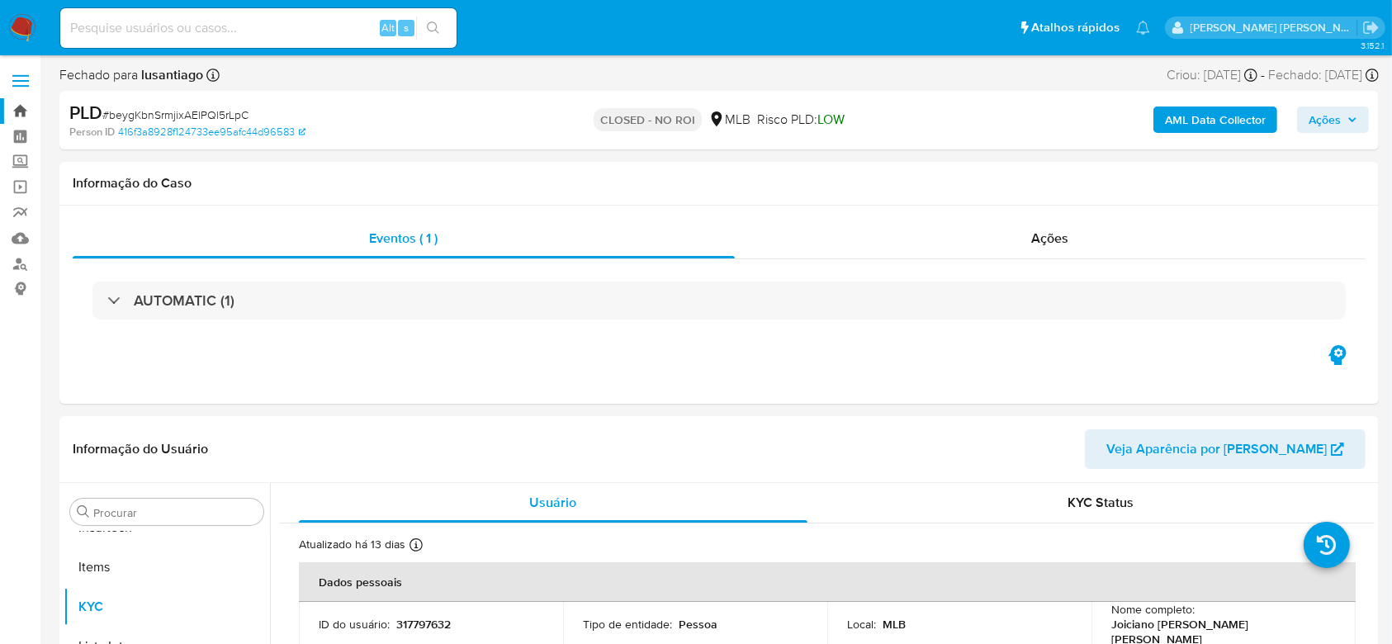
click at [18, 108] on link "Bandeja" at bounding box center [98, 111] width 196 height 26
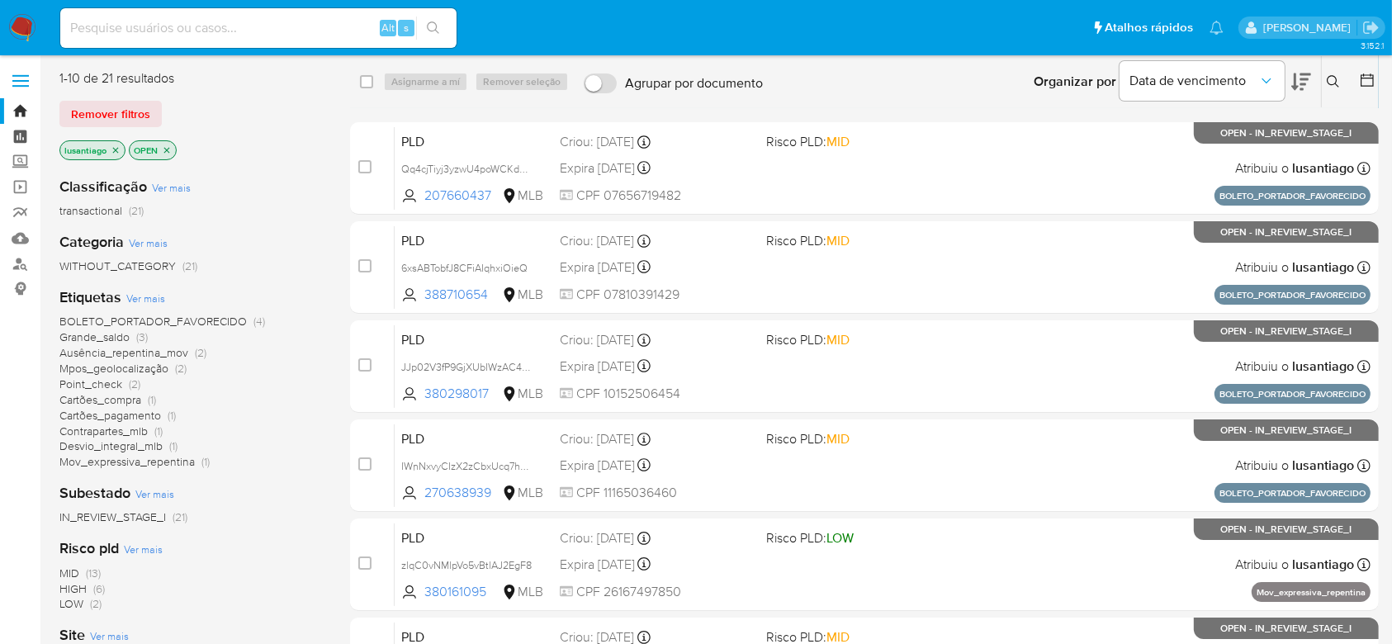
click at [17, 135] on link "Painel" at bounding box center [98, 137] width 196 height 26
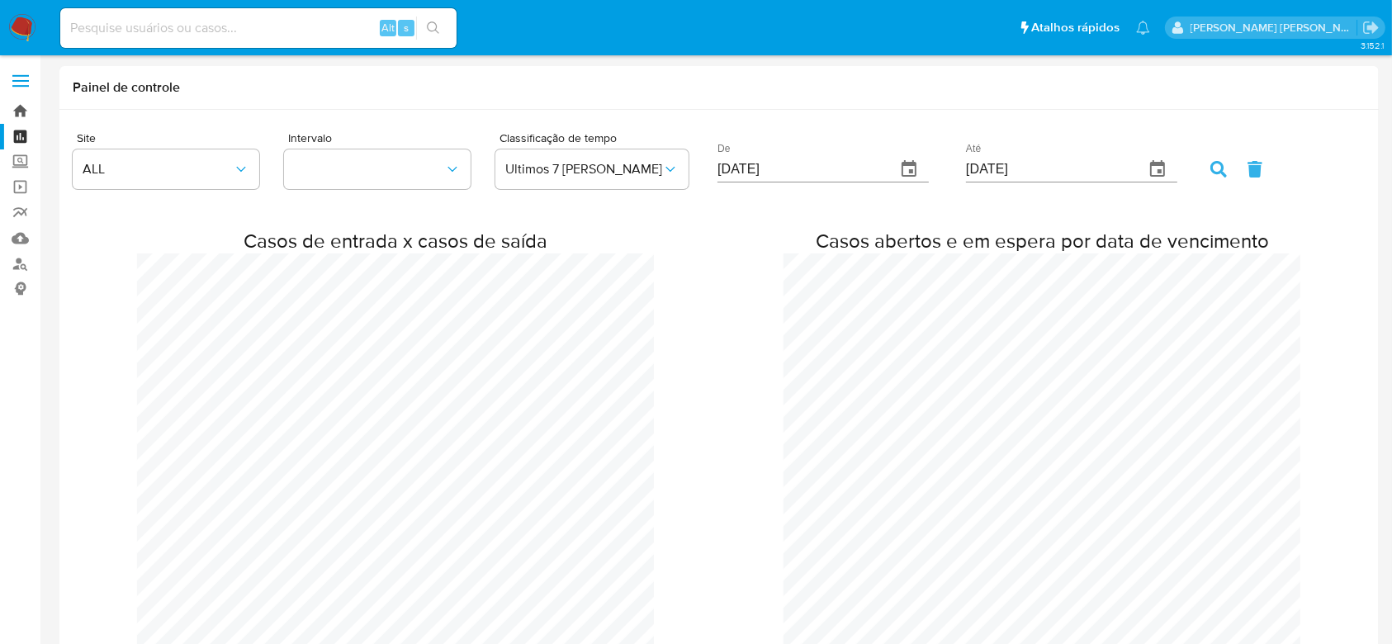
click at [18, 113] on link "Bandeja" at bounding box center [98, 111] width 196 height 26
